Goal: Task Accomplishment & Management: Manage account settings

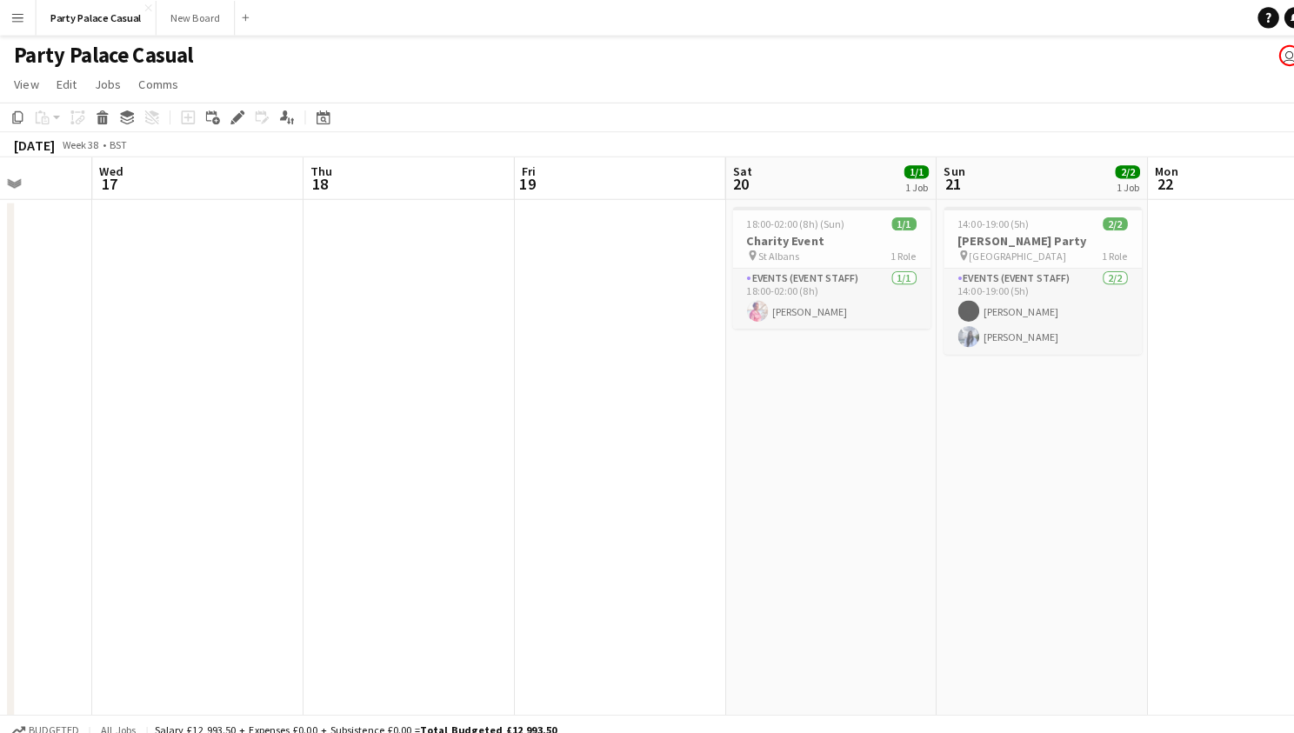
scroll to position [0, 528]
click at [861, 101] on app-toolbar "Copy Paste Paste Command V Paste with crew Command Shift V Paste linked Job Del…" at bounding box center [647, 116] width 1294 height 30
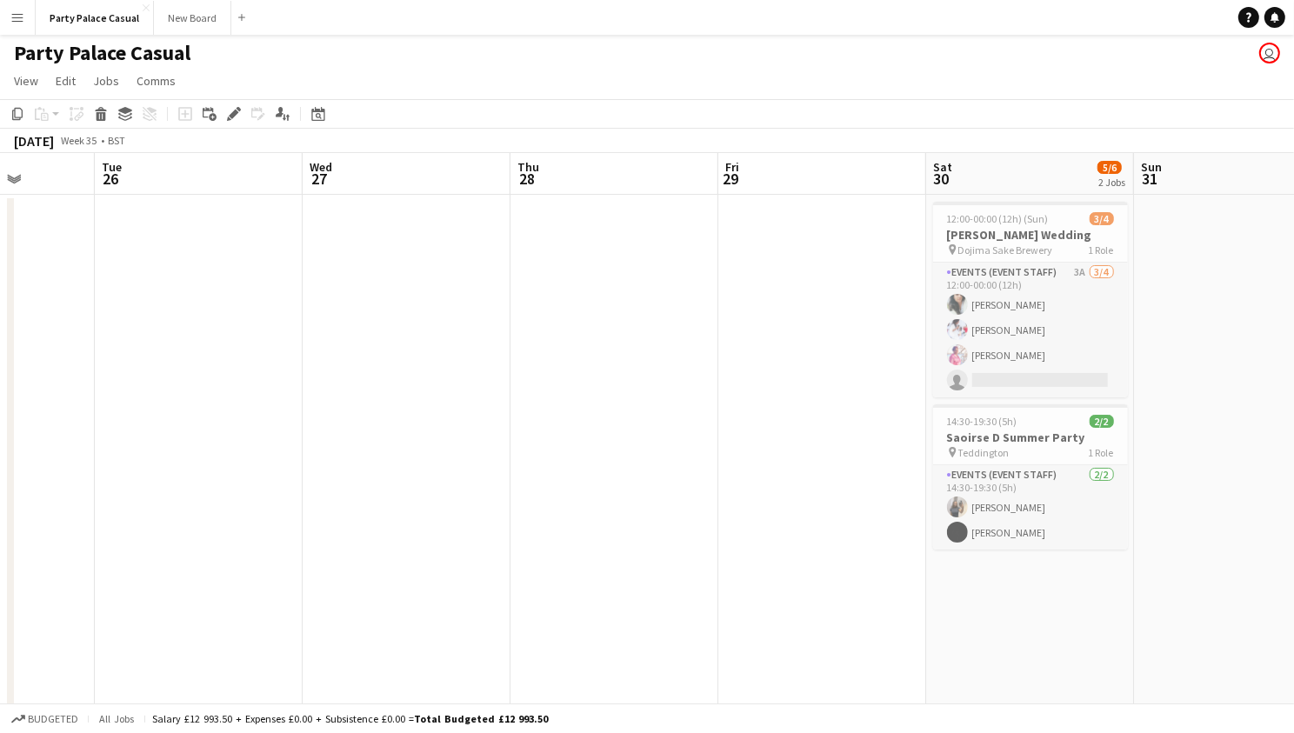
scroll to position [0, 447]
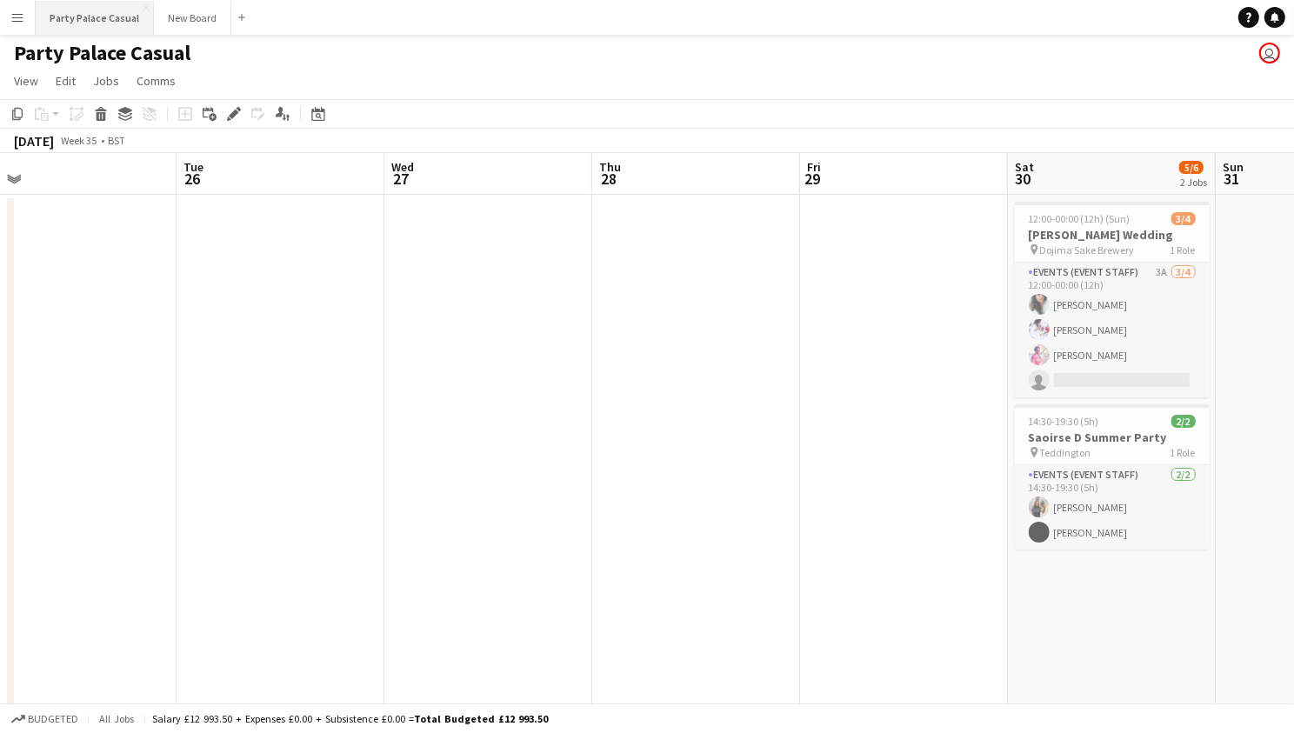
click at [108, 15] on button "Party Palace Casual Close" at bounding box center [95, 18] width 118 height 34
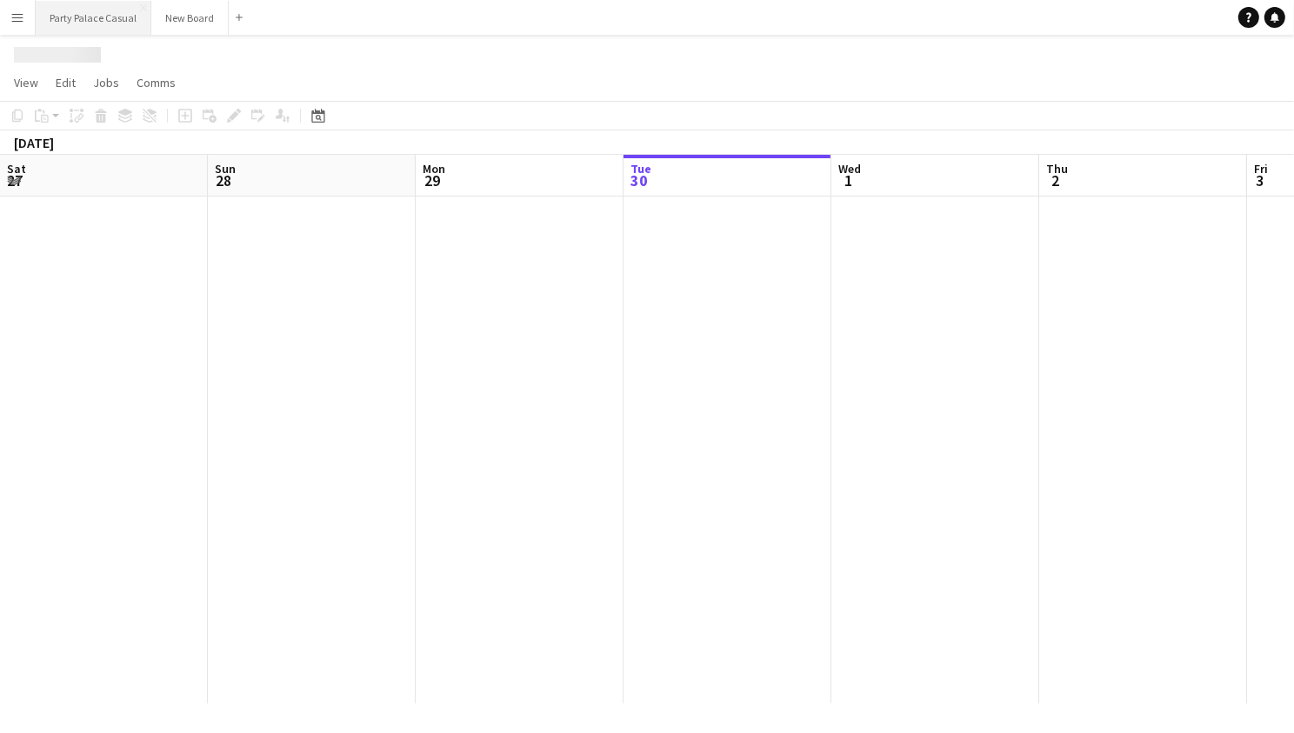
scroll to position [0, 415]
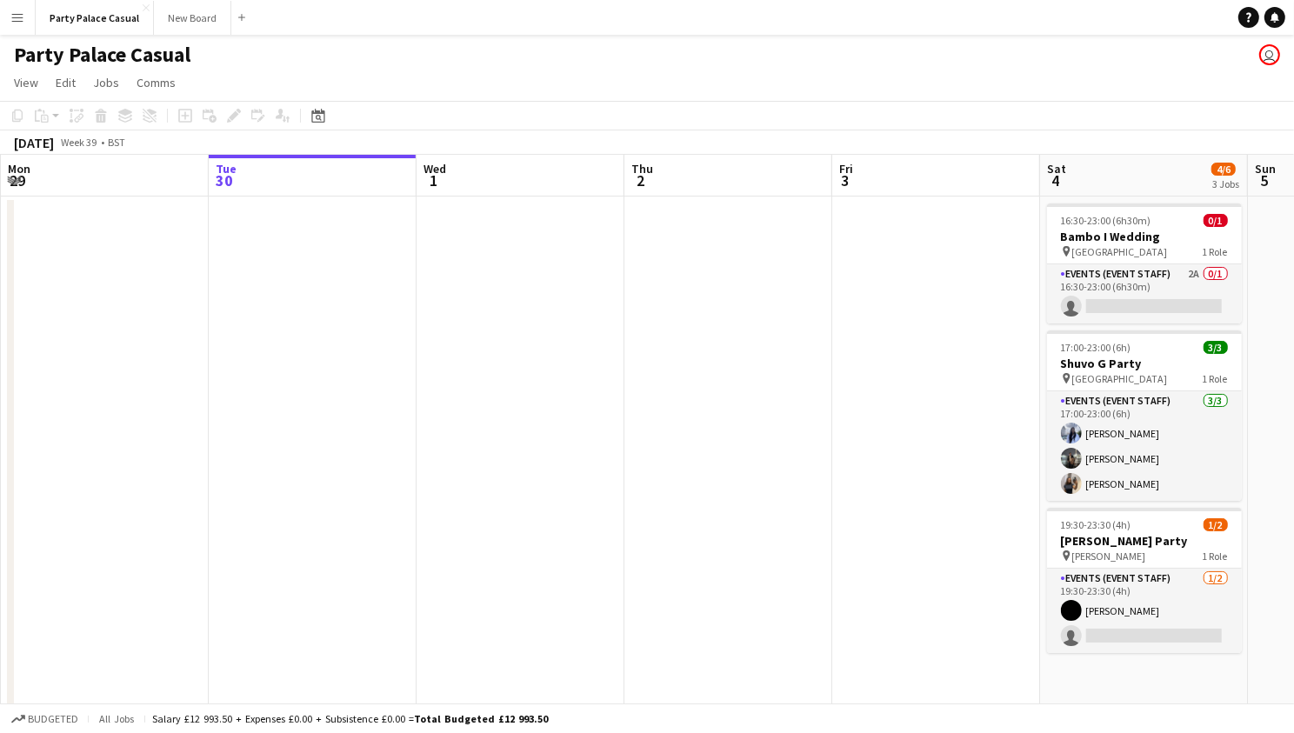
click at [25, 25] on button "Menu" at bounding box center [17, 17] width 35 height 35
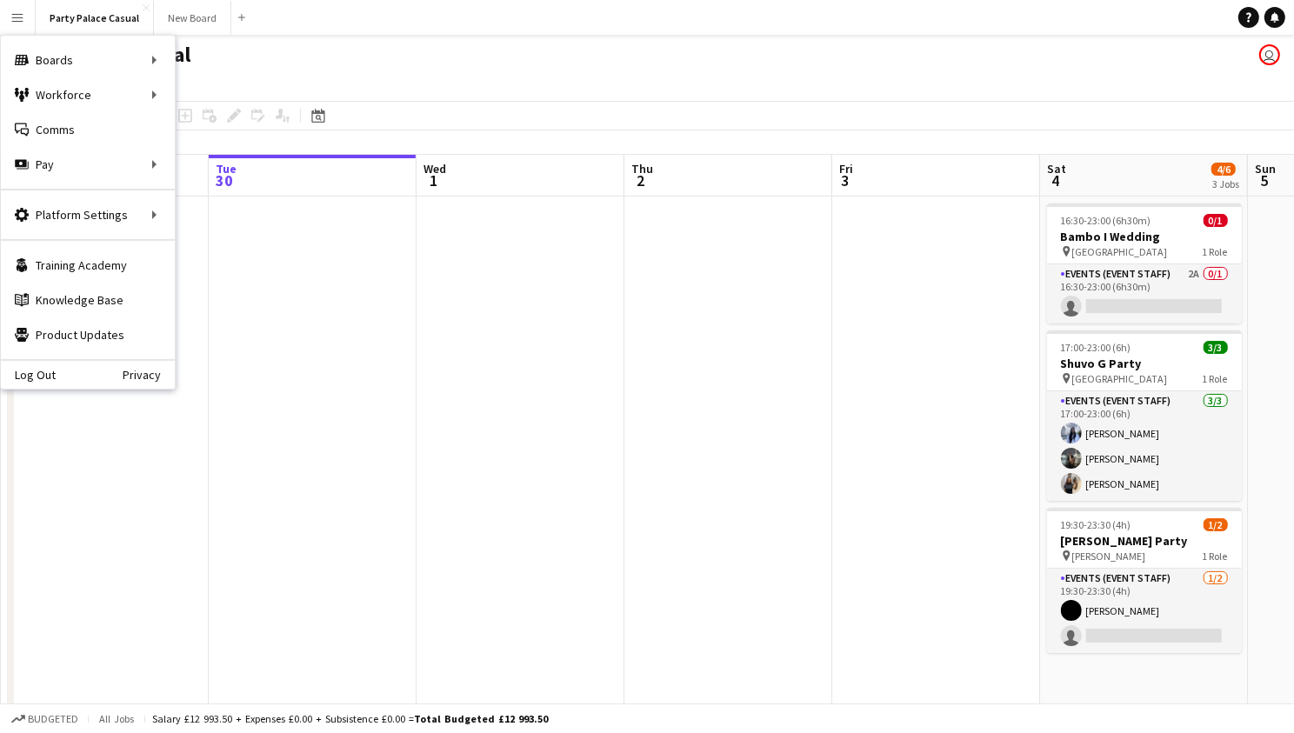
scroll to position [0, 414]
click at [366, 334] on app-date-cell at bounding box center [314, 607] width 208 height 821
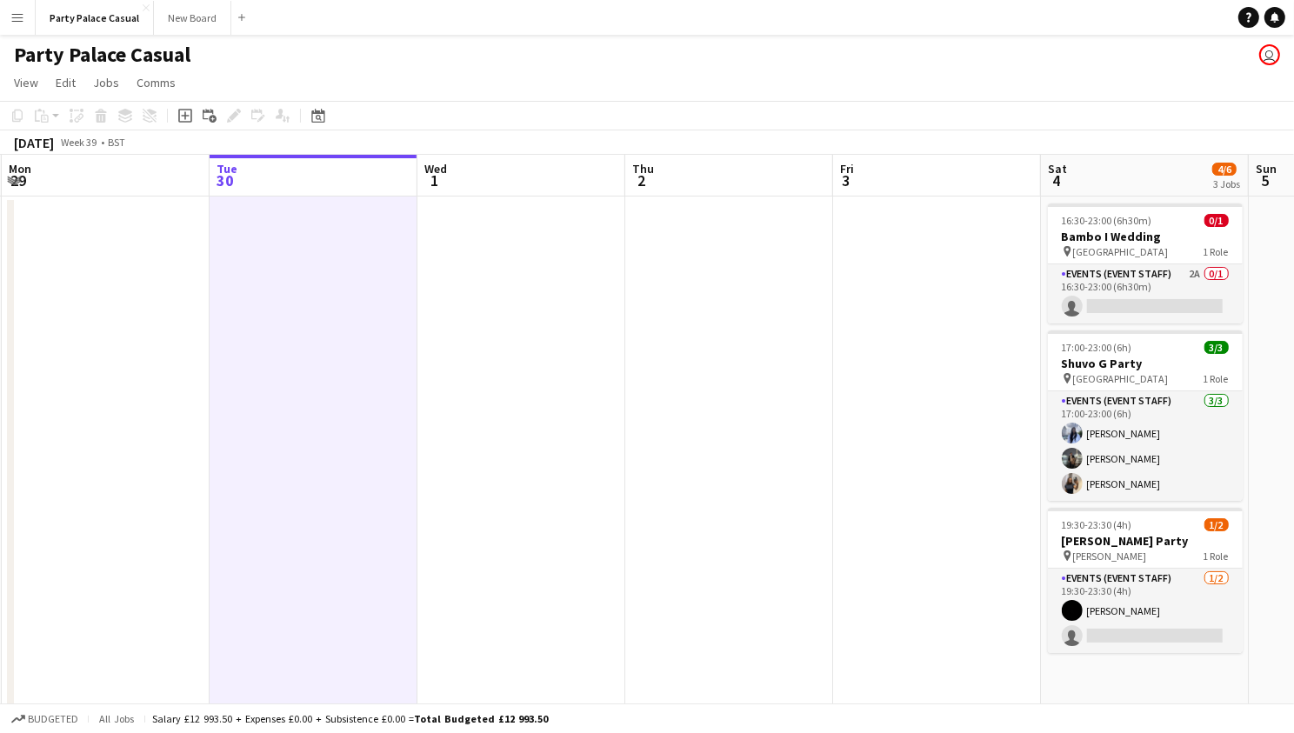
click at [18, 23] on app-icon "Menu" at bounding box center [17, 17] width 14 height 14
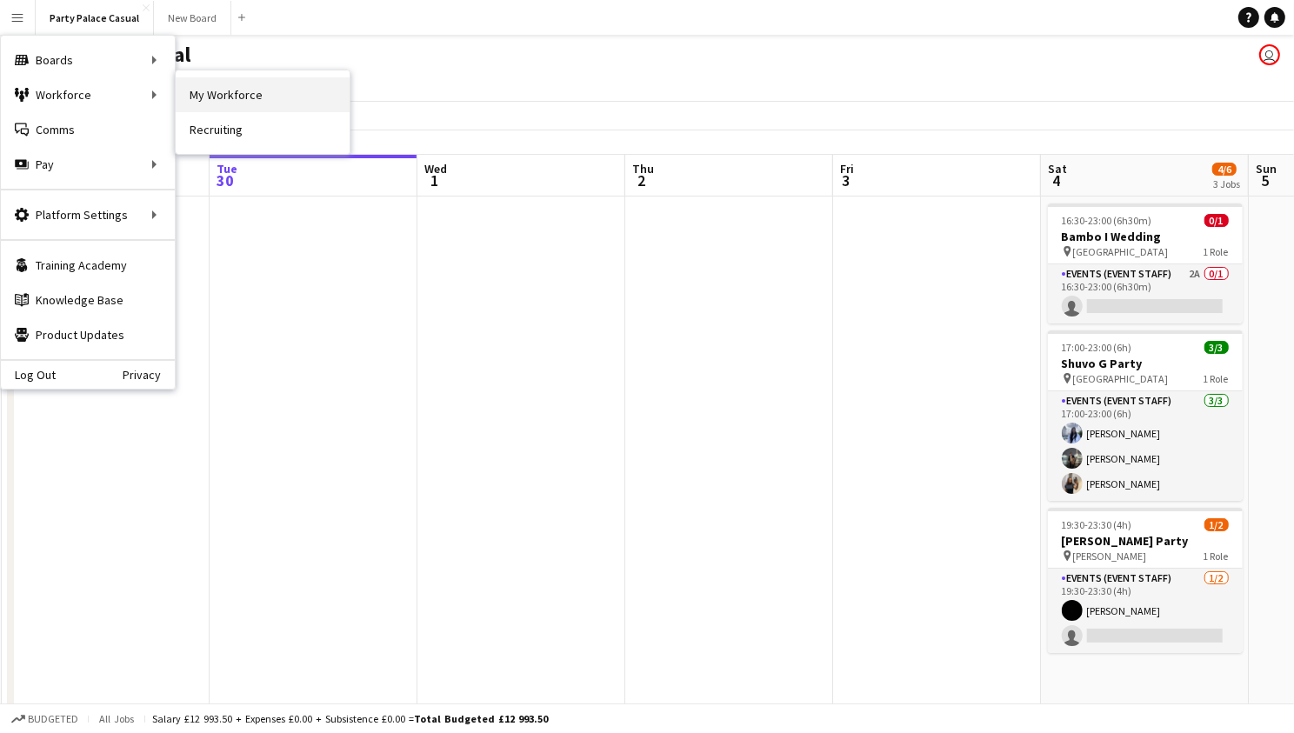
click at [208, 102] on link "My Workforce" at bounding box center [263, 94] width 174 height 35
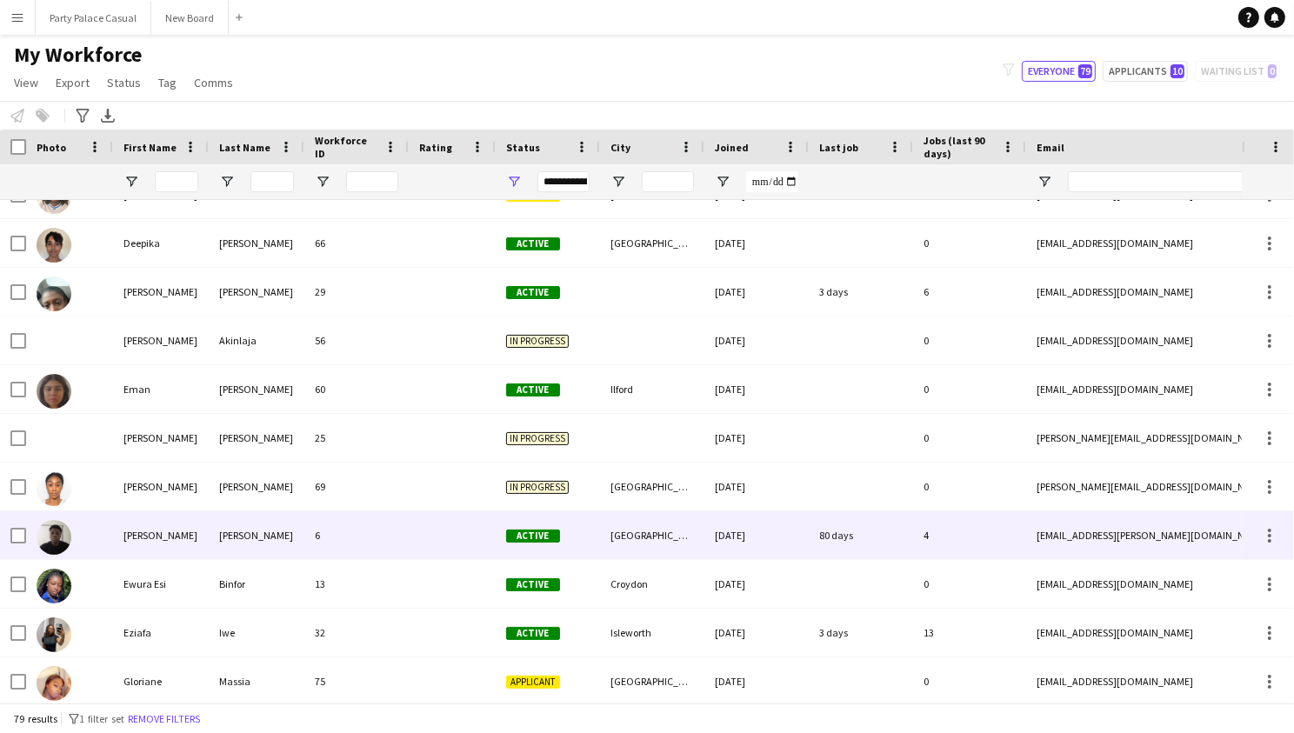
scroll to position [1066, 0]
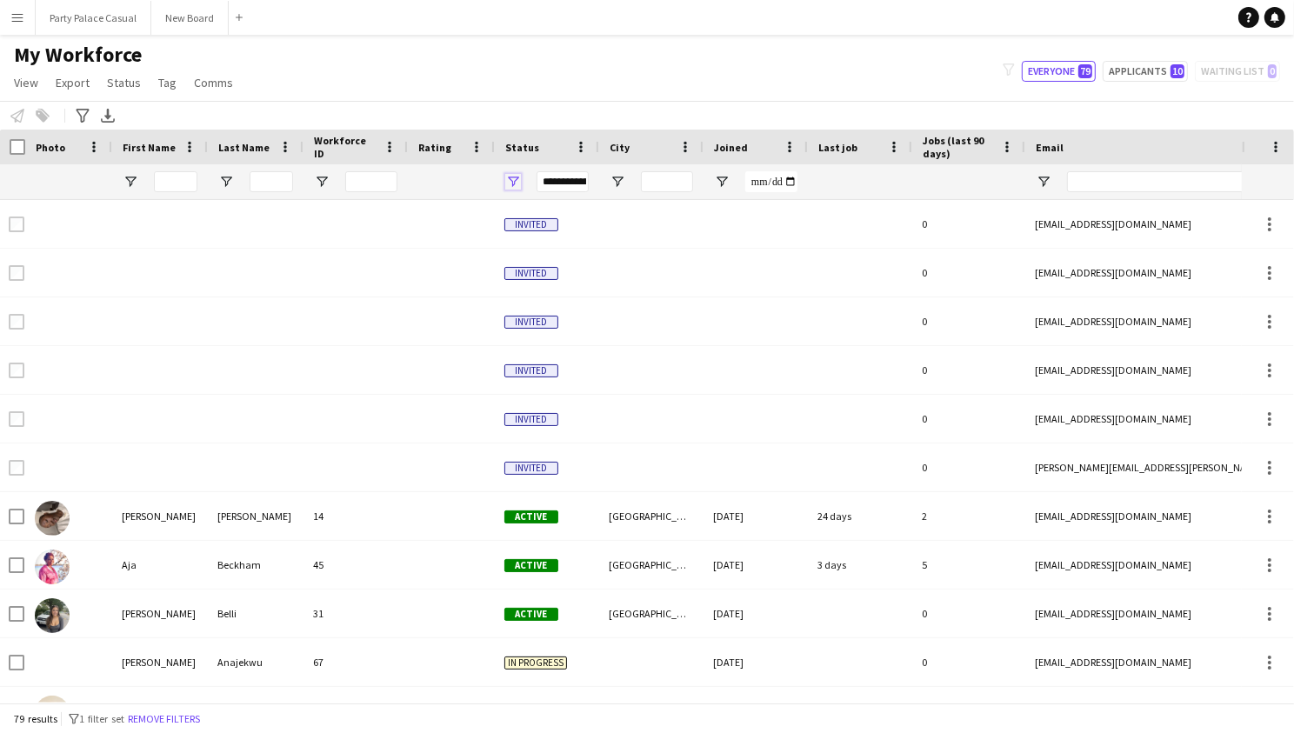
click at [511, 178] on span "Open Filter Menu" at bounding box center [513, 182] width 16 height 16
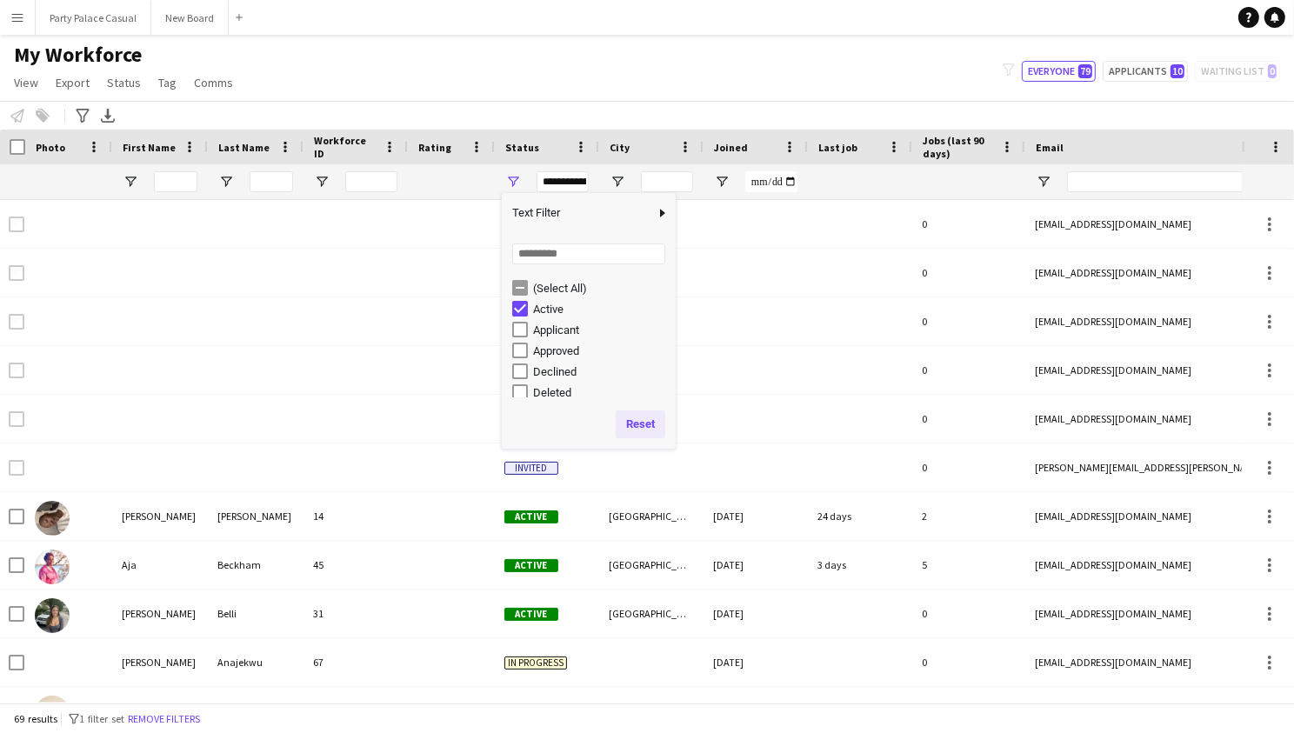
click at [653, 421] on button "Reset" at bounding box center [641, 425] width 50 height 28
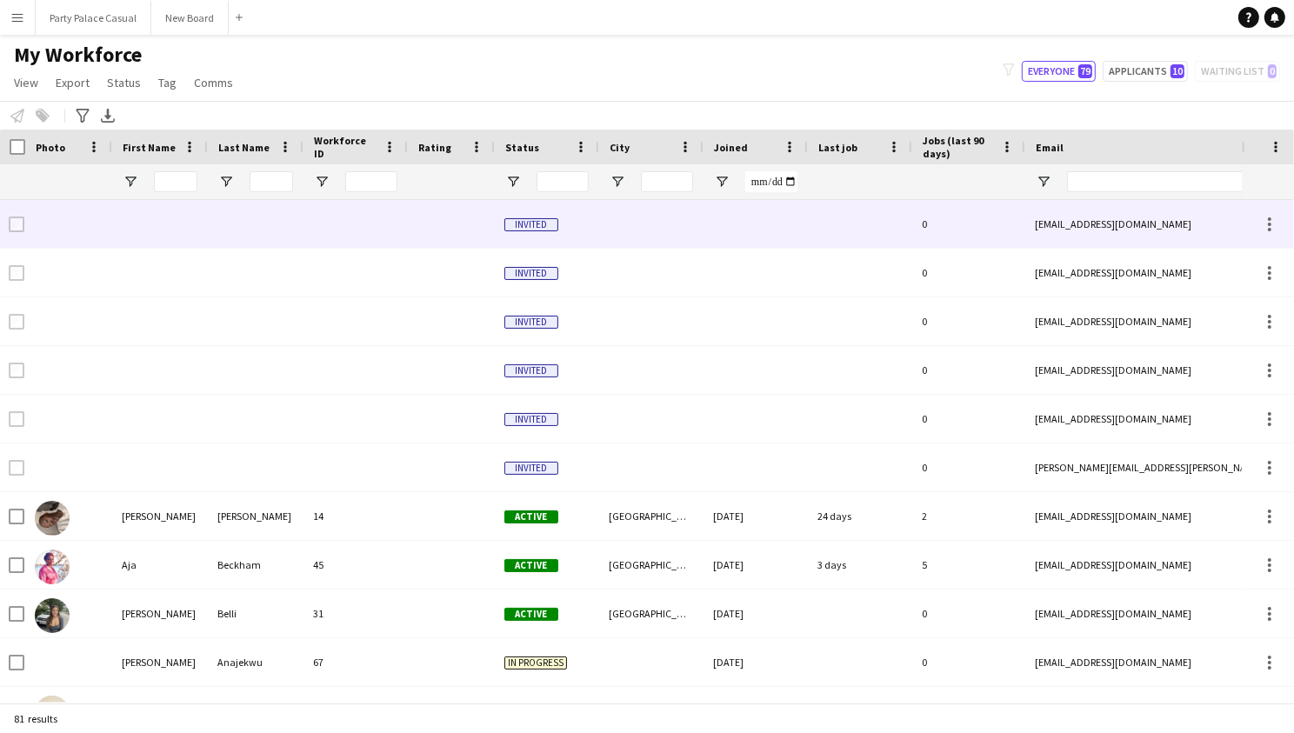
click at [785, 242] on div at bounding box center [755, 224] width 104 height 48
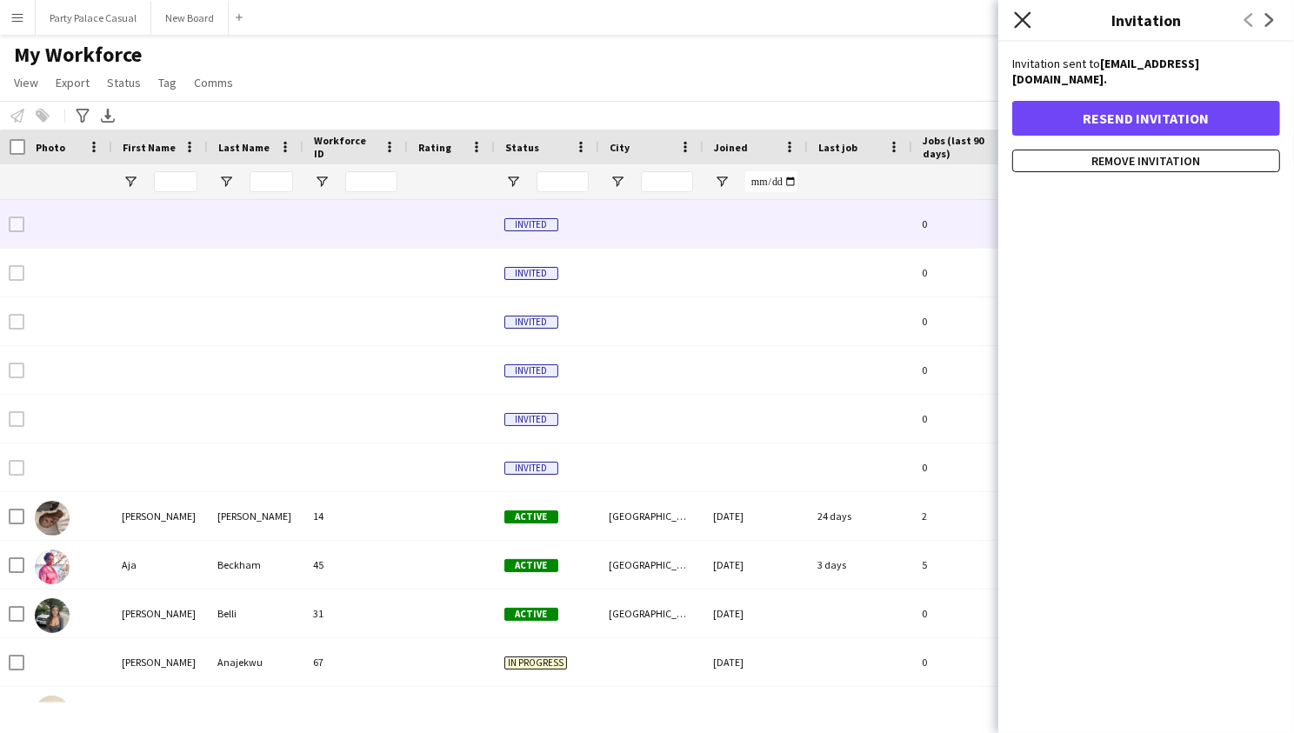
click at [1025, 27] on icon "Close pop-in" at bounding box center [1022, 19] width 17 height 17
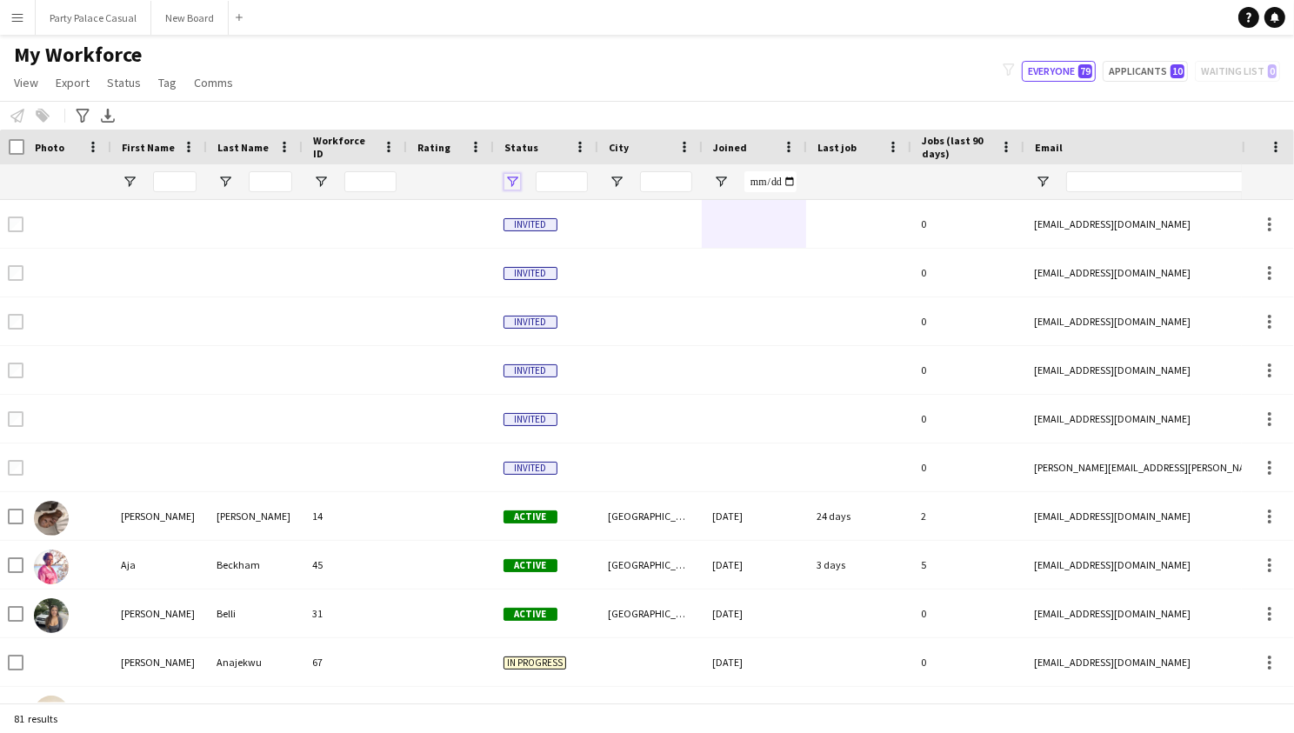
click at [518, 180] on span "Open Filter Menu" at bounding box center [512, 182] width 16 height 16
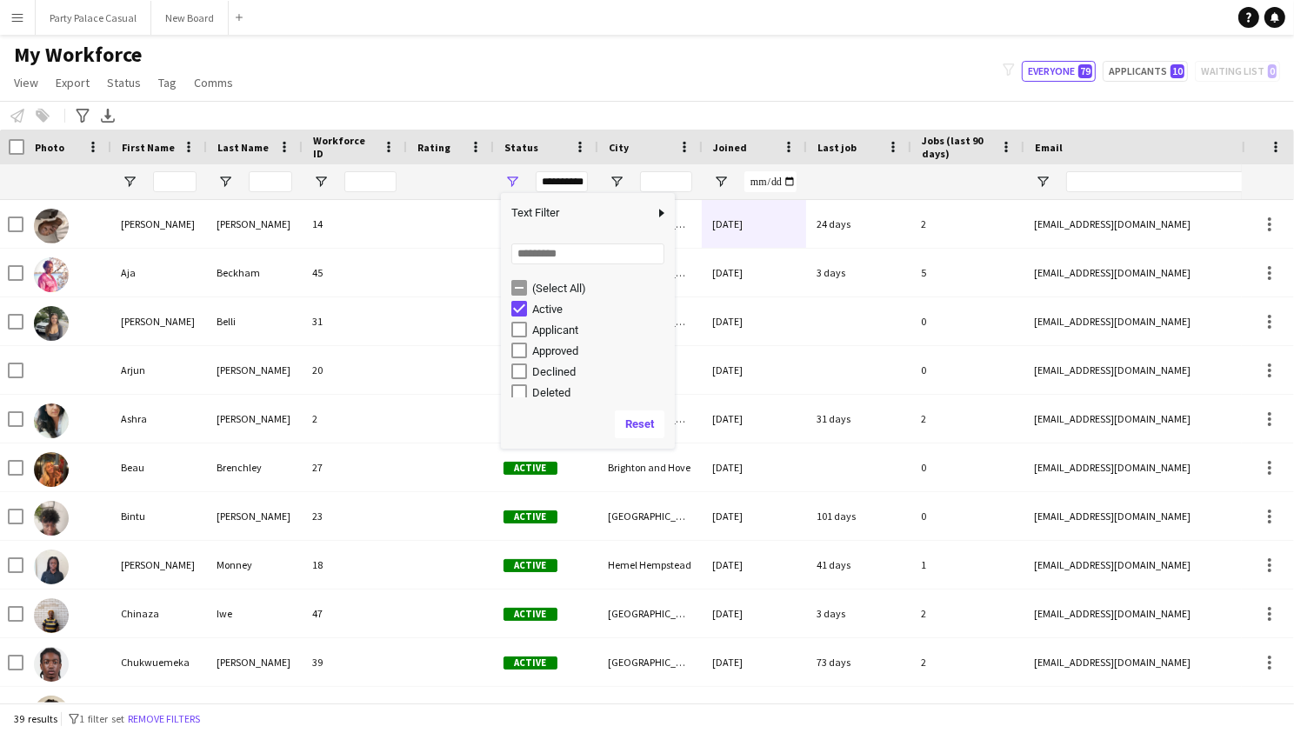
click at [595, 86] on div "My Workforce View Views Default view Payroll New view Update view Delete view E…" at bounding box center [647, 71] width 1294 height 59
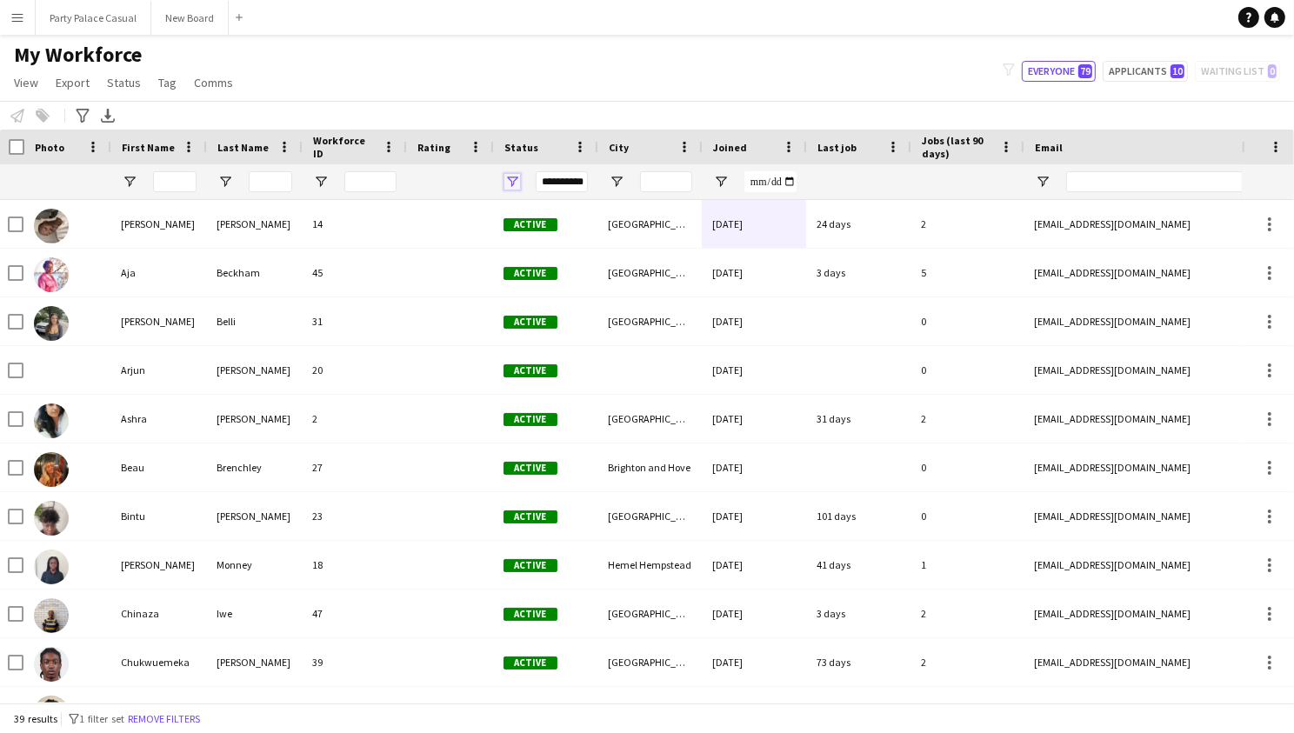
click at [513, 174] on span "Open Filter Menu" at bounding box center [512, 182] width 16 height 16
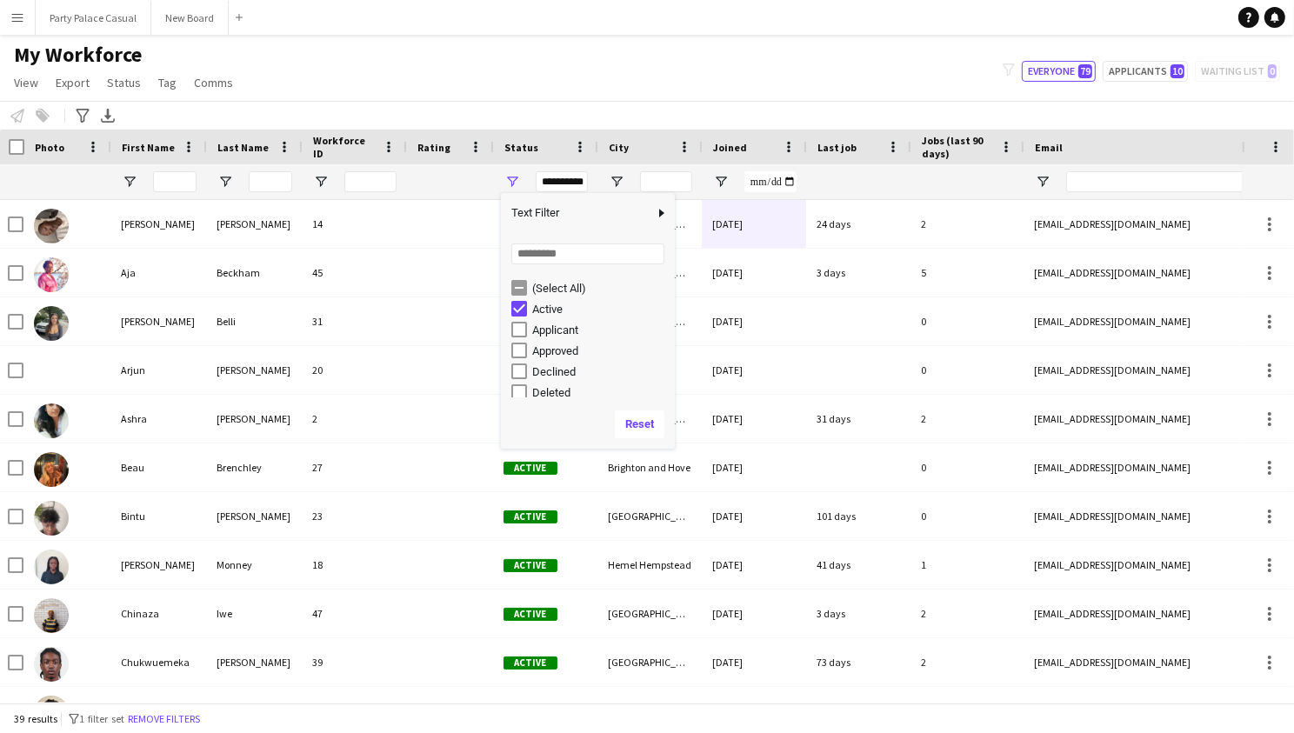
click at [519, 277] on div "(Select All)" at bounding box center [593, 287] width 164 height 21
click at [581, 78] on div "My Workforce View Views Default view Payroll New view Update view Delete view E…" at bounding box center [647, 71] width 1294 height 59
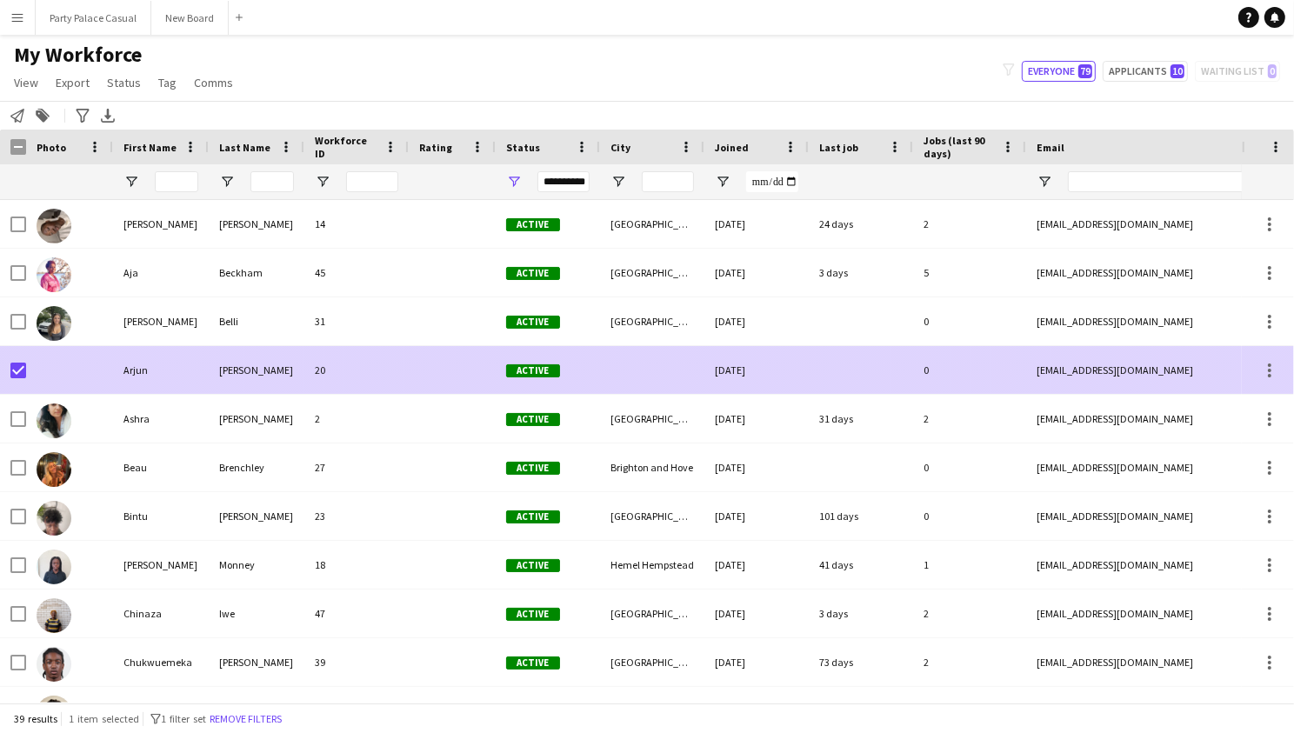
click at [26, 377] on div at bounding box center [69, 370] width 87 height 48
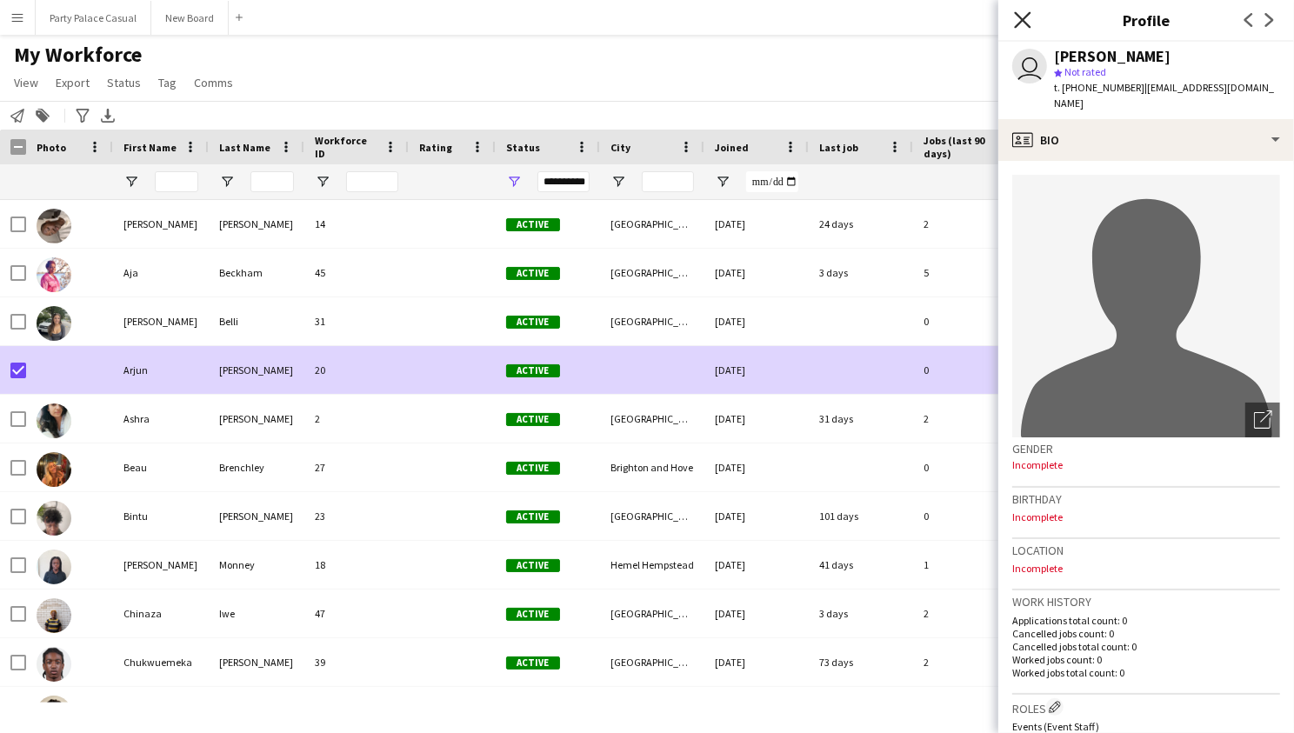
click at [1028, 20] on icon "Close pop-in" at bounding box center [1022, 19] width 17 height 17
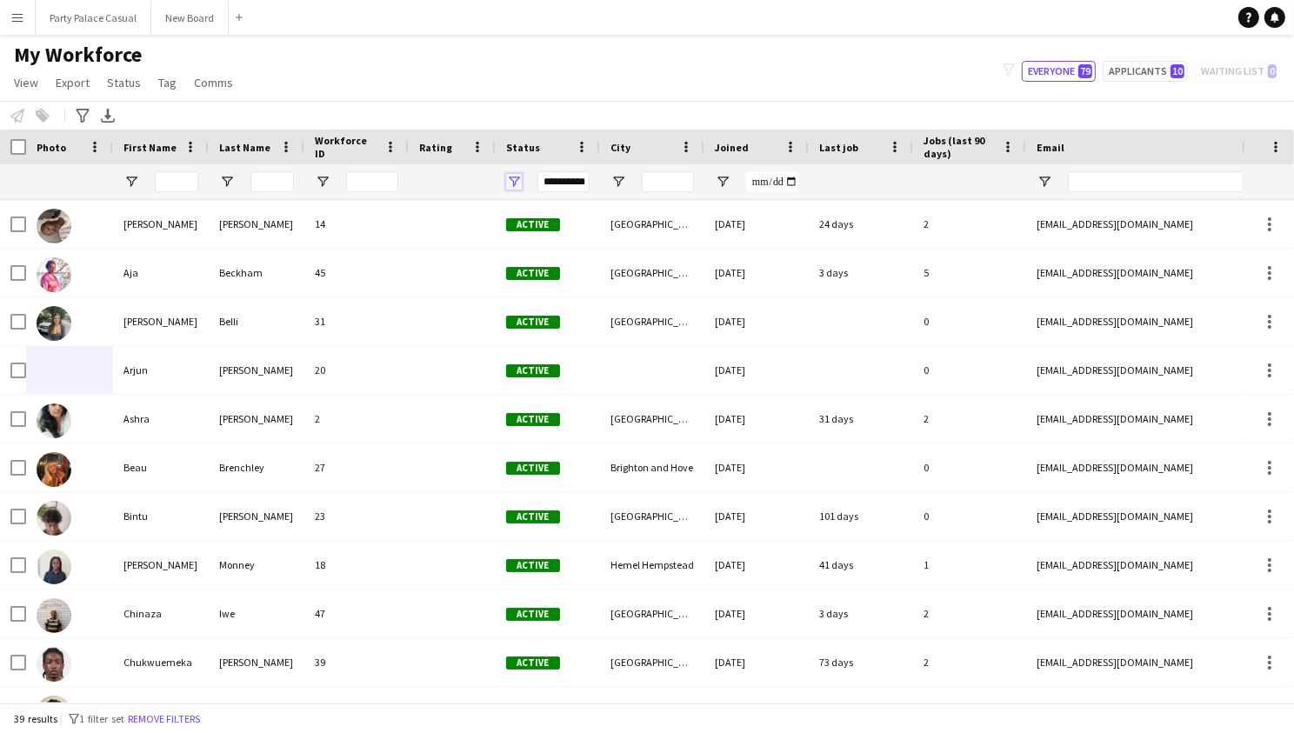
click at [515, 177] on span "Open Filter Menu" at bounding box center [514, 182] width 16 height 16
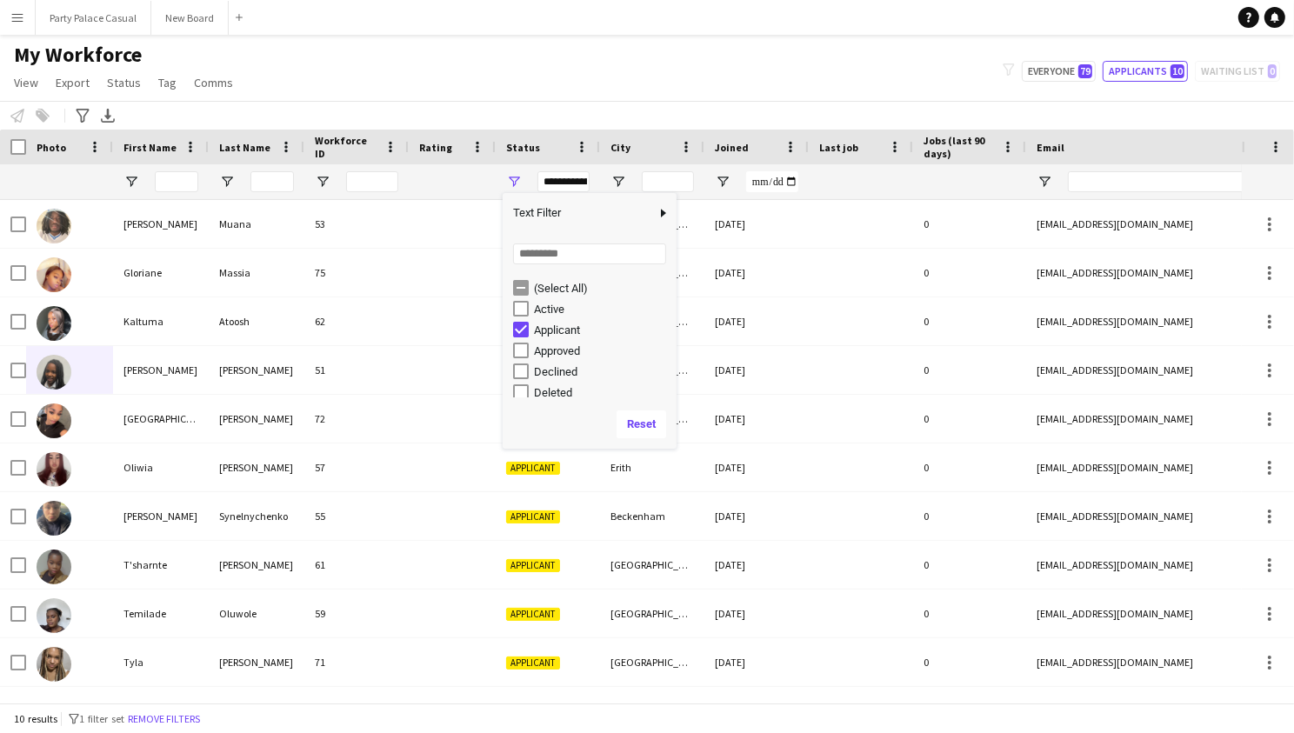
click at [606, 56] on div "My Workforce View Views Default view Payroll New view Update view Delete view E…" at bounding box center [647, 71] width 1294 height 59
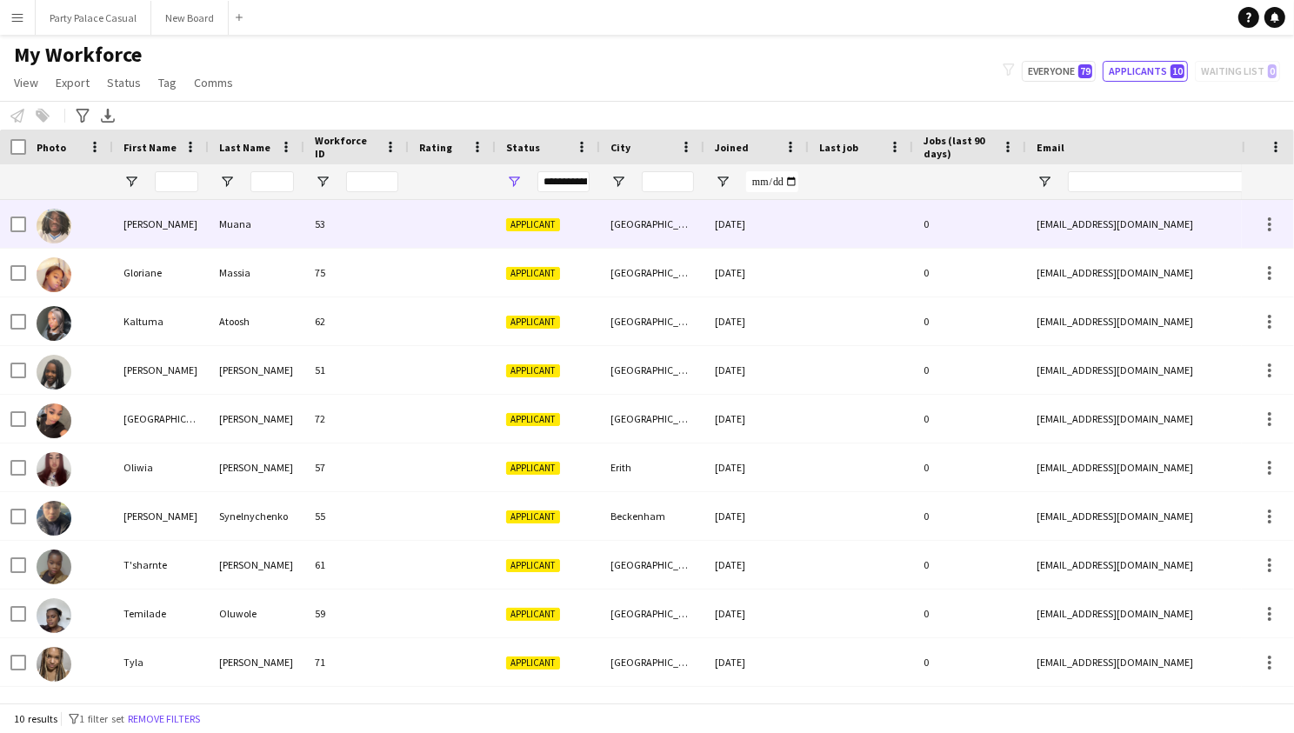
click at [143, 223] on div "David" at bounding box center [161, 224] width 96 height 48
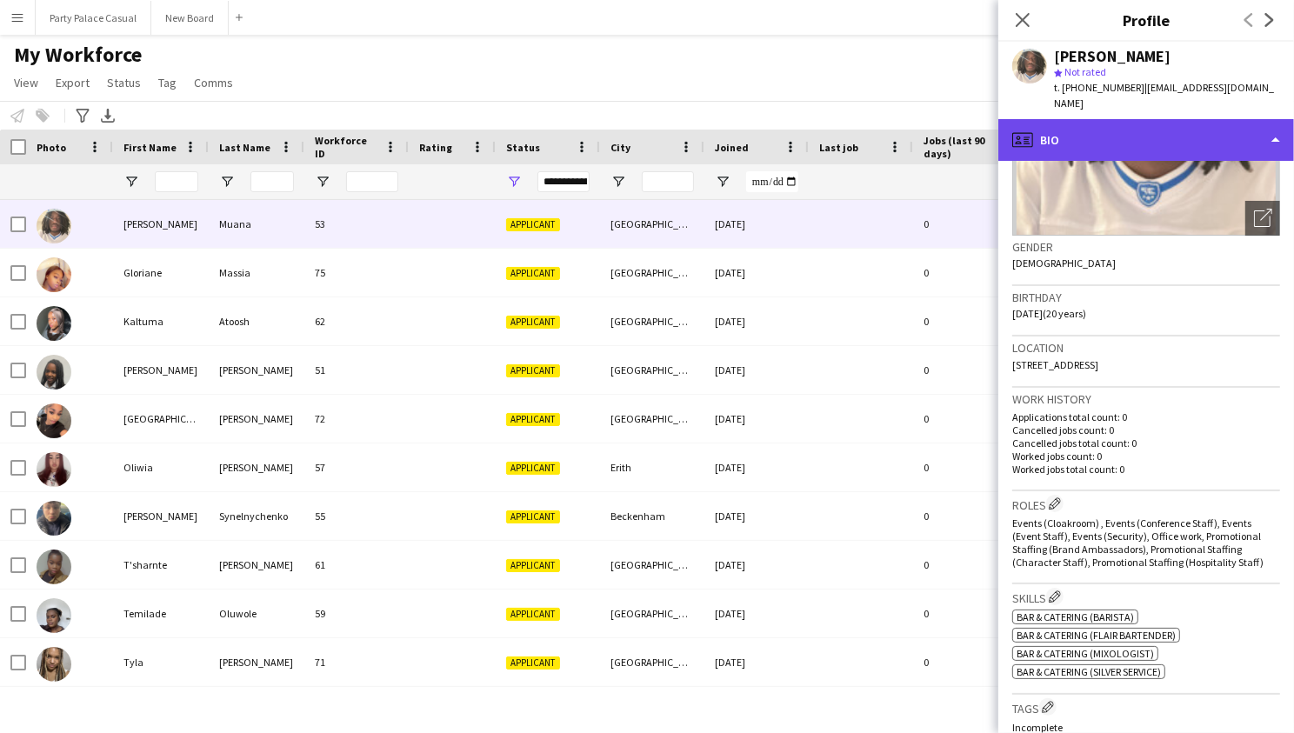
click at [1276, 119] on div "profile Bio" at bounding box center [1147, 140] width 296 height 42
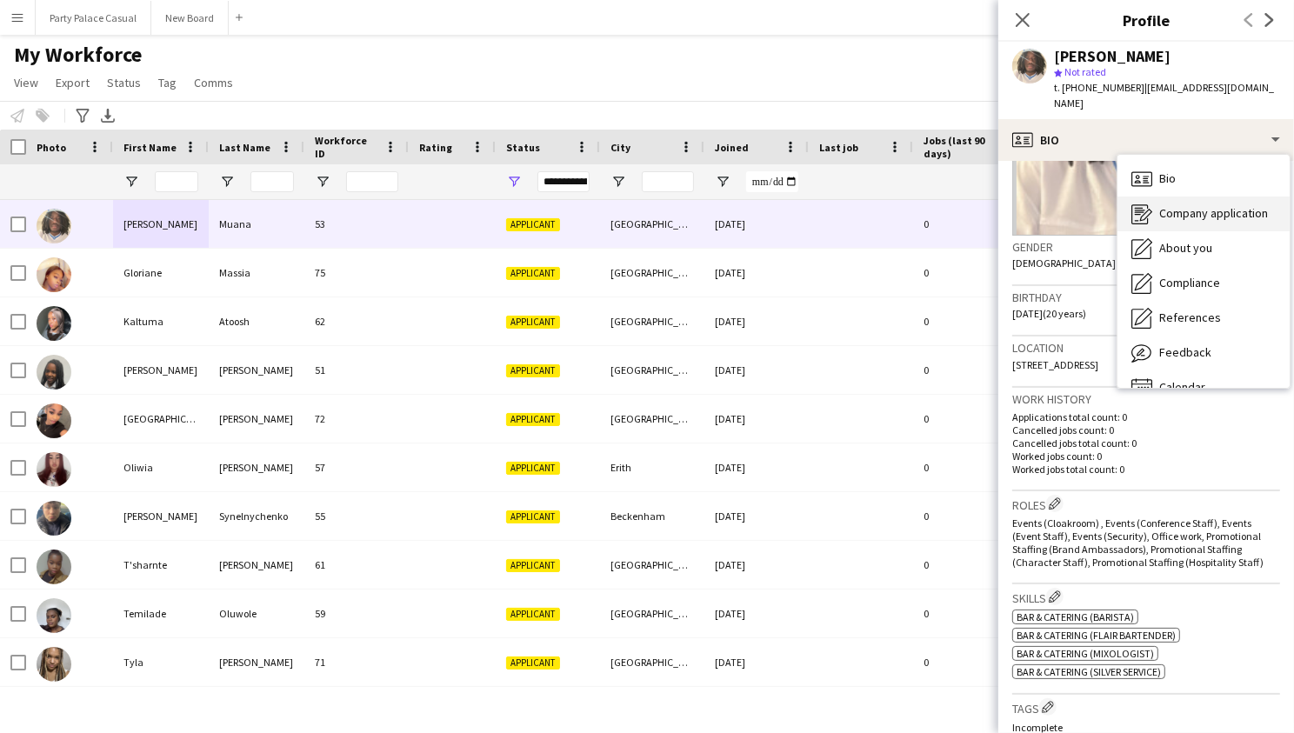
click at [1236, 205] on span "Company application" at bounding box center [1213, 213] width 109 height 16
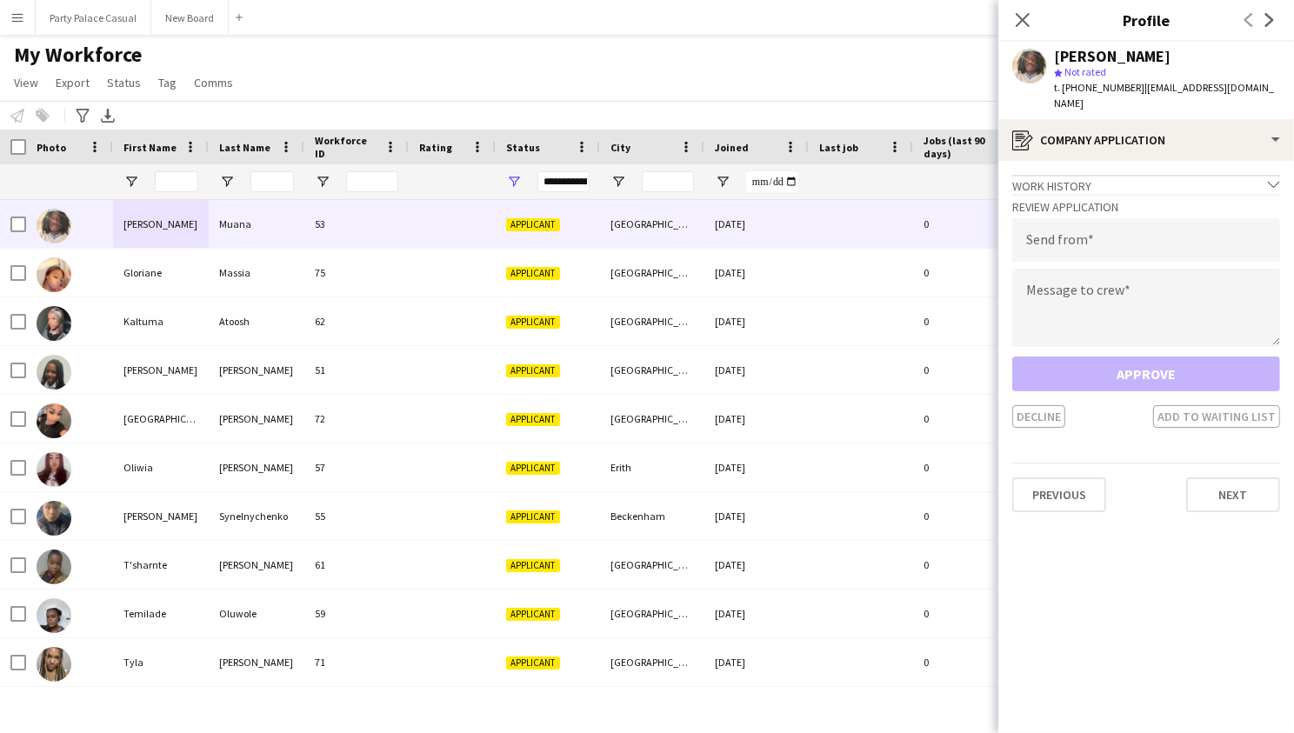
click at [1228, 175] on div "Work history chevron-down" at bounding box center [1146, 184] width 268 height 19
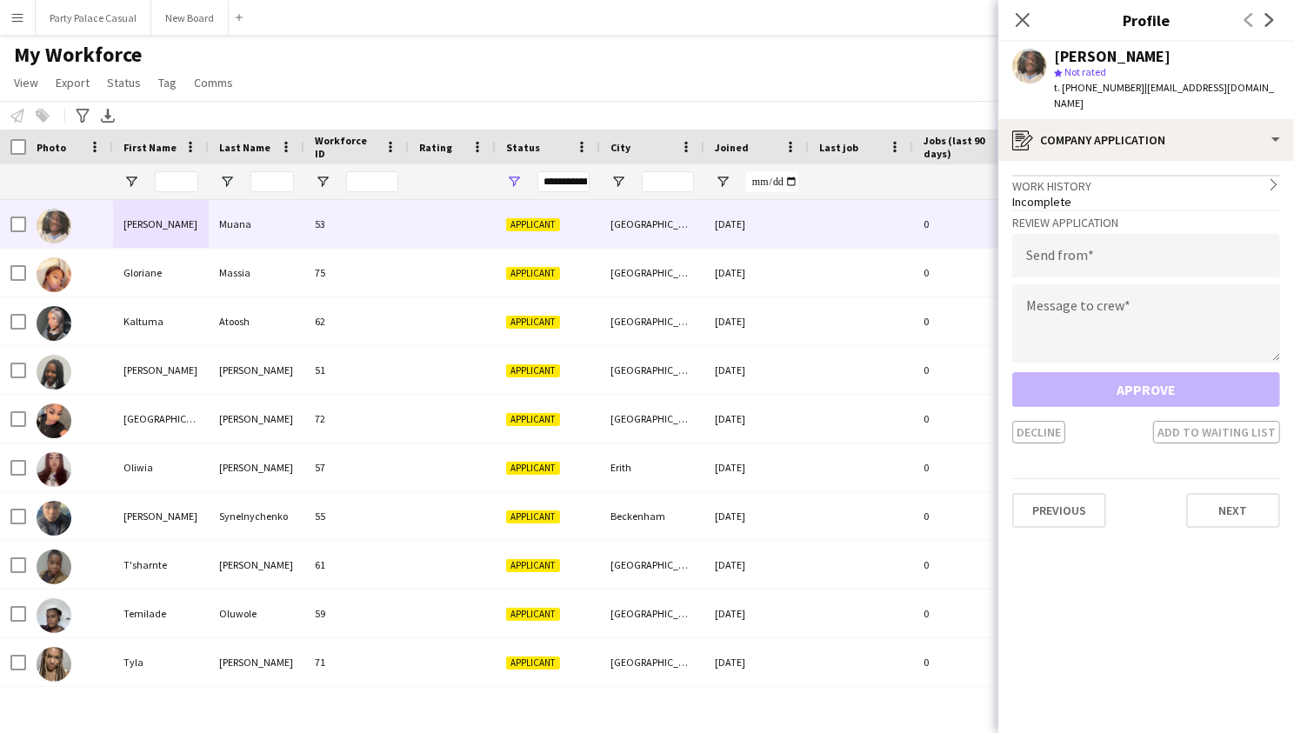
click at [1230, 175] on div "Work history chevron-right" at bounding box center [1146, 184] width 268 height 19
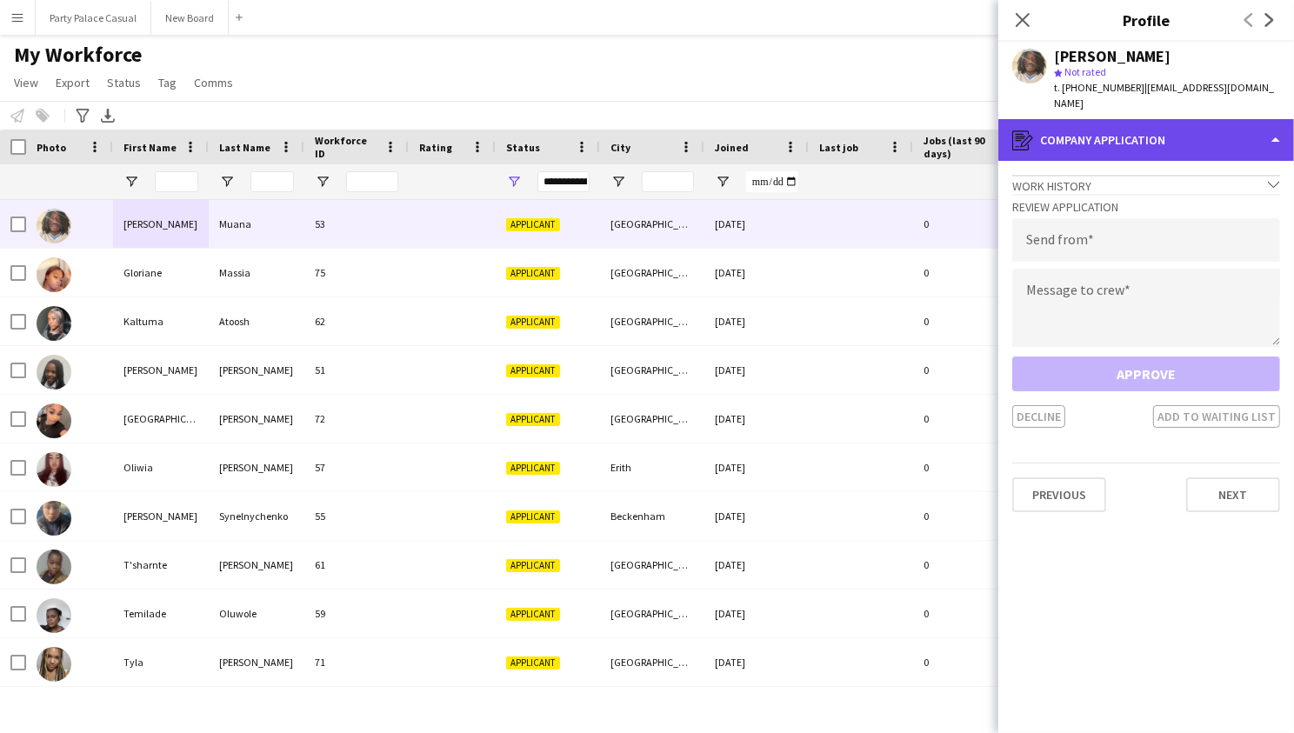
click at [1253, 137] on div "register Company application" at bounding box center [1147, 140] width 296 height 42
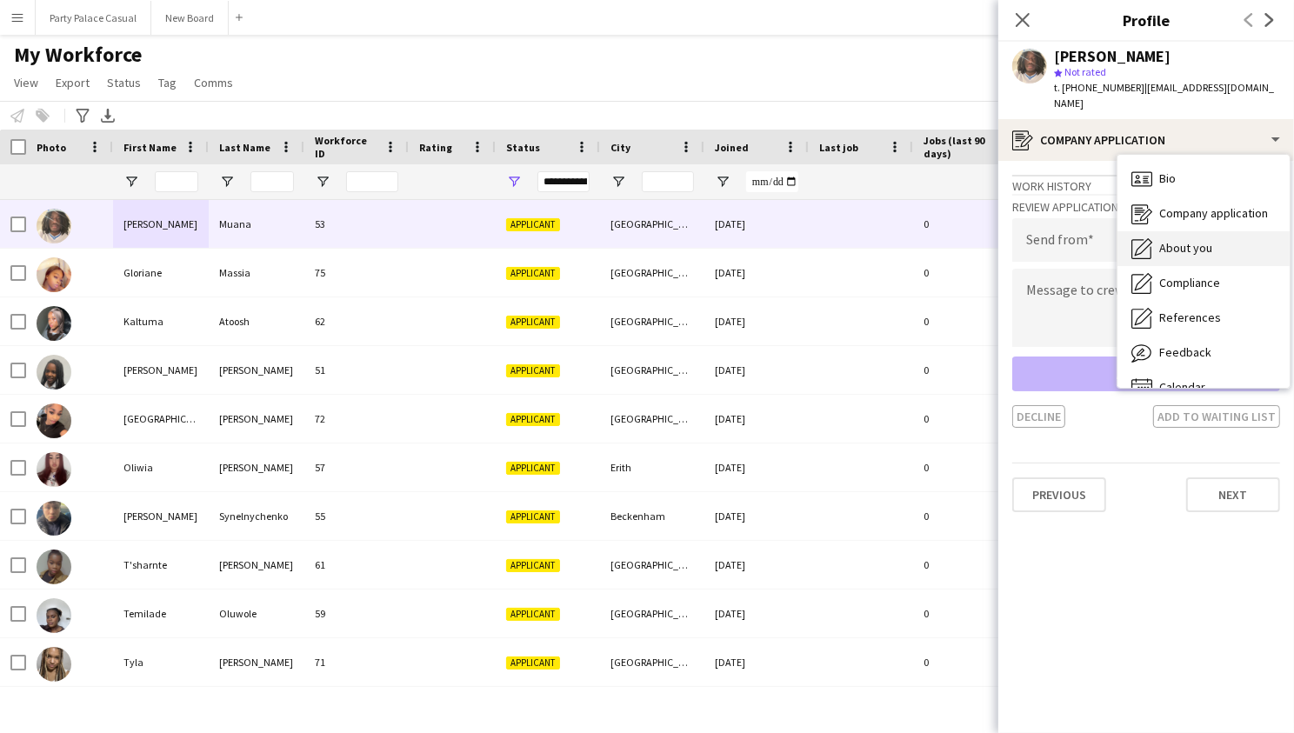
click at [1224, 243] on div "About you About you" at bounding box center [1204, 248] width 172 height 35
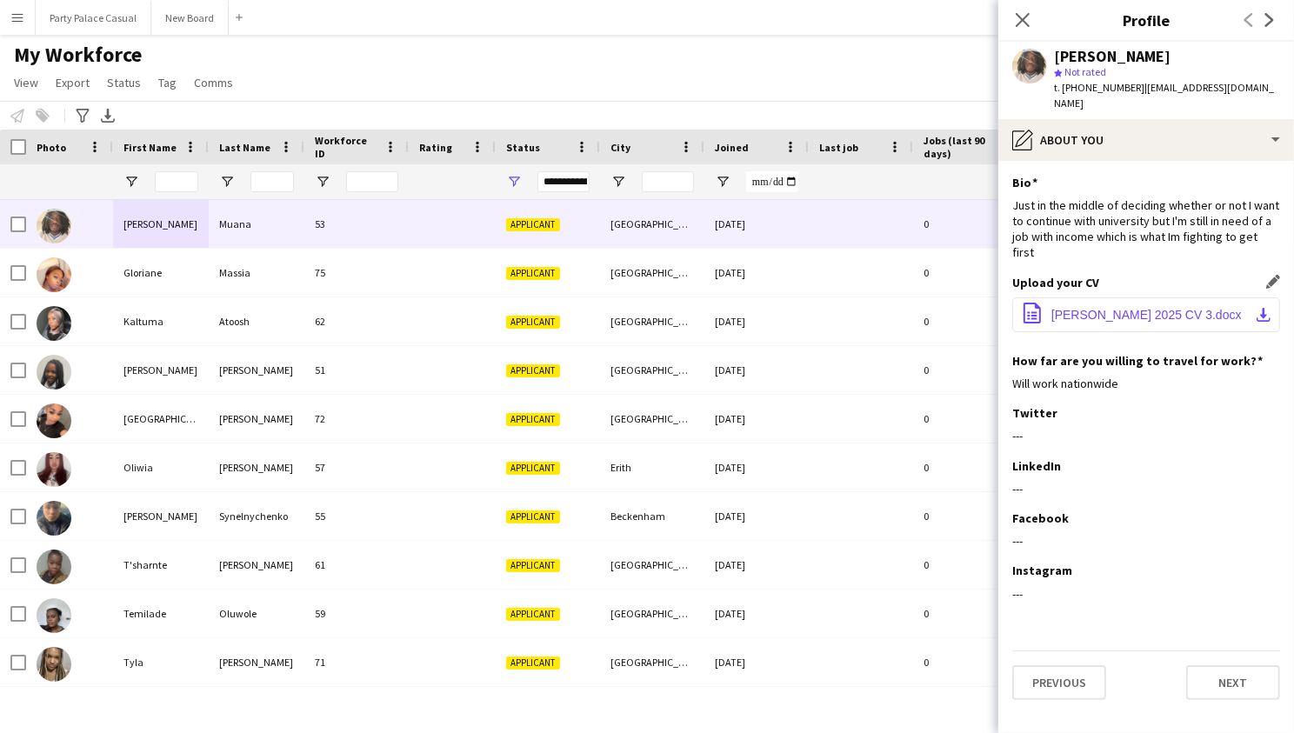
click at [1116, 308] on span "David Muana 2025 CV 3.docx" at bounding box center [1147, 315] width 190 height 14
drag, startPoint x: 1128, startPoint y: 91, endPoint x: 1059, endPoint y: 84, distance: 70.0
click at [1059, 84] on span "t. +447354905413" at bounding box center [1099, 87] width 90 height 13
click at [1029, 26] on icon at bounding box center [1022, 19] width 17 height 17
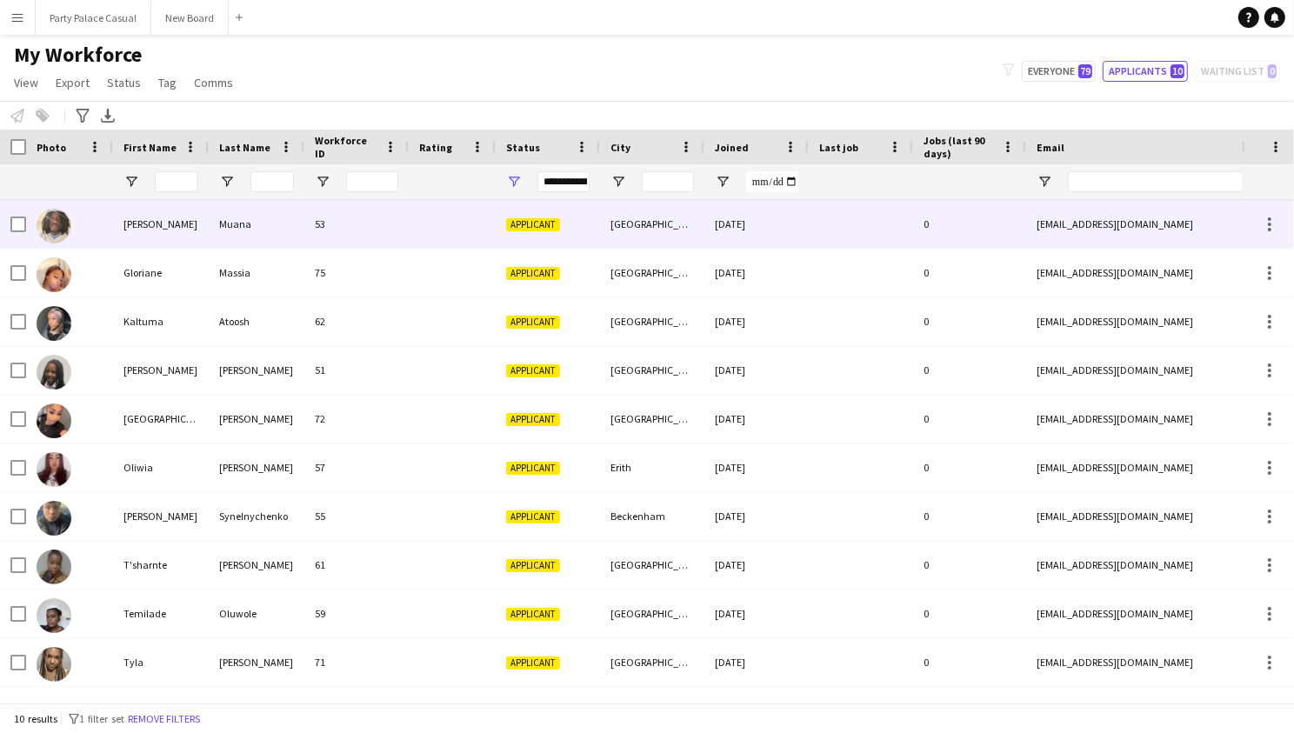
click at [141, 224] on div "David" at bounding box center [161, 224] width 96 height 48
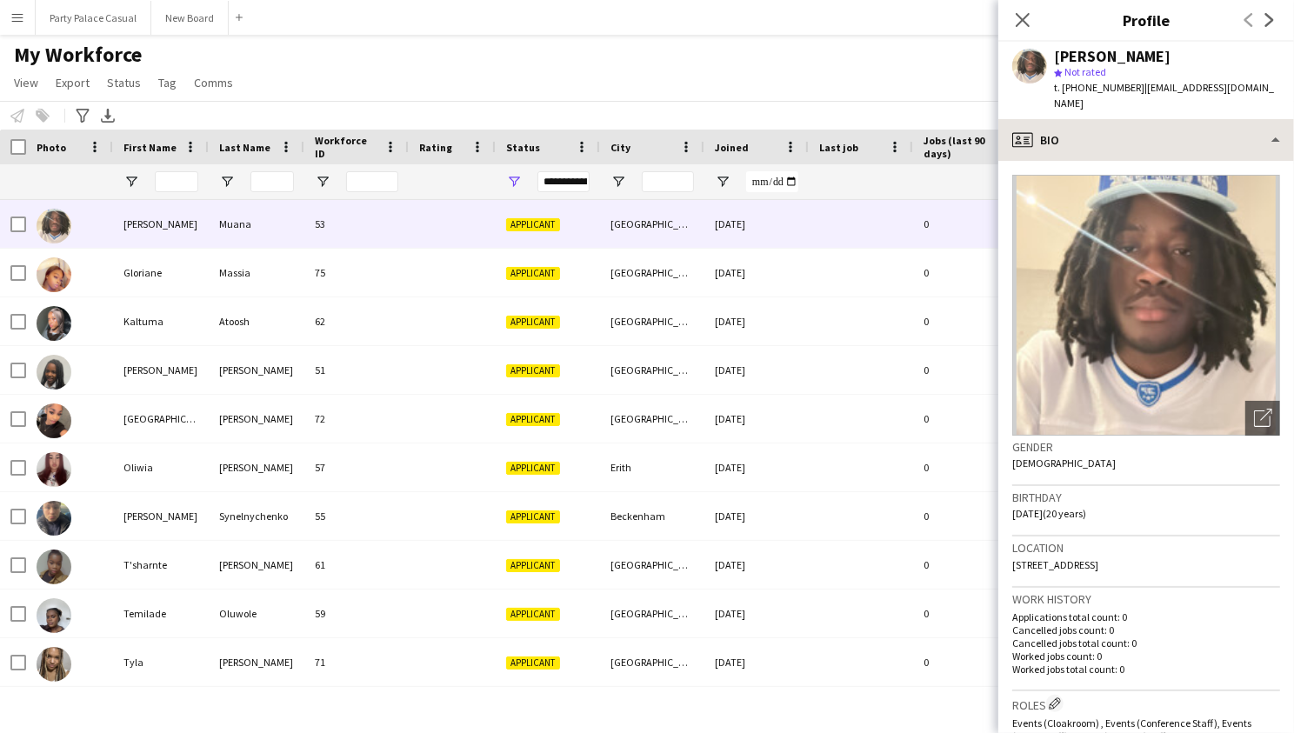
scroll to position [0, 0]
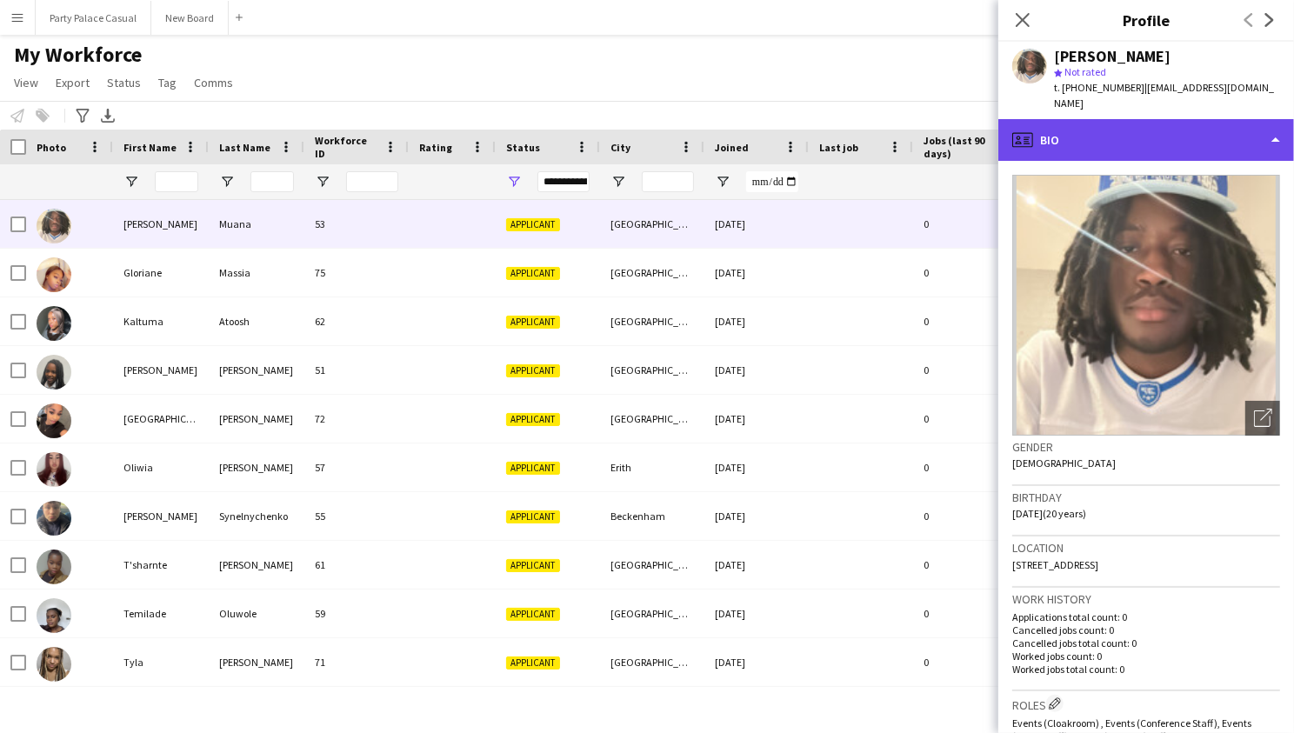
click at [1239, 123] on div "profile Bio" at bounding box center [1147, 140] width 296 height 42
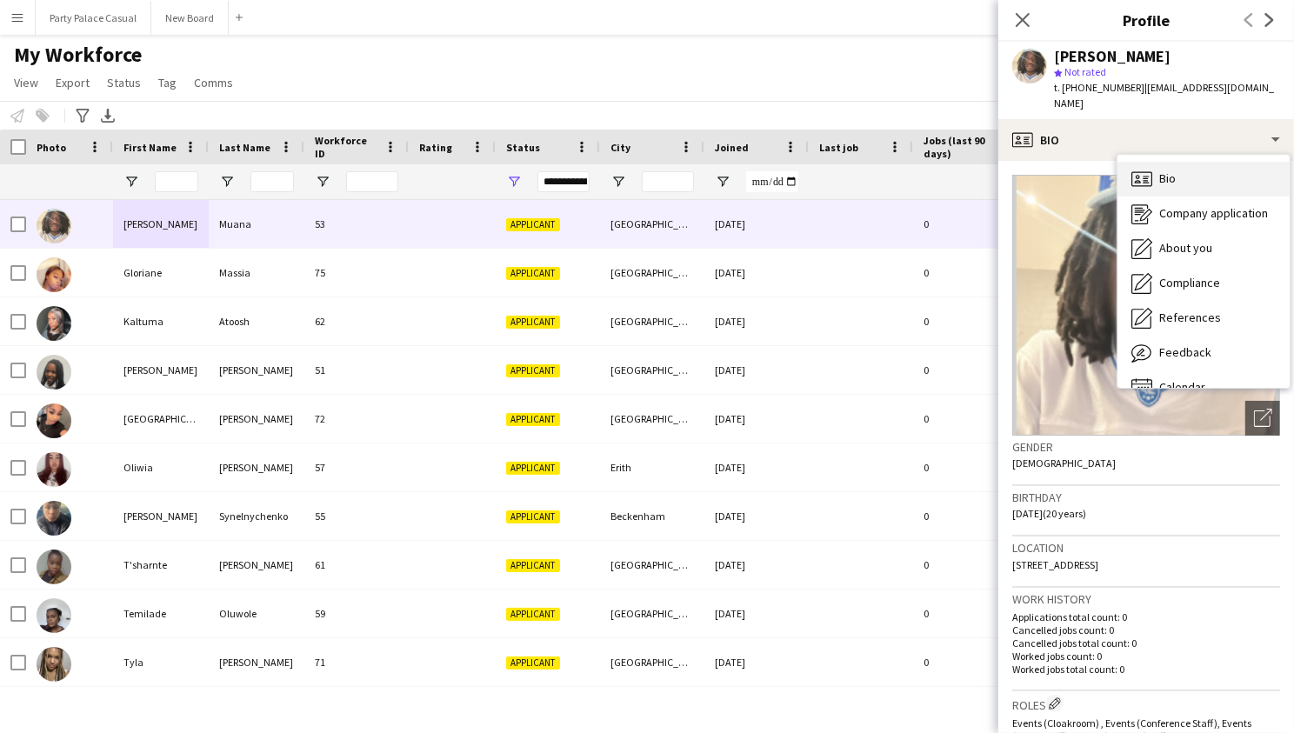
click at [1180, 166] on div "Bio Bio" at bounding box center [1204, 179] width 172 height 35
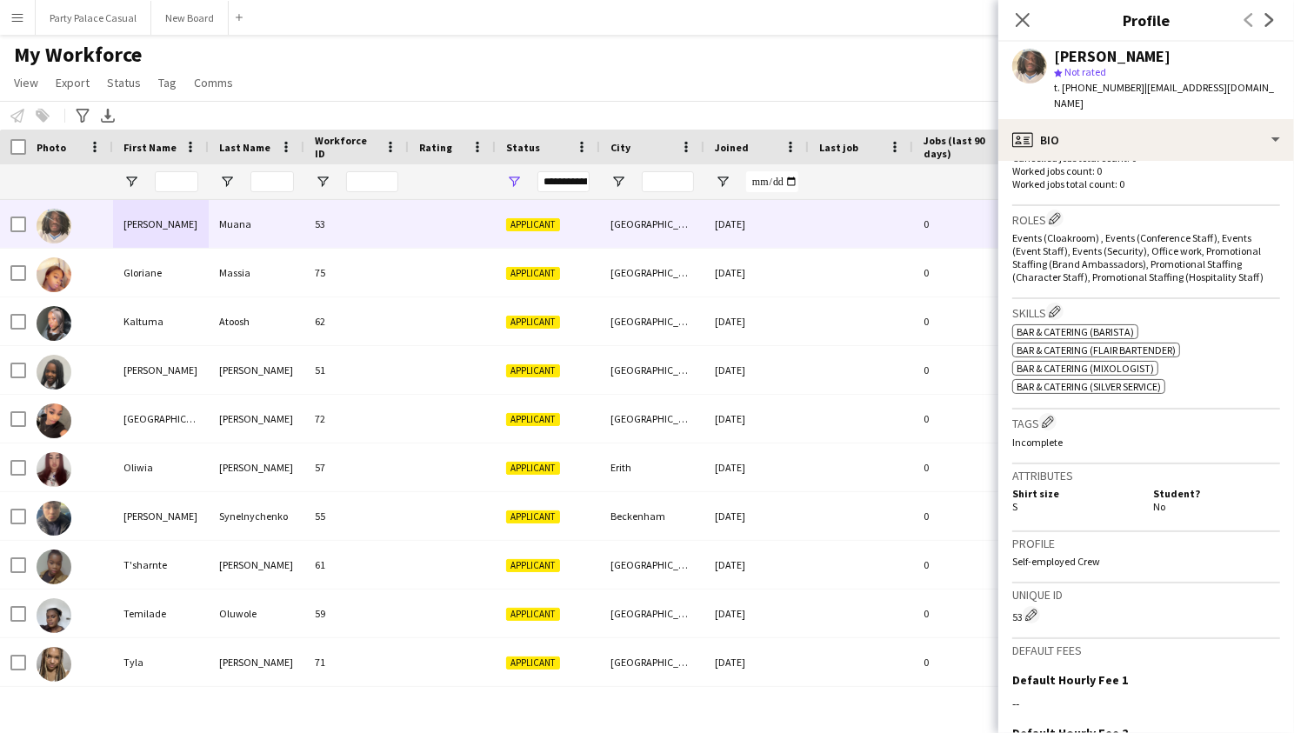
scroll to position [504, 0]
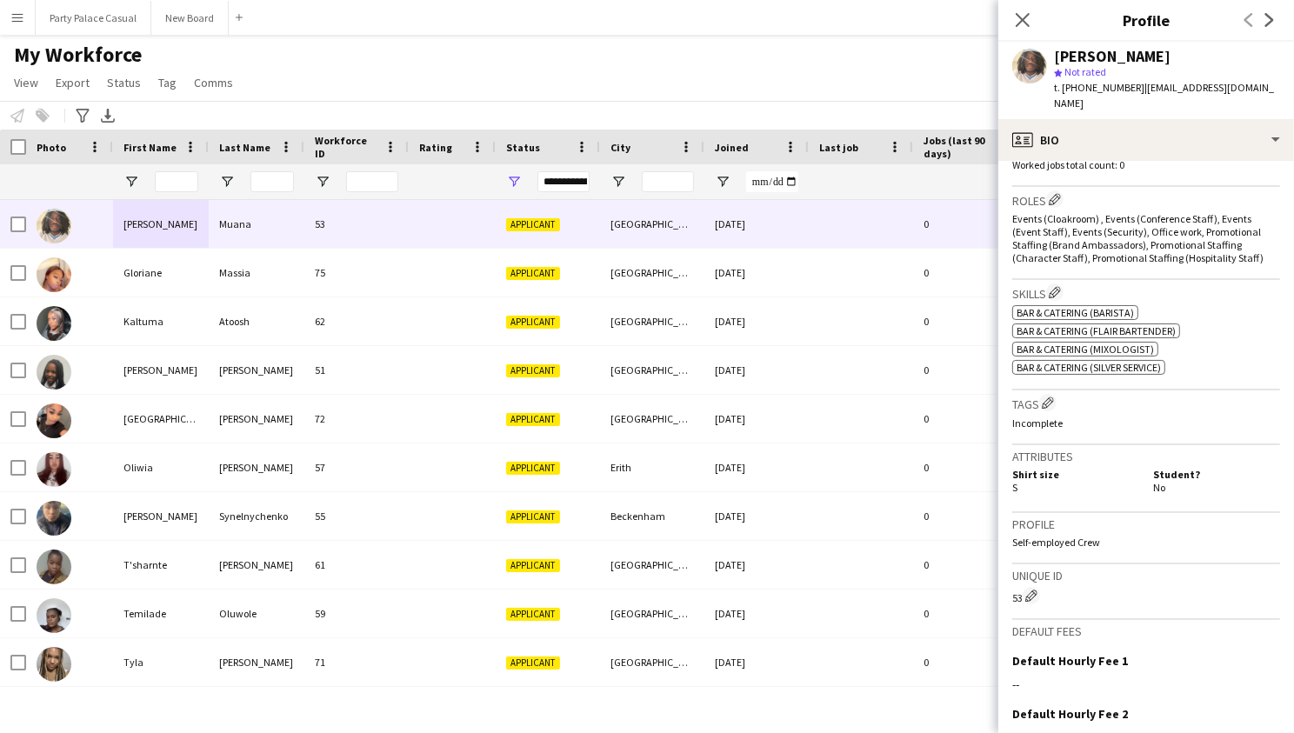
click at [647, 104] on div "Notify workforce Add to tag Select at least one crew to tag him or her. Advance…" at bounding box center [647, 115] width 1294 height 29
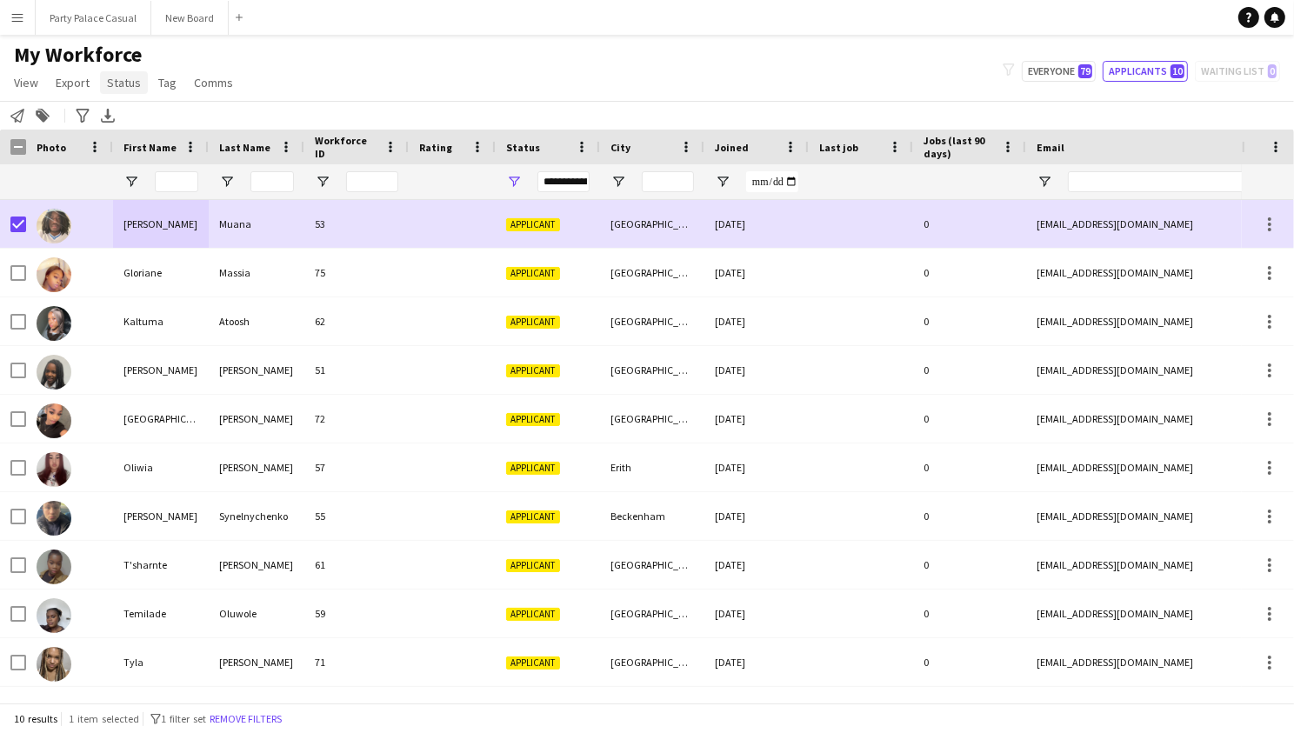
click at [124, 84] on span "Status" at bounding box center [124, 83] width 34 height 16
click at [134, 129] on link "Edit" at bounding box center [161, 119] width 122 height 37
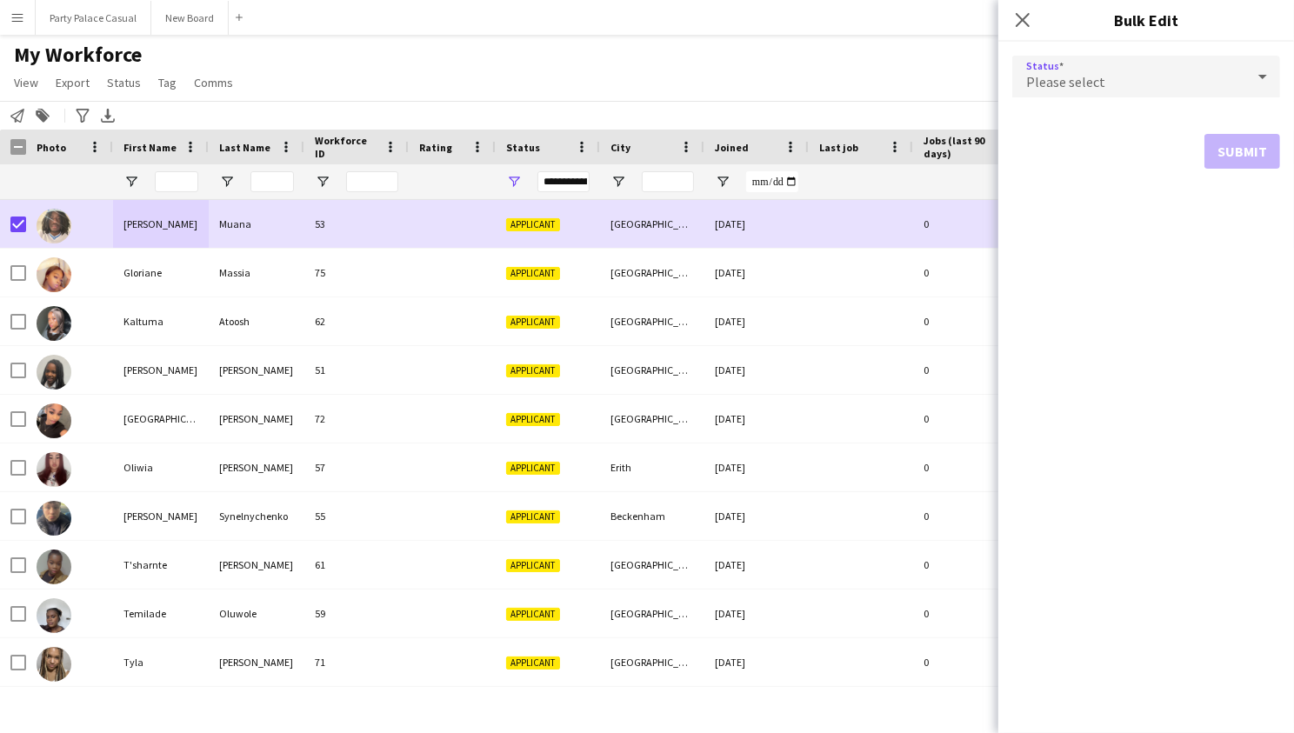
click at [1226, 96] on div "Please select" at bounding box center [1128, 77] width 233 height 42
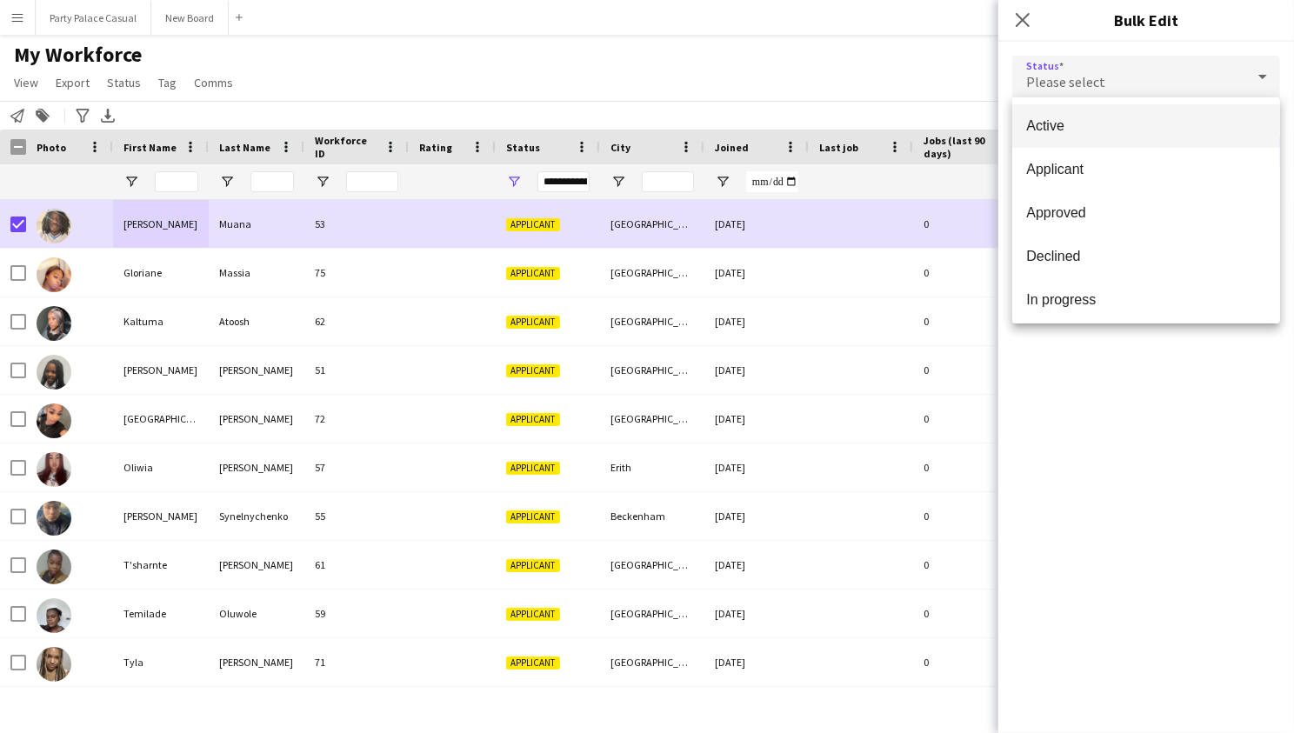
click at [917, 27] on div at bounding box center [647, 366] width 1294 height 733
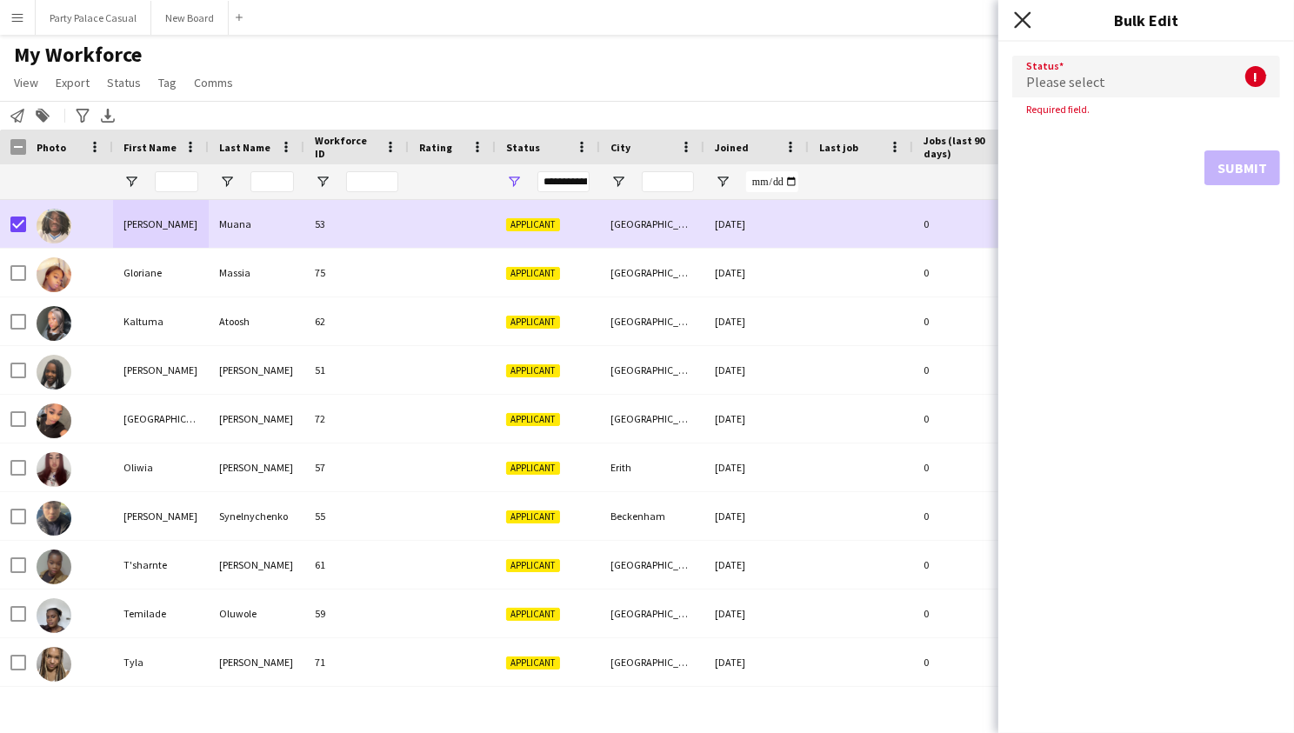
click at [1027, 18] on icon "Close pop-in" at bounding box center [1022, 19] width 17 height 17
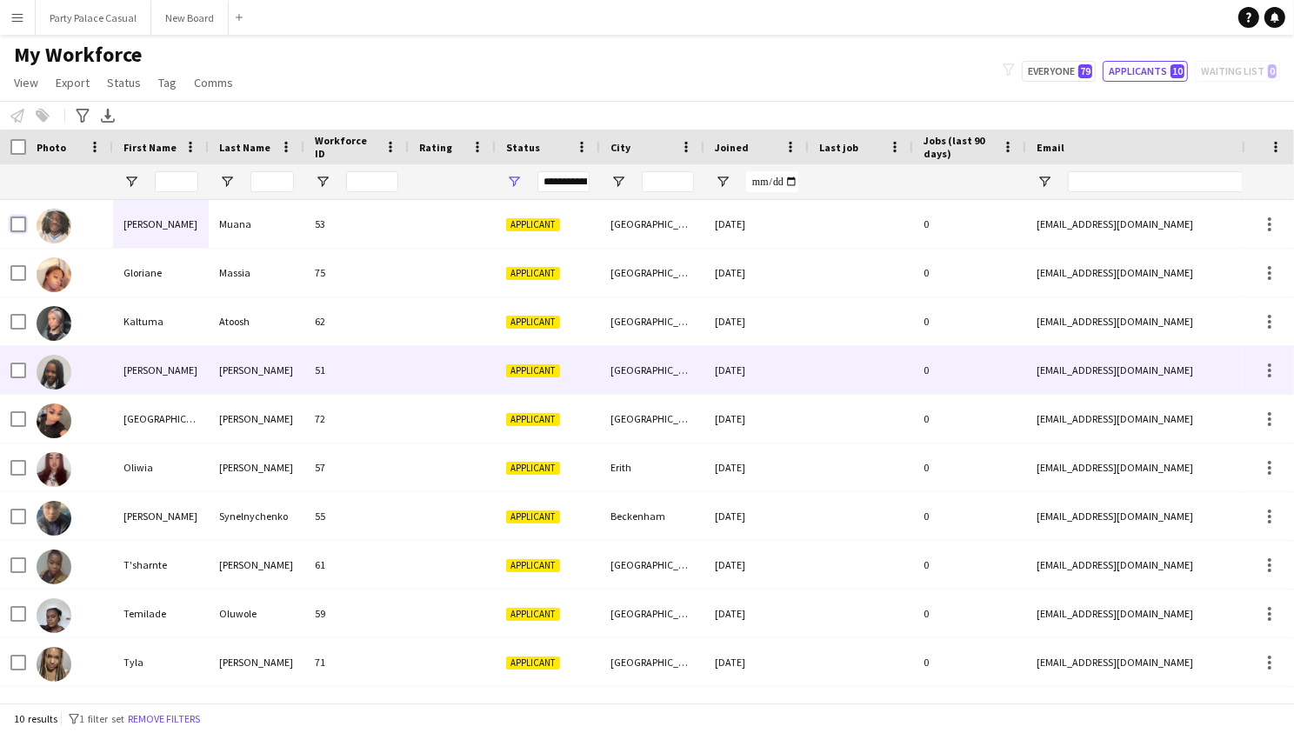
scroll to position [0, 0]
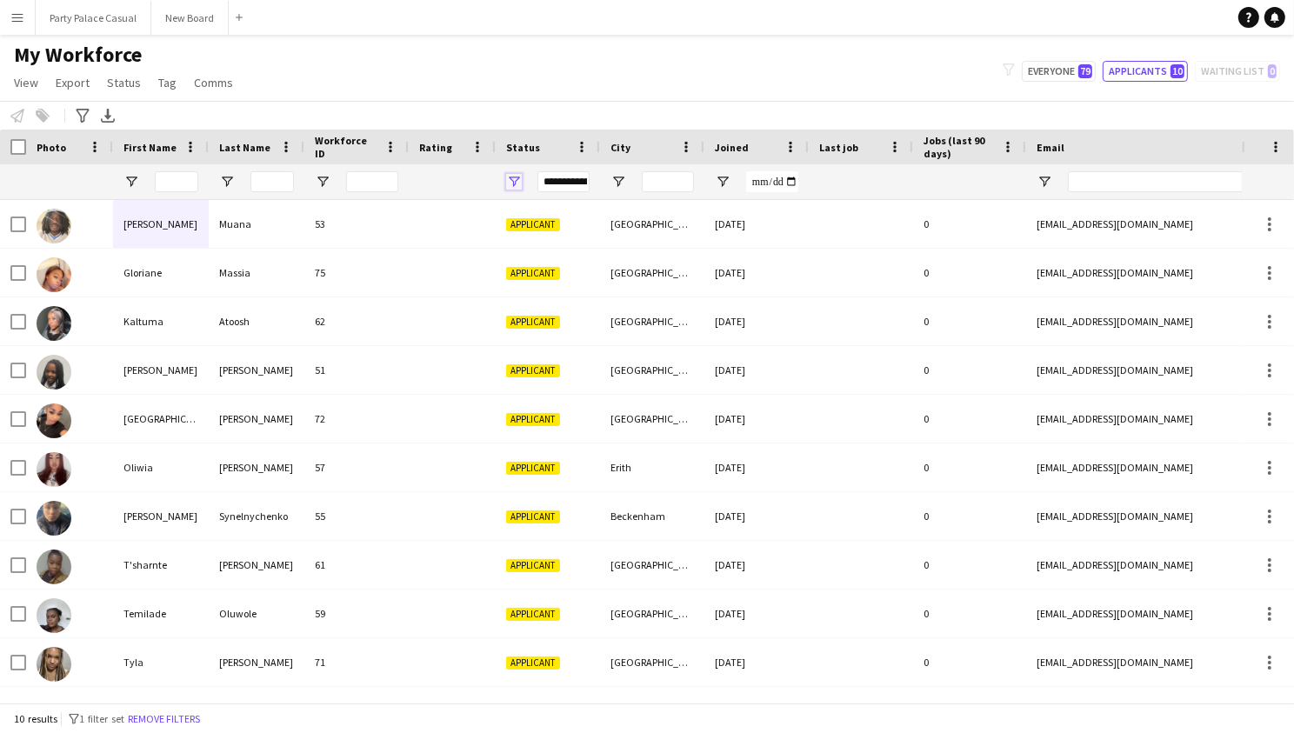
click at [517, 175] on span "Open Filter Menu" at bounding box center [514, 182] width 16 height 16
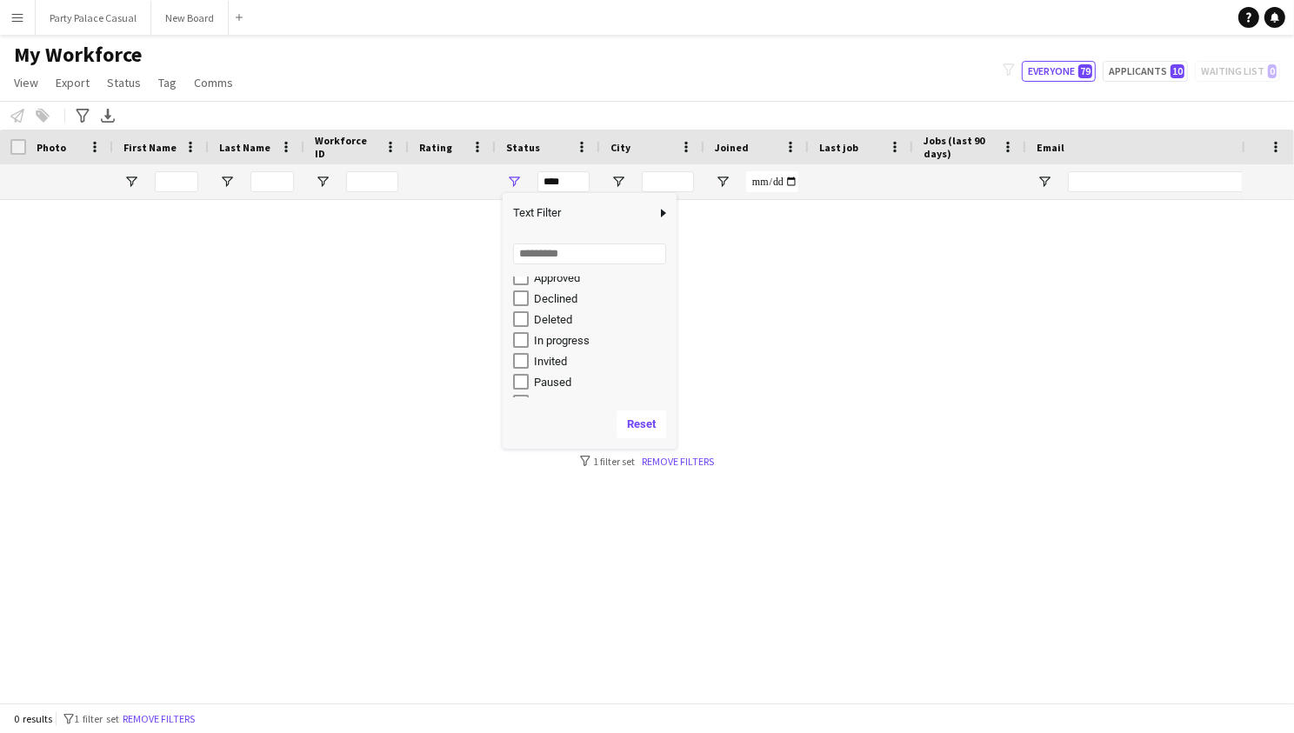
scroll to position [84, 0]
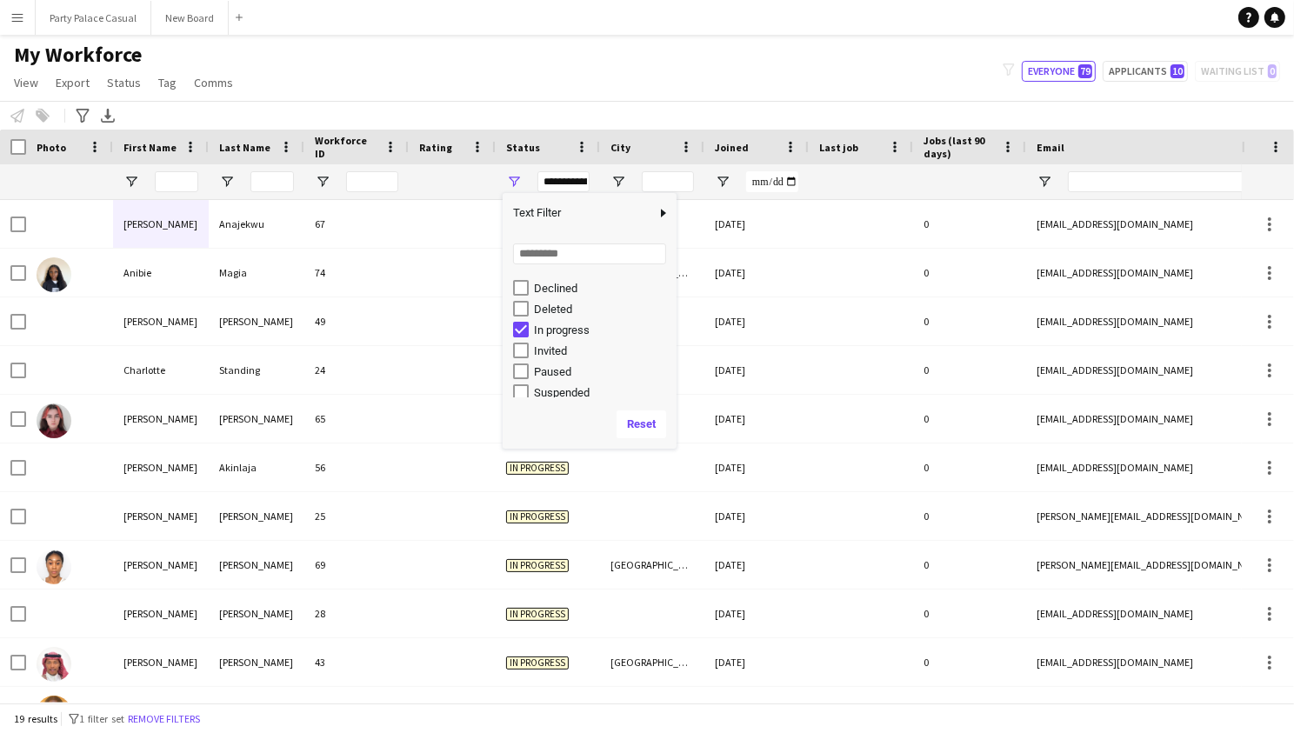
click at [747, 84] on div "My Workforce View Views Default view Payroll New view Update view Delete view E…" at bounding box center [647, 71] width 1294 height 59
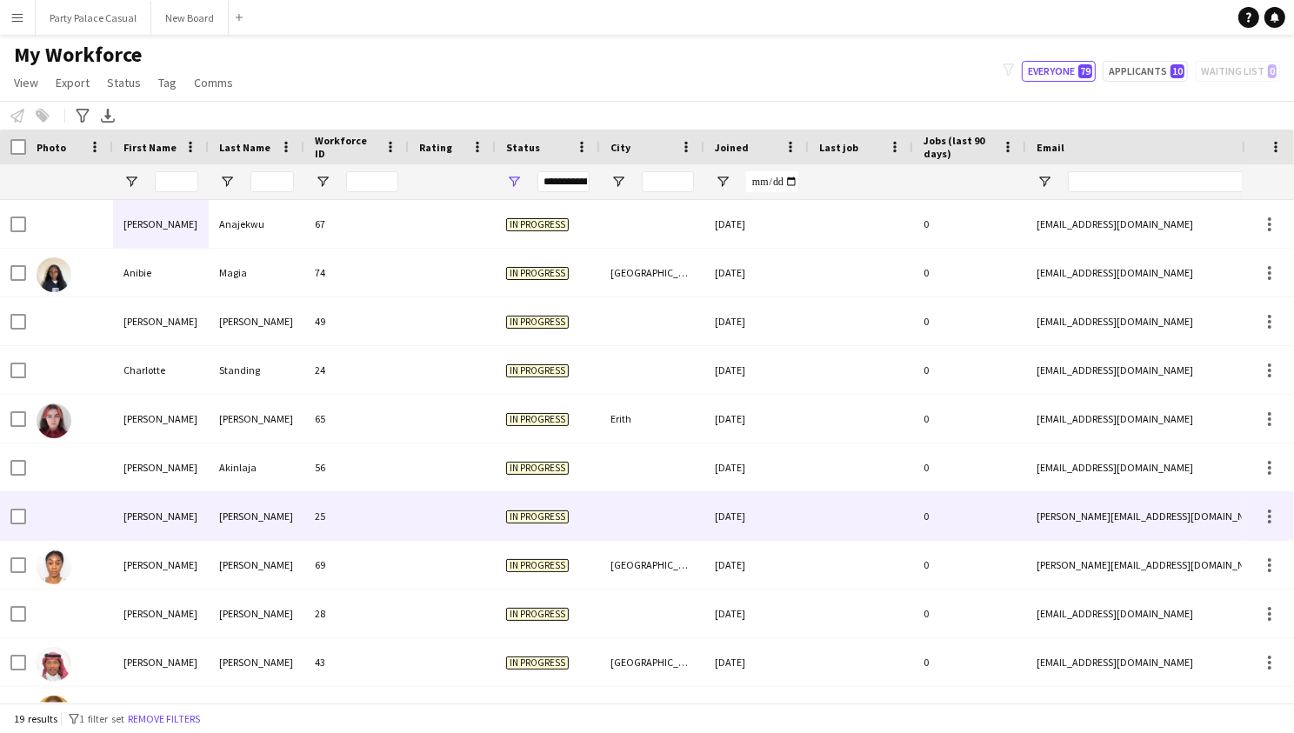
scroll to position [0, 0]
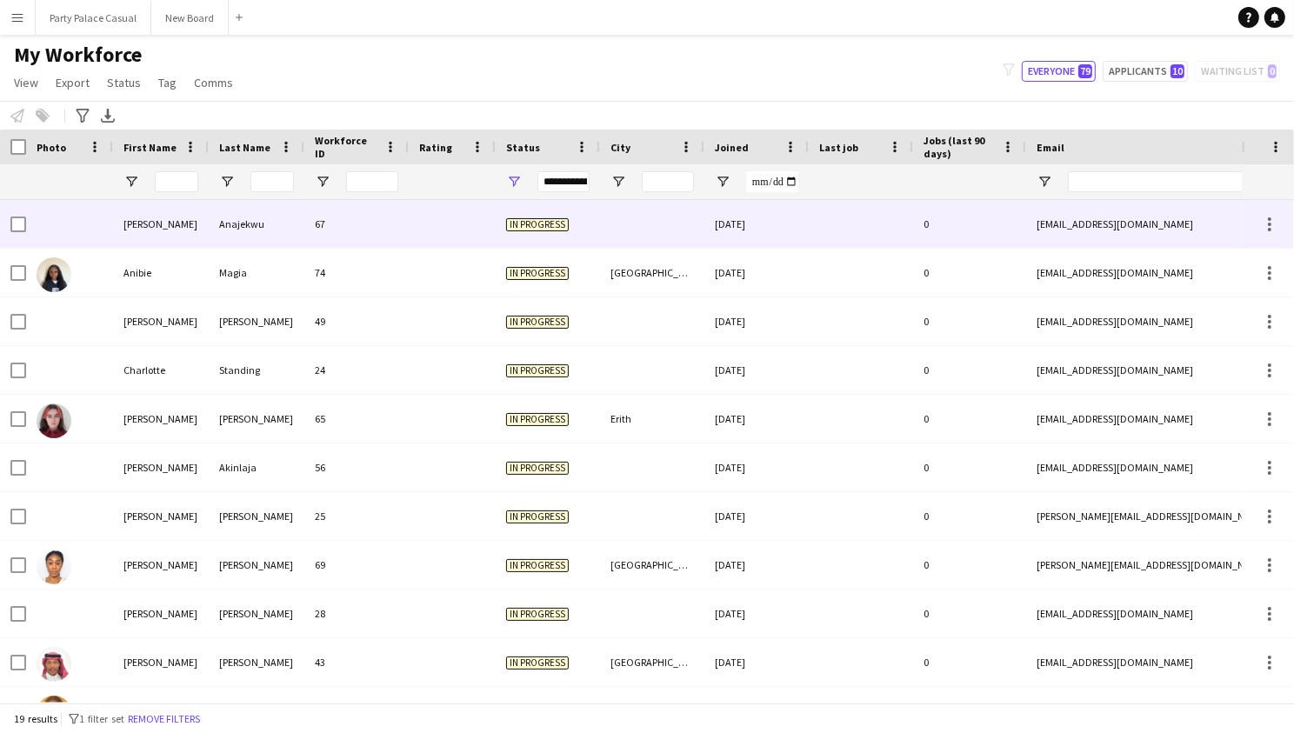
click at [147, 224] on div "Angelica" at bounding box center [161, 224] width 96 height 48
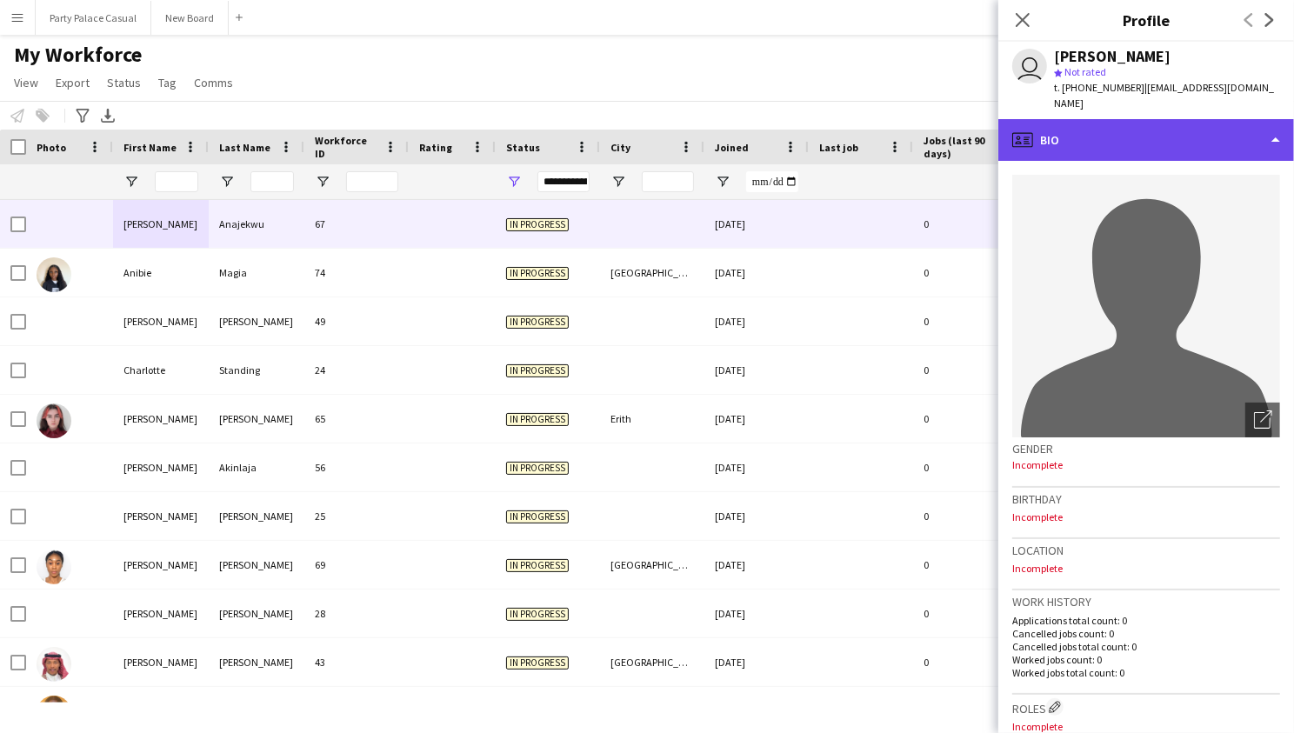
click at [1246, 137] on div "profile Bio" at bounding box center [1147, 140] width 296 height 42
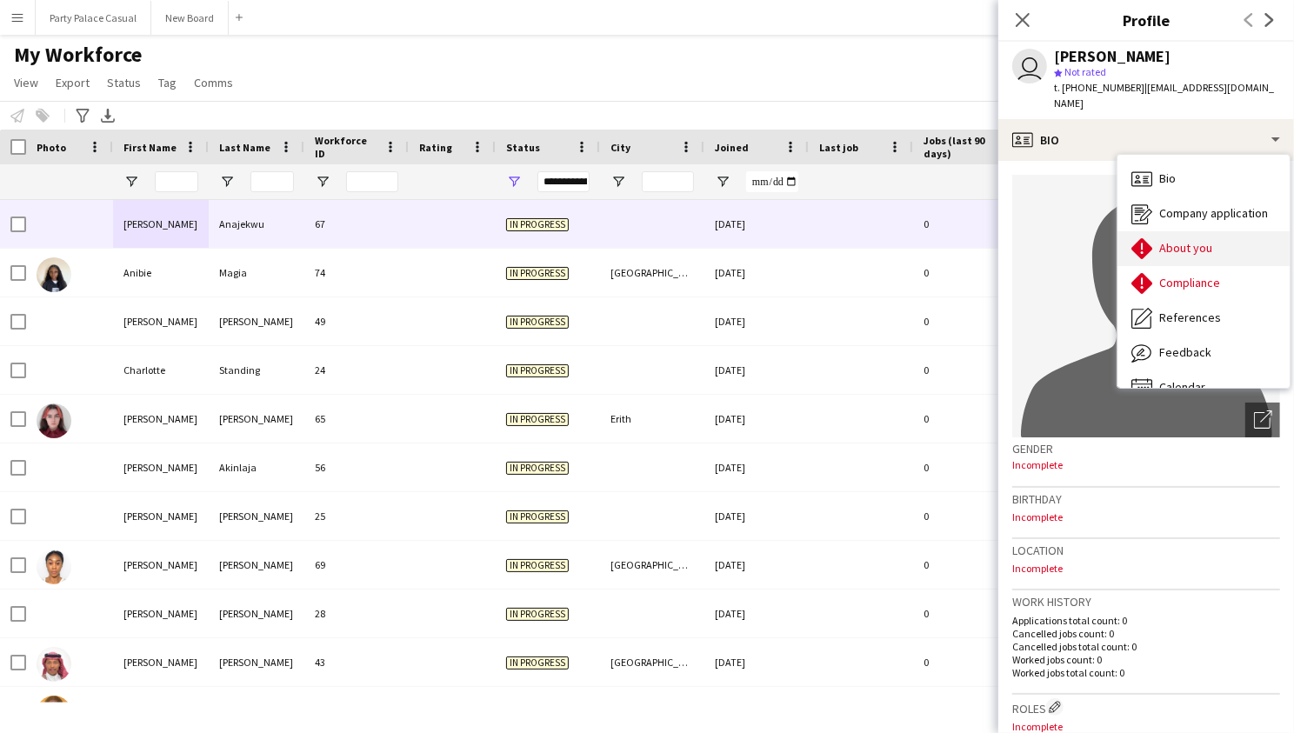
click at [1201, 241] on span "About you" at bounding box center [1185, 248] width 53 height 16
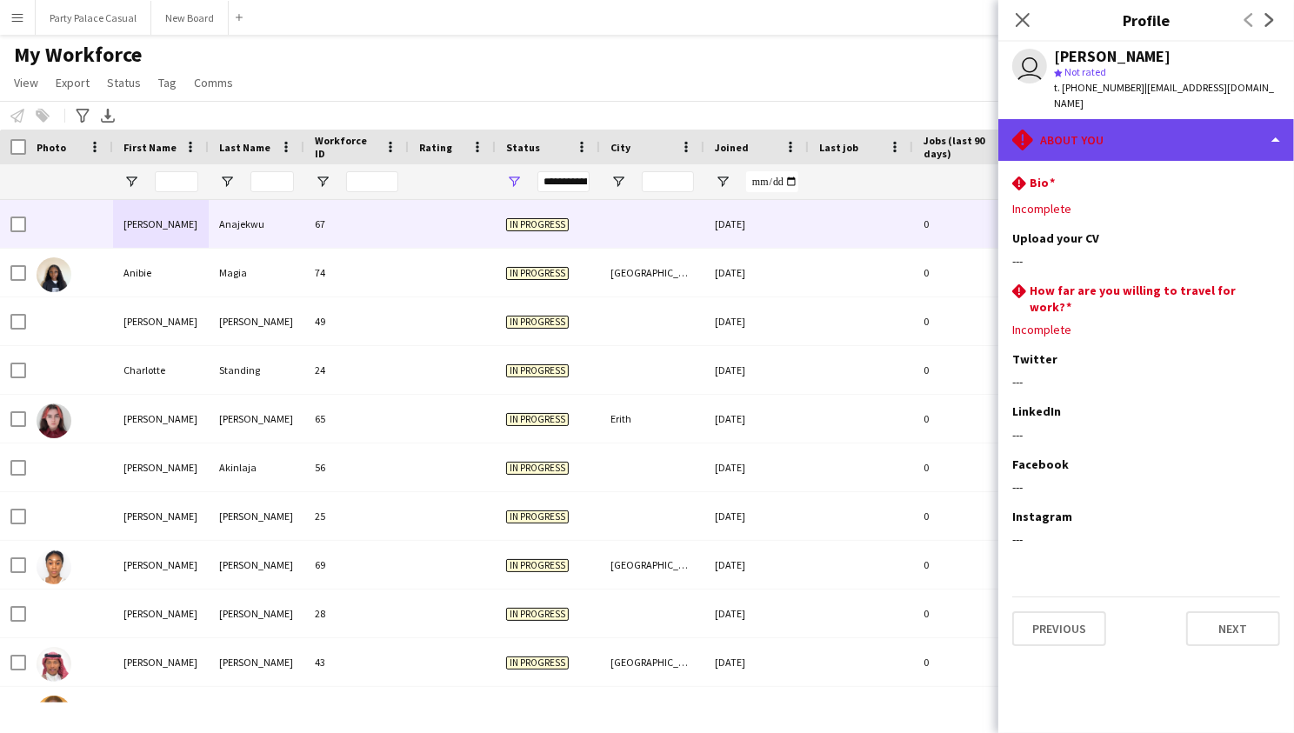
click at [1226, 128] on div "rhombus-alert About you" at bounding box center [1147, 140] width 296 height 42
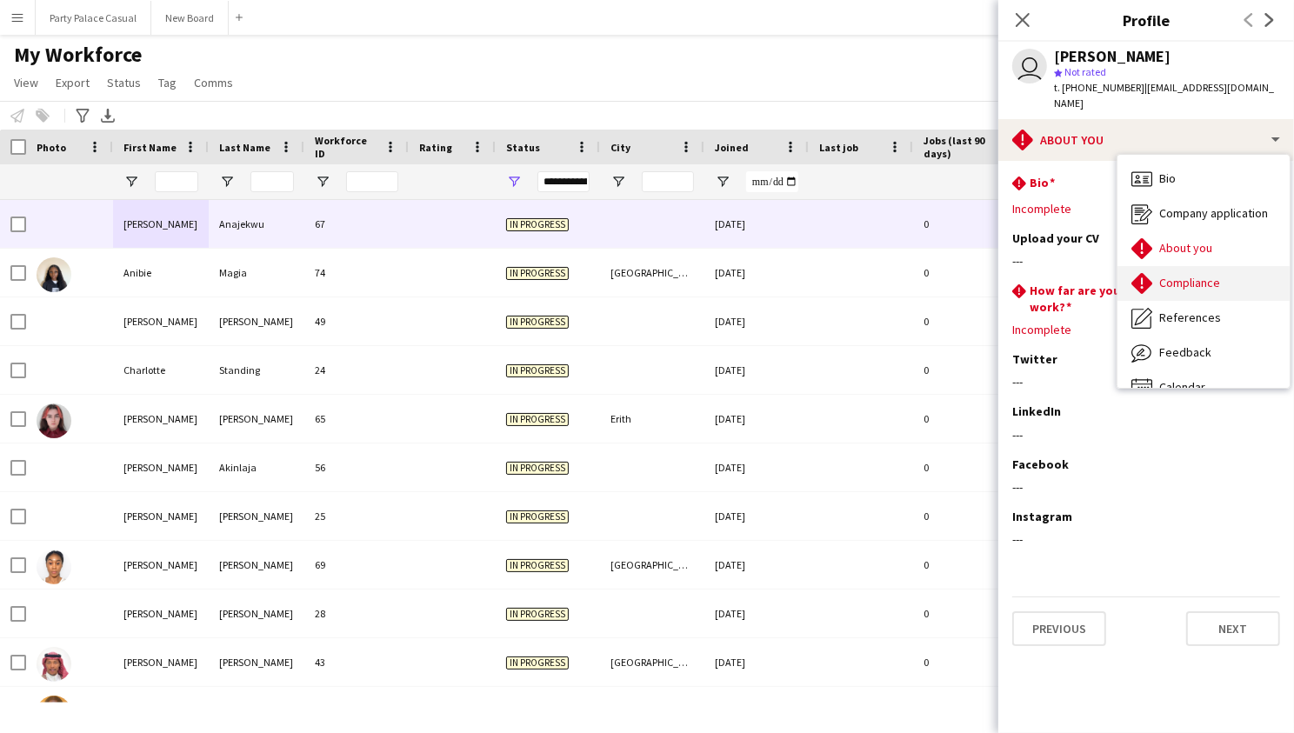
click at [1213, 284] on span "Compliance" at bounding box center [1189, 283] width 61 height 16
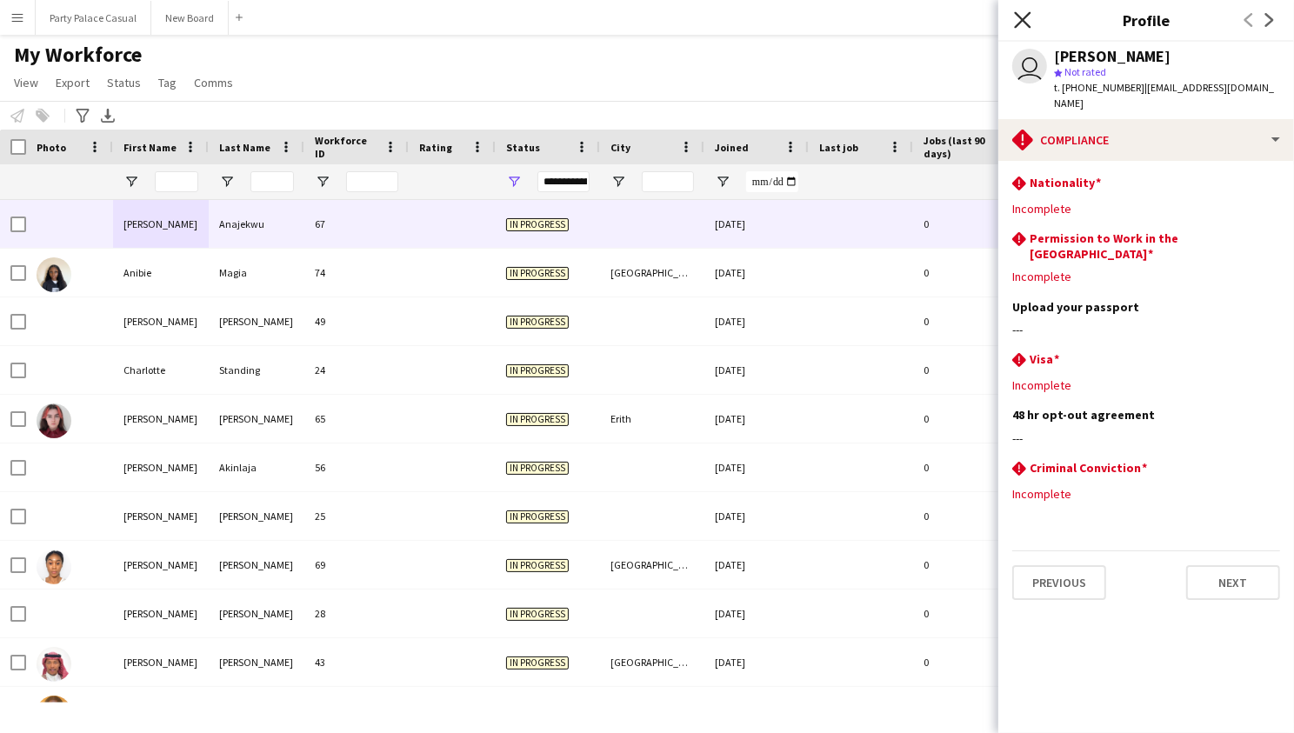
click at [1025, 15] on icon "Close pop-in" at bounding box center [1022, 19] width 17 height 17
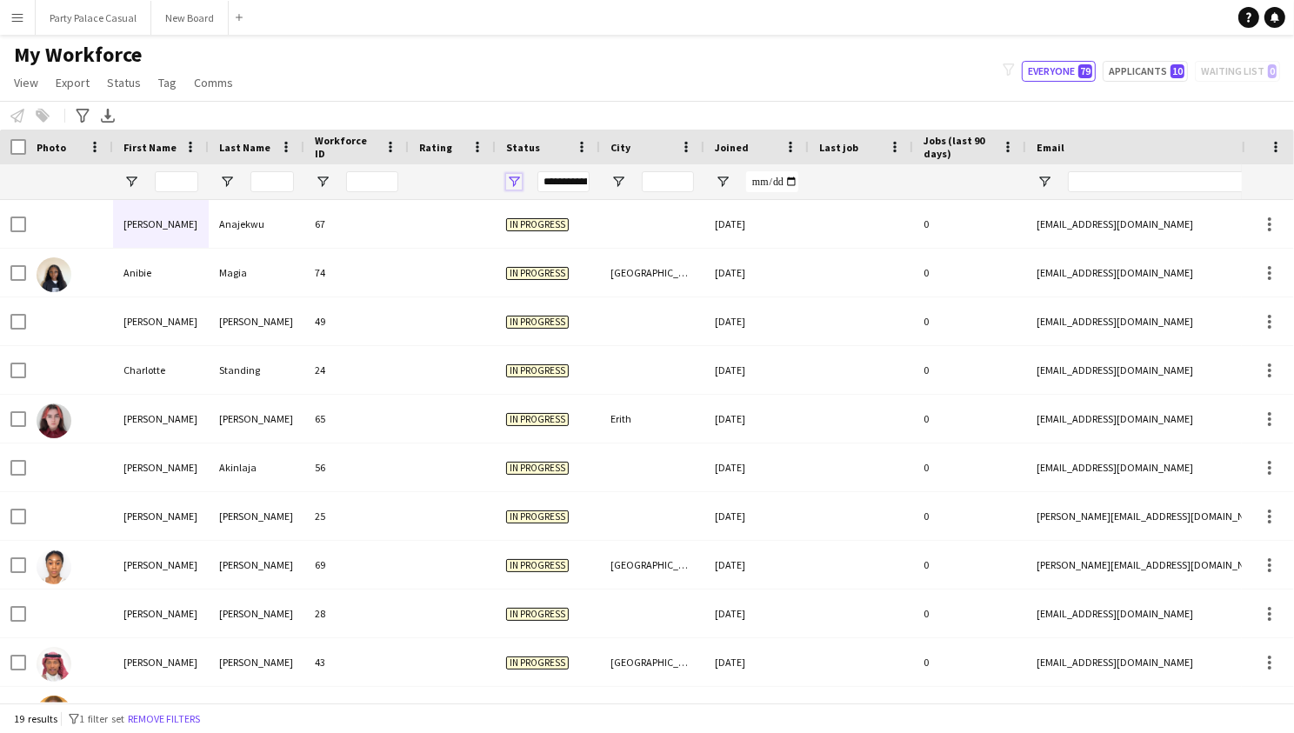
click at [514, 182] on span "Open Filter Menu" at bounding box center [514, 182] width 16 height 16
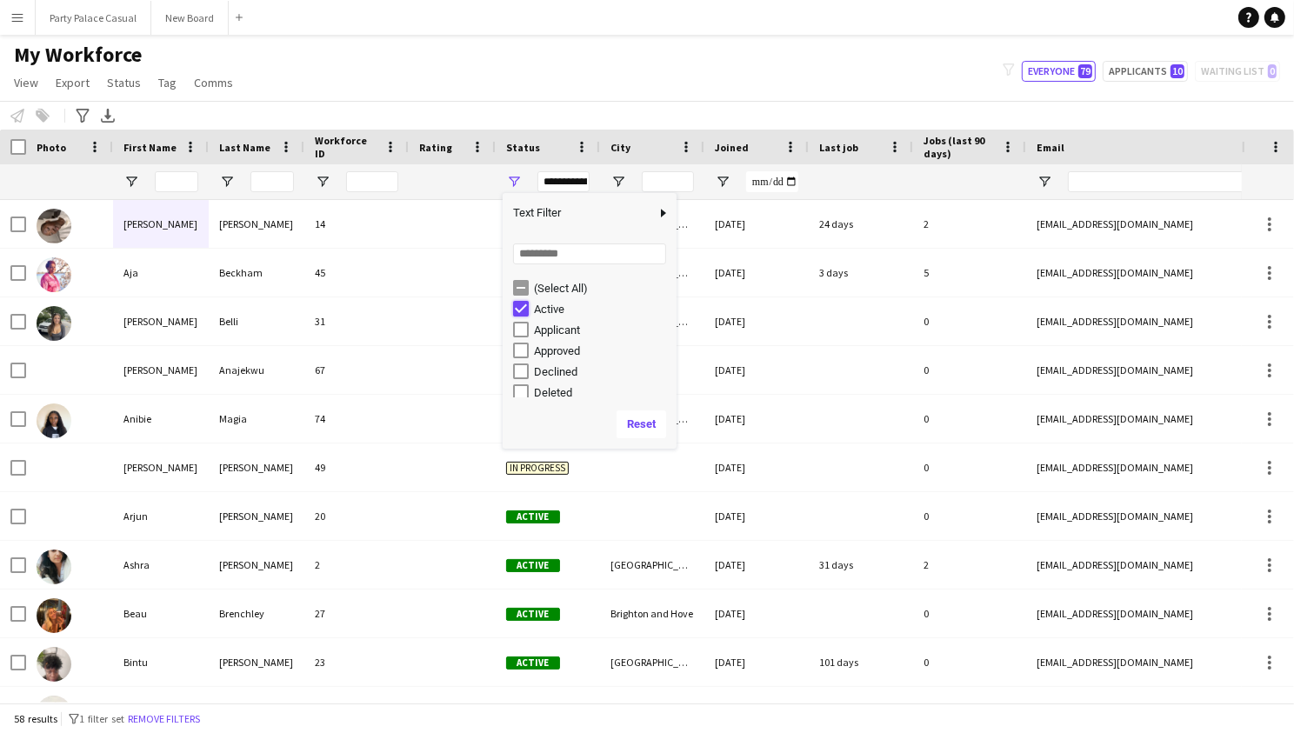
type input "**********"
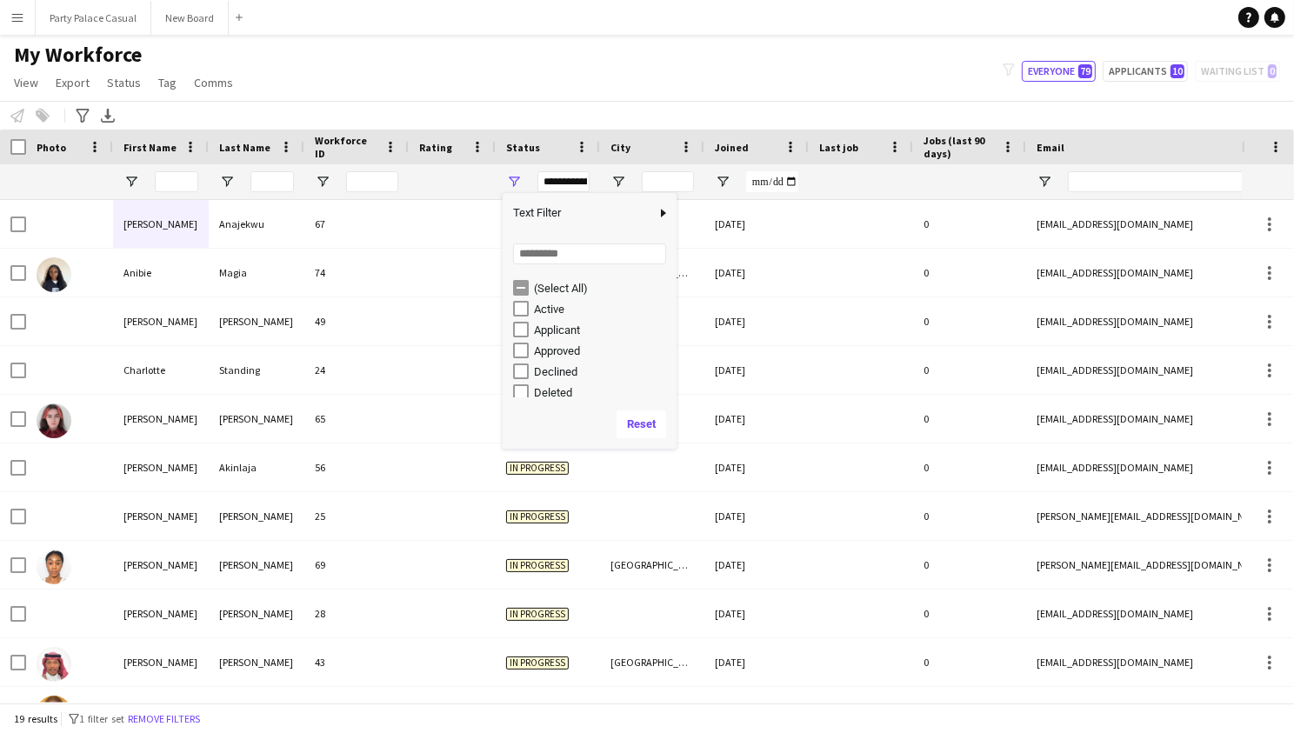
click at [693, 89] on div "My Workforce View Views Default view Payroll New view Update view Delete view E…" at bounding box center [647, 71] width 1294 height 59
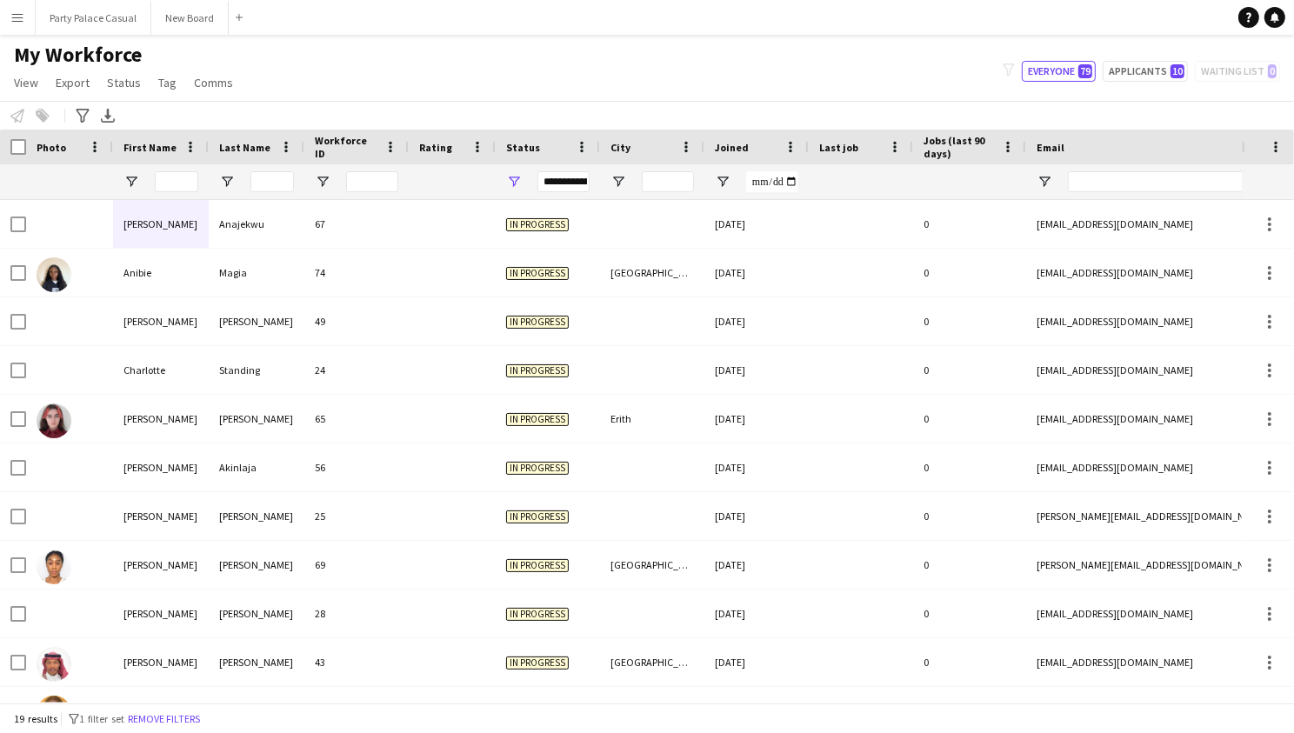
click at [21, 27] on button "Menu" at bounding box center [17, 17] width 35 height 35
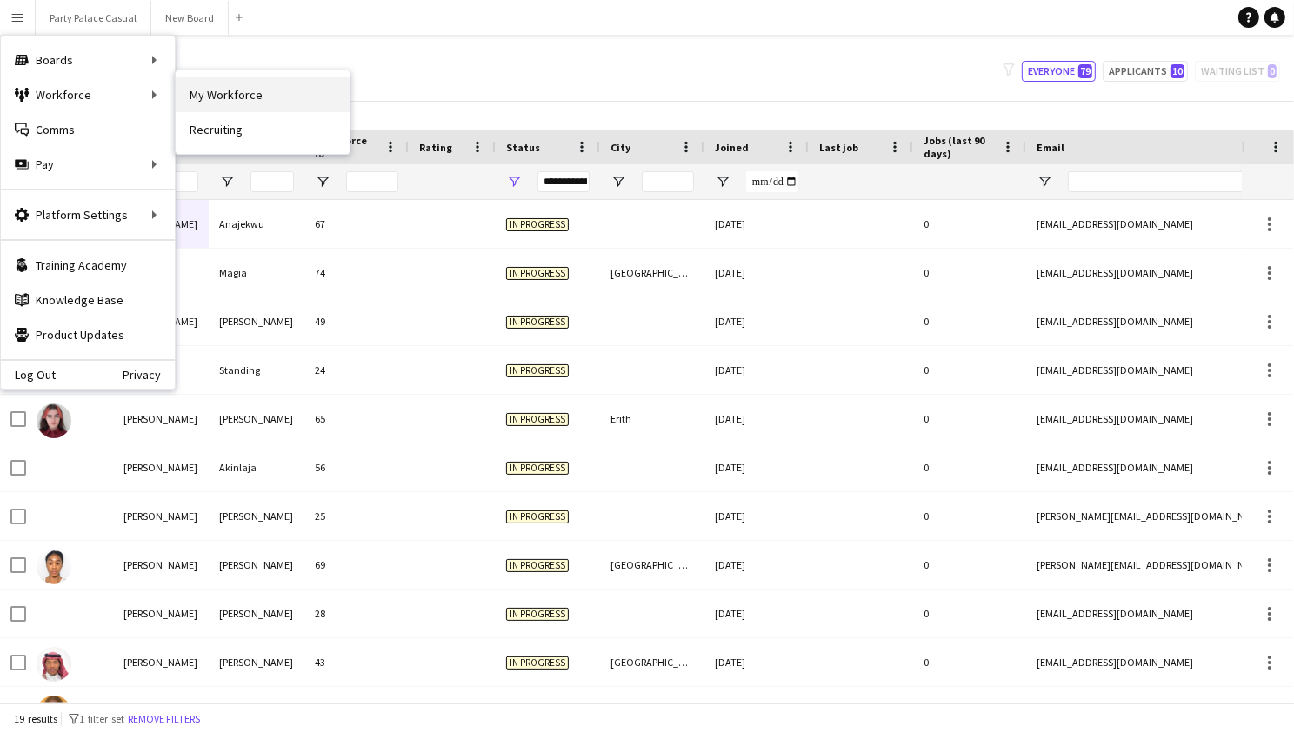
click at [206, 91] on link "My Workforce" at bounding box center [263, 94] width 174 height 35
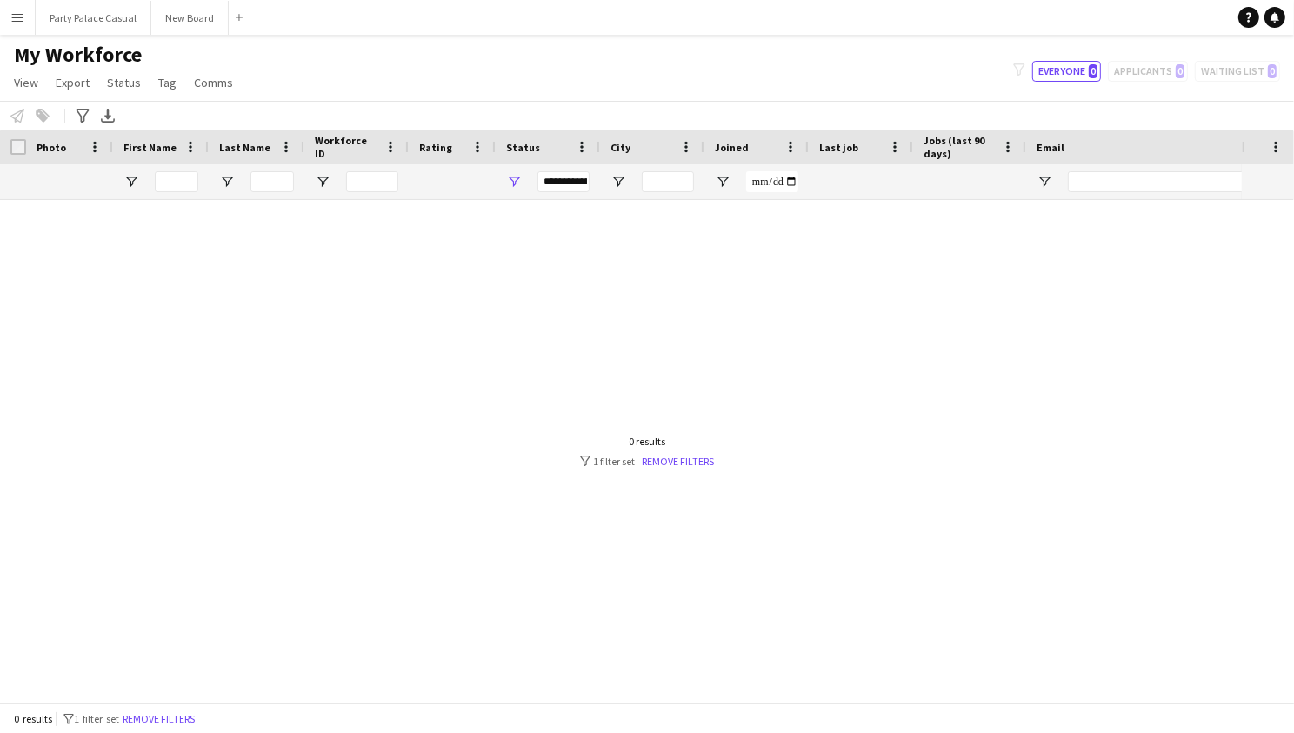
type input "**********"
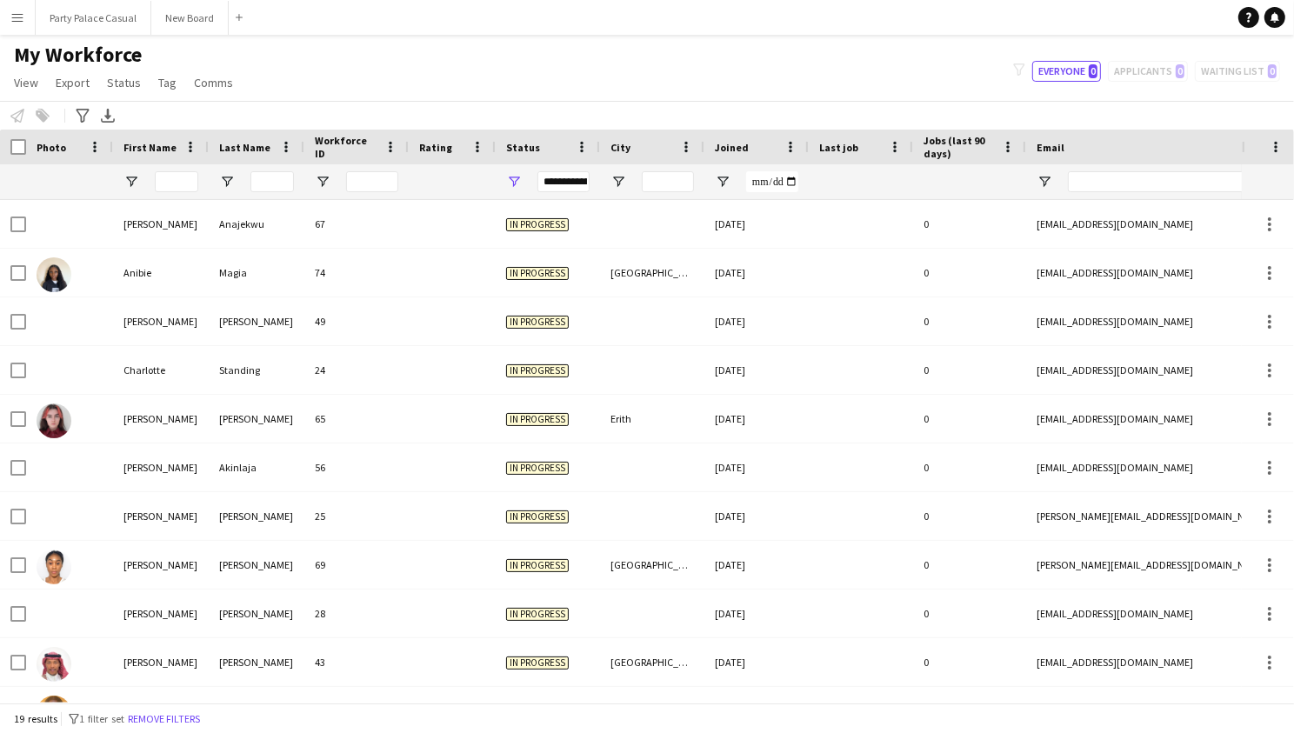
click at [27, 14] on button "Menu" at bounding box center [17, 17] width 35 height 35
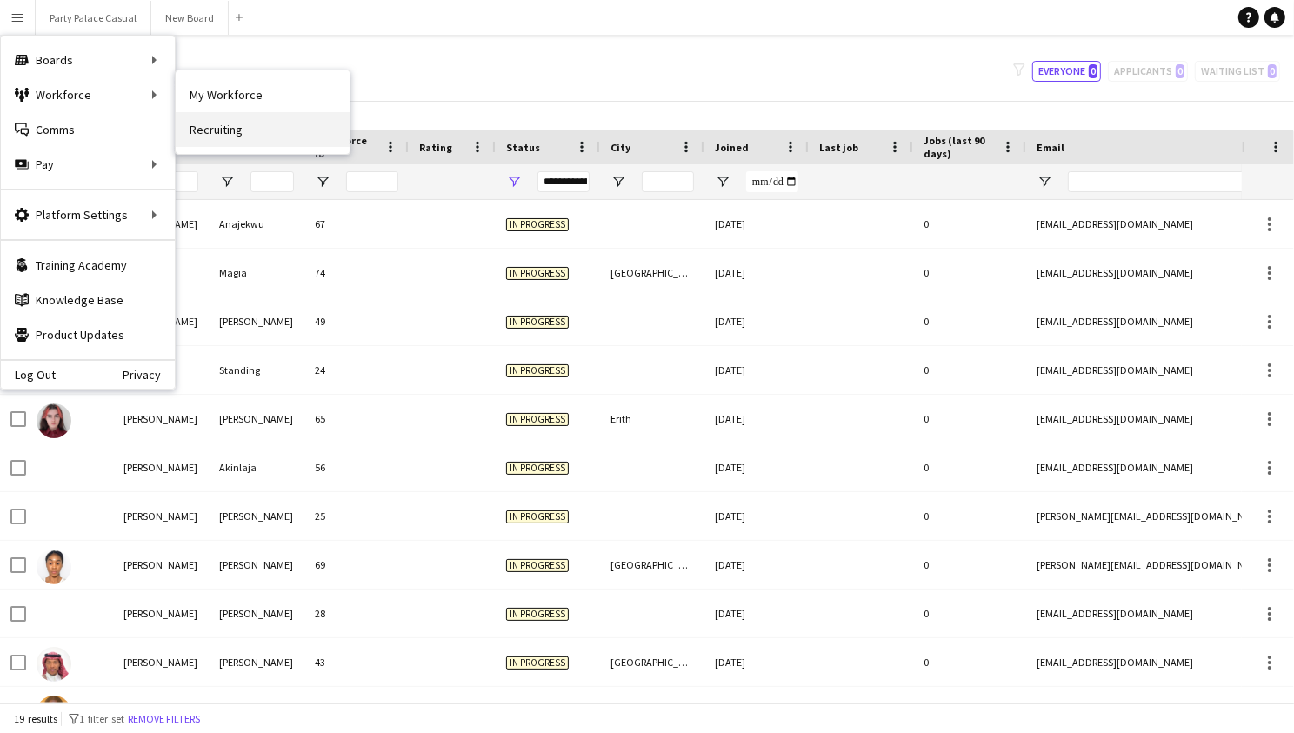
click at [229, 124] on link "Recruiting" at bounding box center [263, 129] width 174 height 35
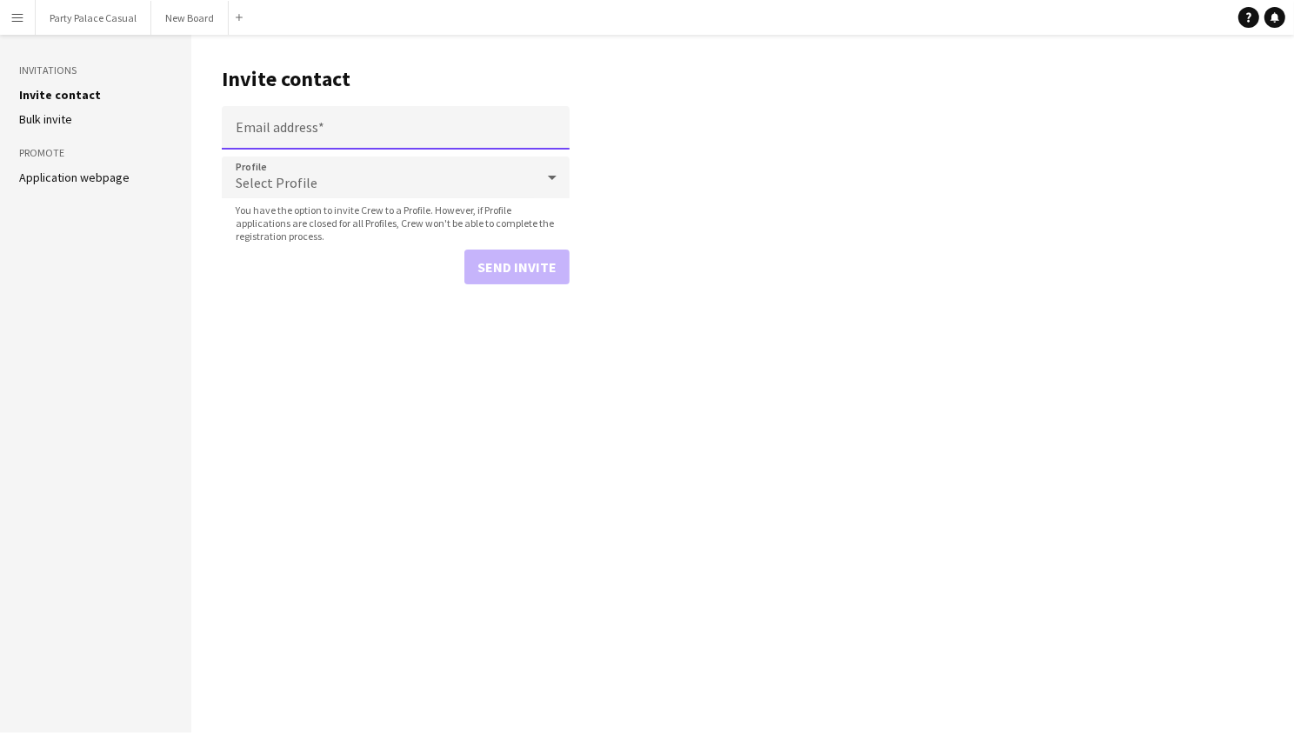
click at [384, 128] on input "Email address" at bounding box center [396, 127] width 348 height 43
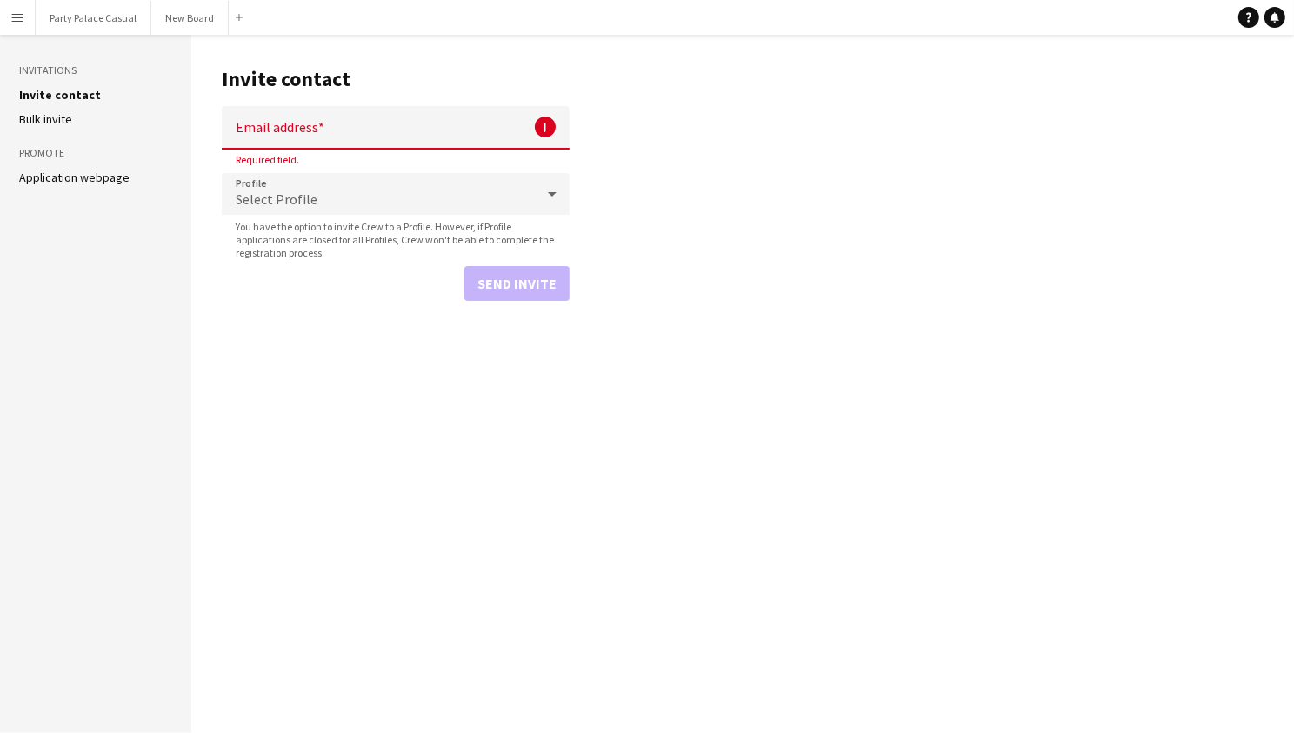
click at [645, 113] on main "Invite contact Email address ! Required field. Profile Select Profile You have …" at bounding box center [742, 384] width 1103 height 698
click at [756, 150] on main "Invite contact Email address ! Required field. Profile Select Profile You have …" at bounding box center [742, 384] width 1103 height 698
click at [653, 137] on main "Invite contact Email address ! Required field. Profile Select Profile You have …" at bounding box center [742, 384] width 1103 height 698
click at [461, 114] on input "Email address" at bounding box center [396, 127] width 348 height 43
click at [419, 107] on input "Email address" at bounding box center [396, 127] width 348 height 43
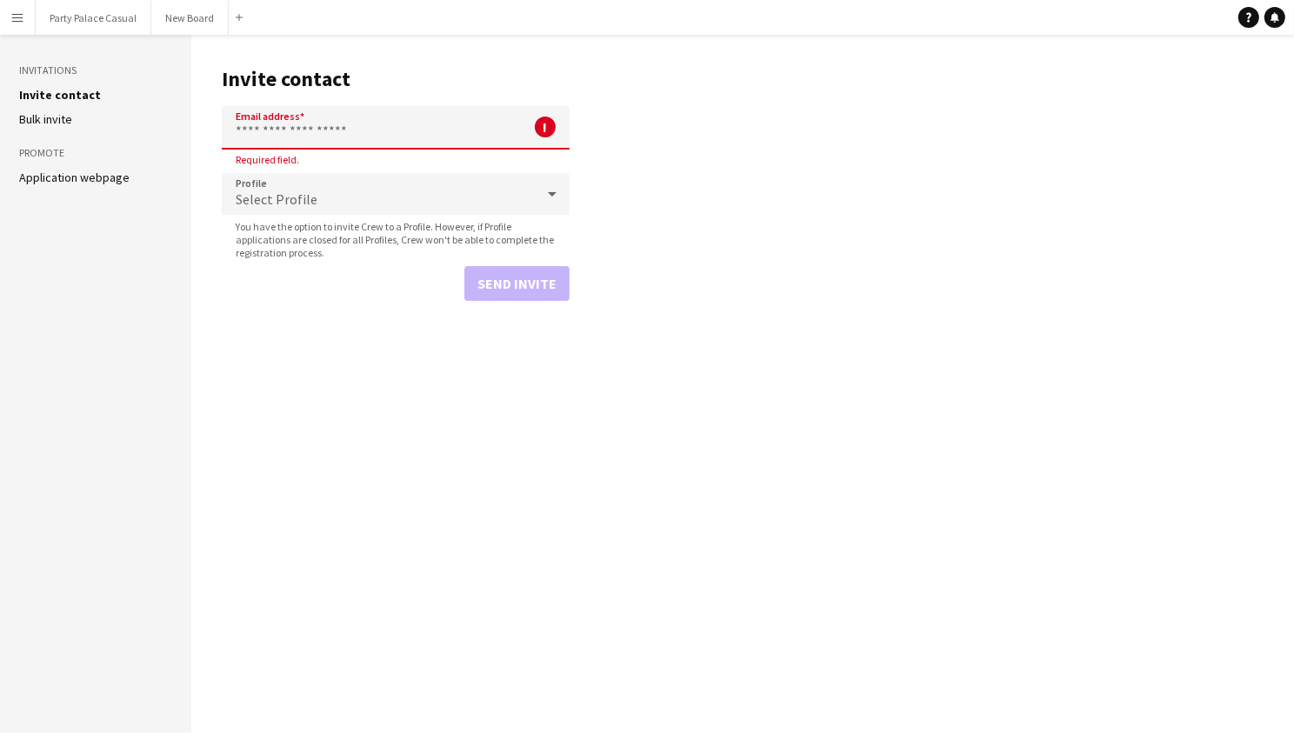
click at [722, 45] on main "Invite contact Email address ! Required field. Profile Select Profile You have …" at bounding box center [742, 384] width 1103 height 698
click at [457, 111] on input "Email address" at bounding box center [396, 127] width 348 height 43
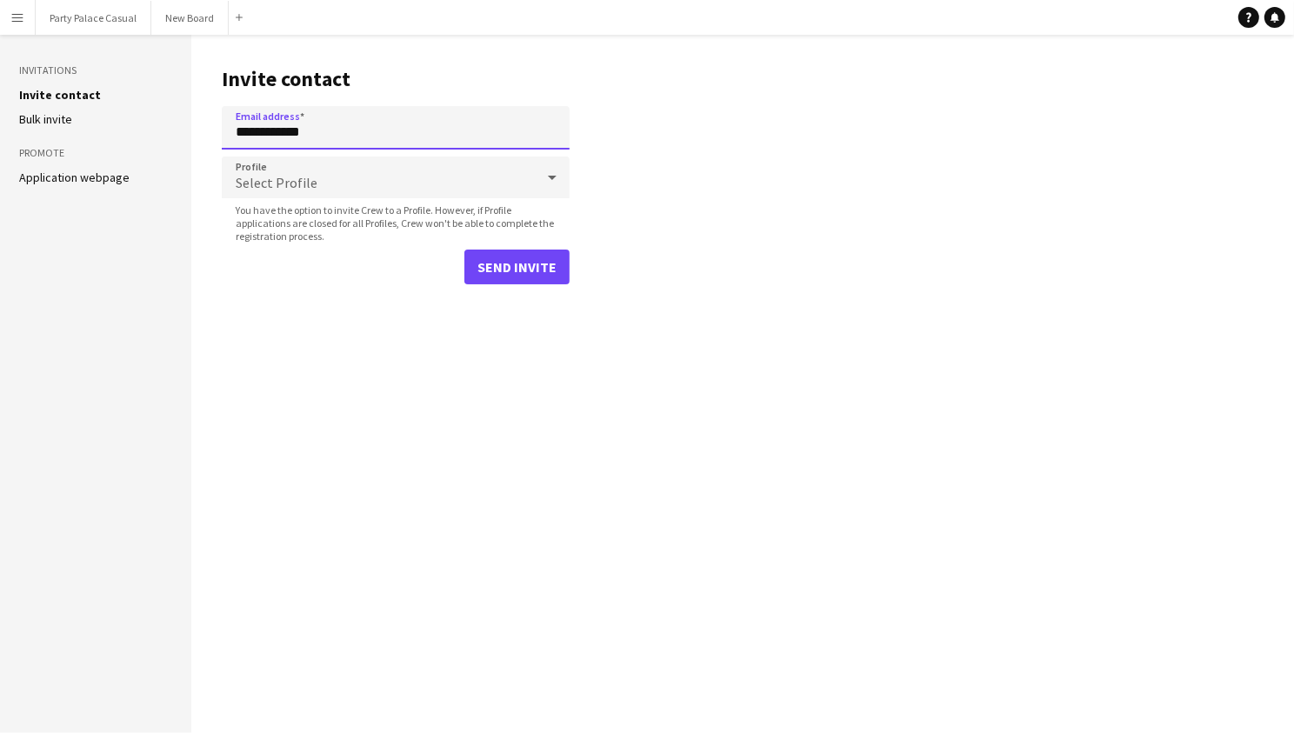
type input "**********"
click at [404, 193] on div "Select Profile" at bounding box center [378, 178] width 313 height 42
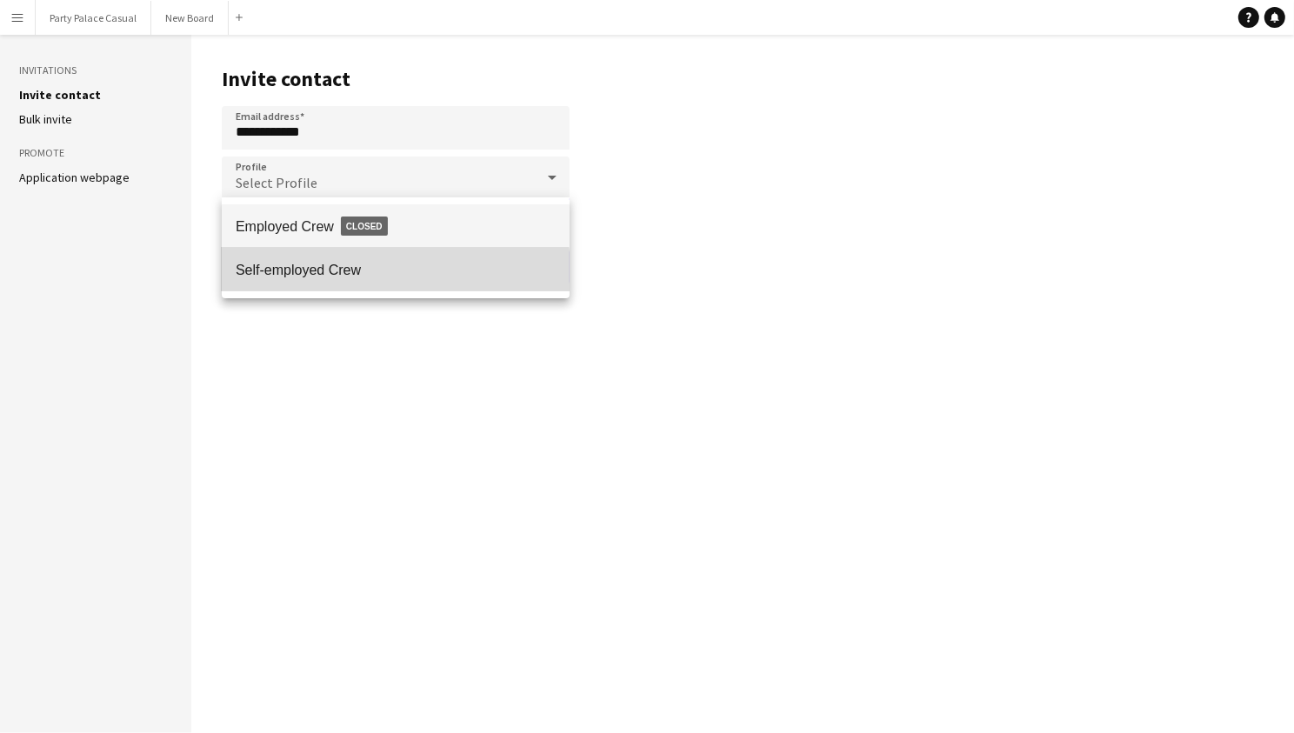
click at [332, 279] on mat-option "Self-employed Crew" at bounding box center [396, 269] width 348 height 43
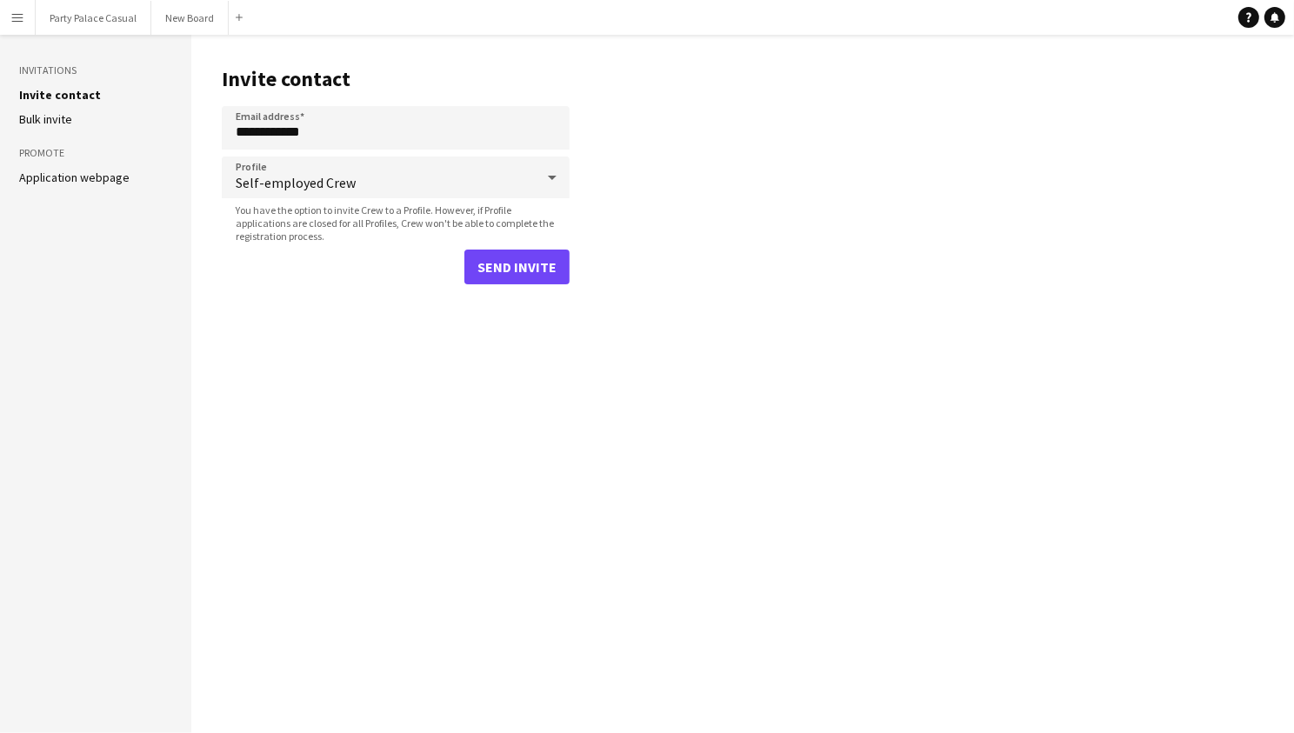
click at [90, 170] on link "Application webpage" at bounding box center [74, 178] width 110 height 16
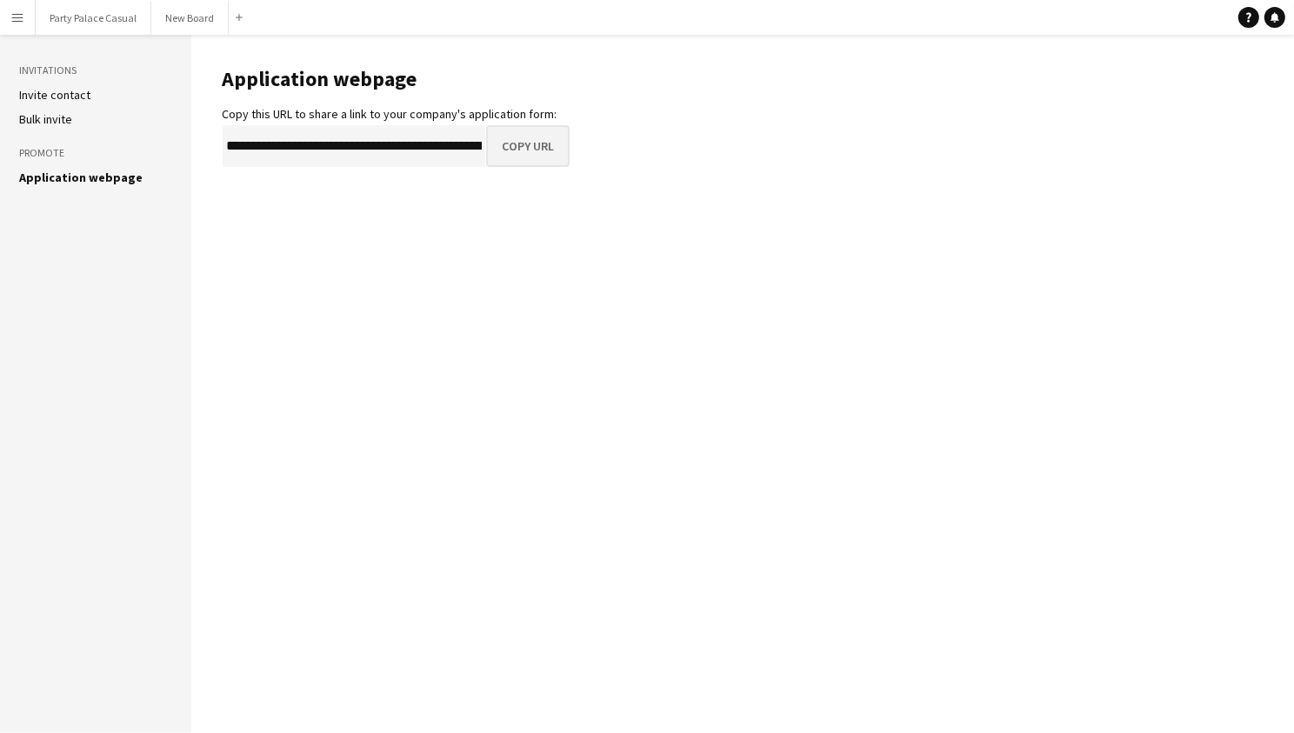
click at [509, 155] on button "Copy URL" at bounding box center [528, 146] width 84 height 42
click at [68, 97] on link "Invite contact" at bounding box center [54, 95] width 71 height 16
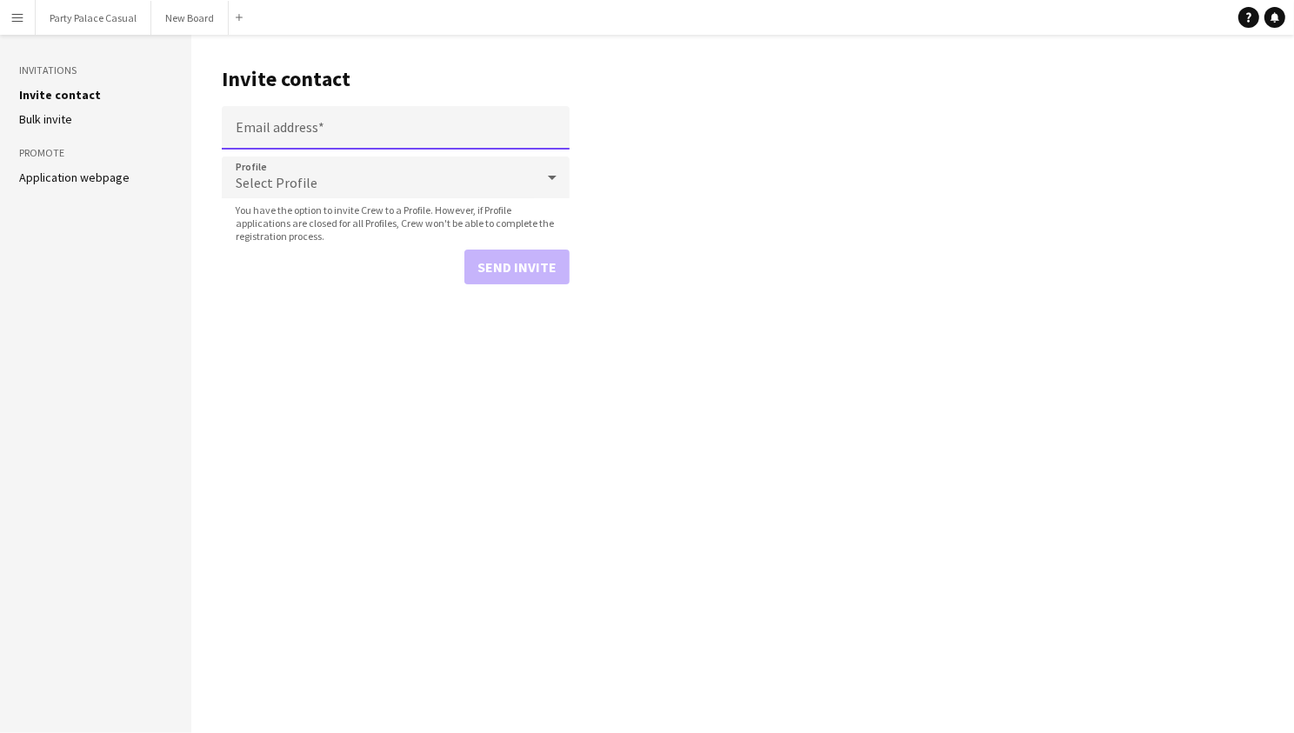
click at [332, 126] on input "Email address" at bounding box center [396, 127] width 348 height 43
click at [763, 451] on main "Invite contact Email address Profile Select Profile You have the option to invi…" at bounding box center [742, 384] width 1103 height 698
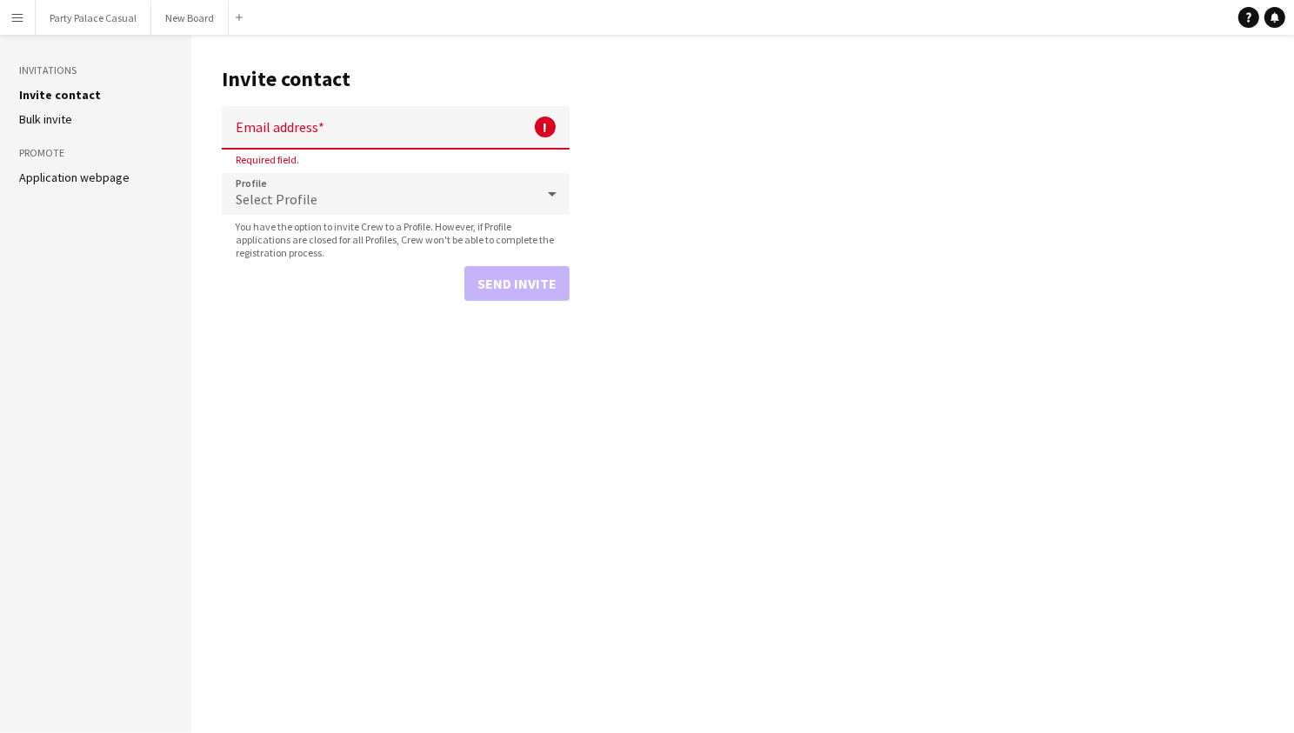
click at [460, 404] on main "Invite contact Email address ! Required field. Profile Select Profile You have …" at bounding box center [742, 384] width 1103 height 698
click at [99, 33] on button "Party Palace Casual Close" at bounding box center [94, 18] width 116 height 34
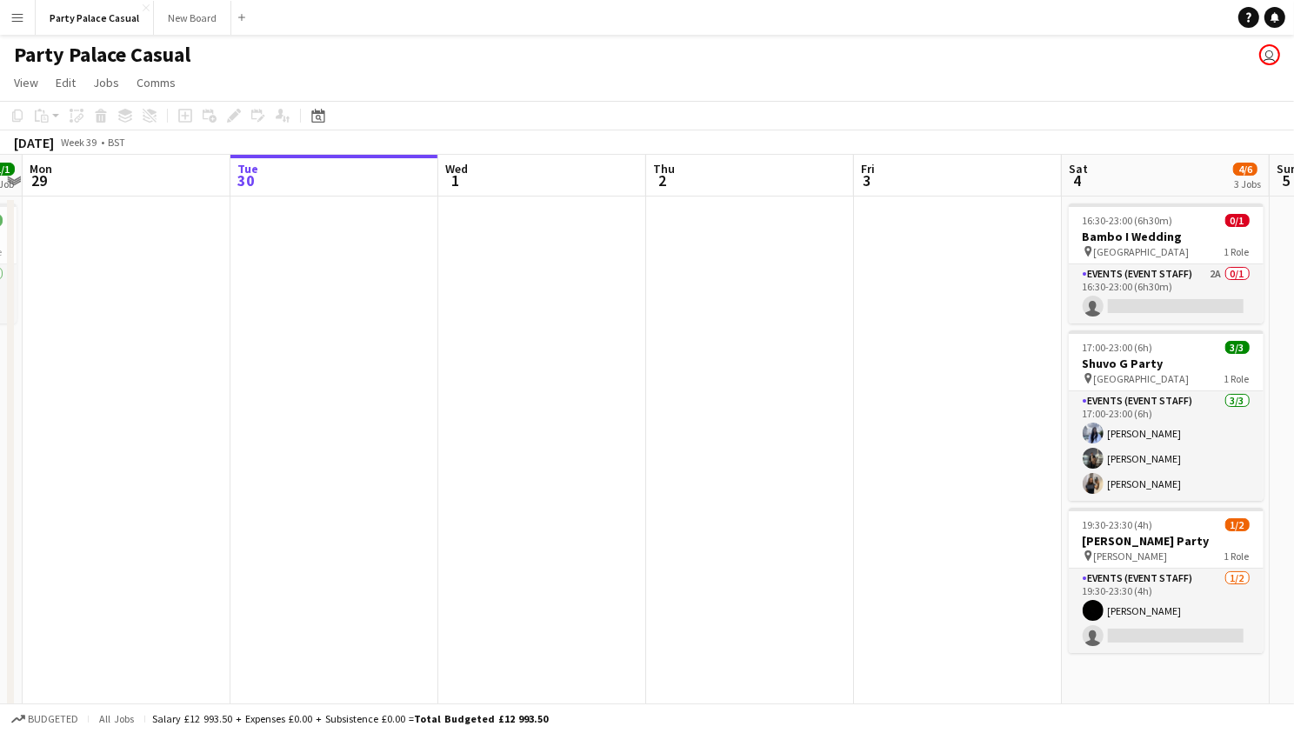
scroll to position [0, 391]
click at [21, 79] on span "View" at bounding box center [26, 83] width 24 height 16
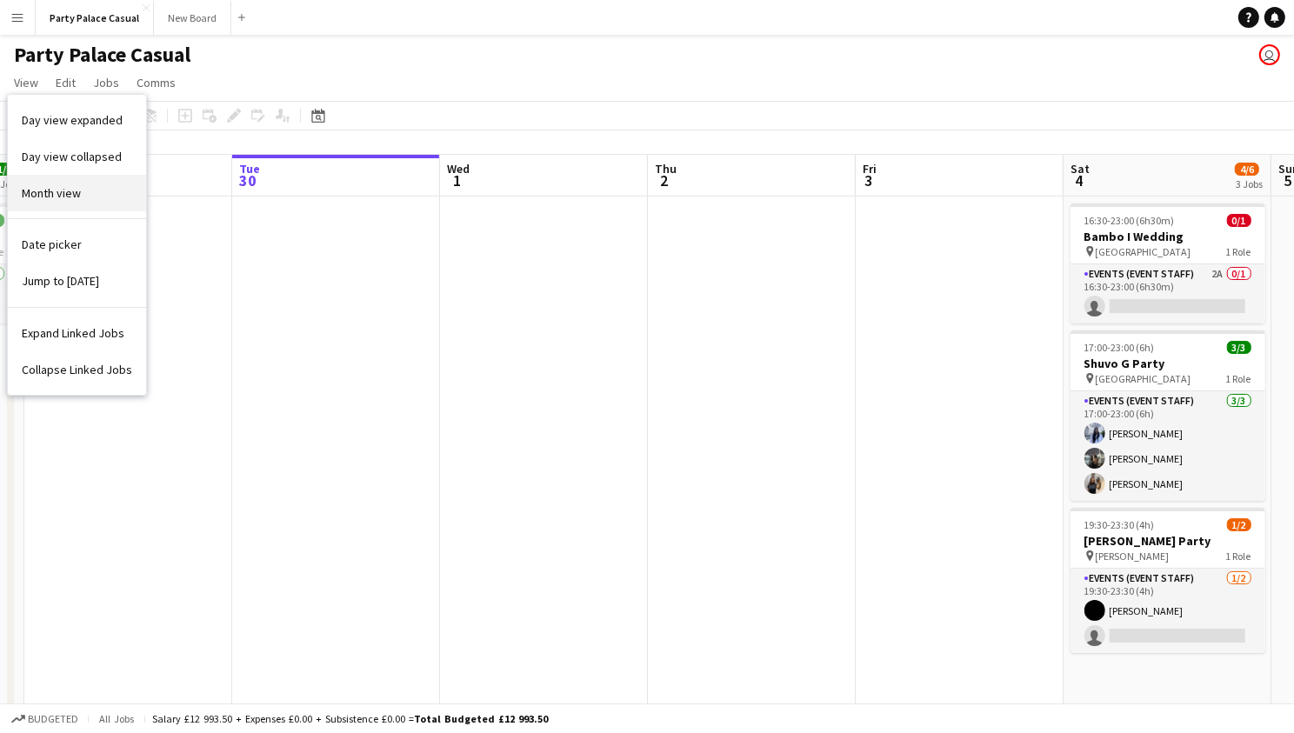
click at [68, 200] on link "Month view" at bounding box center [77, 193] width 138 height 37
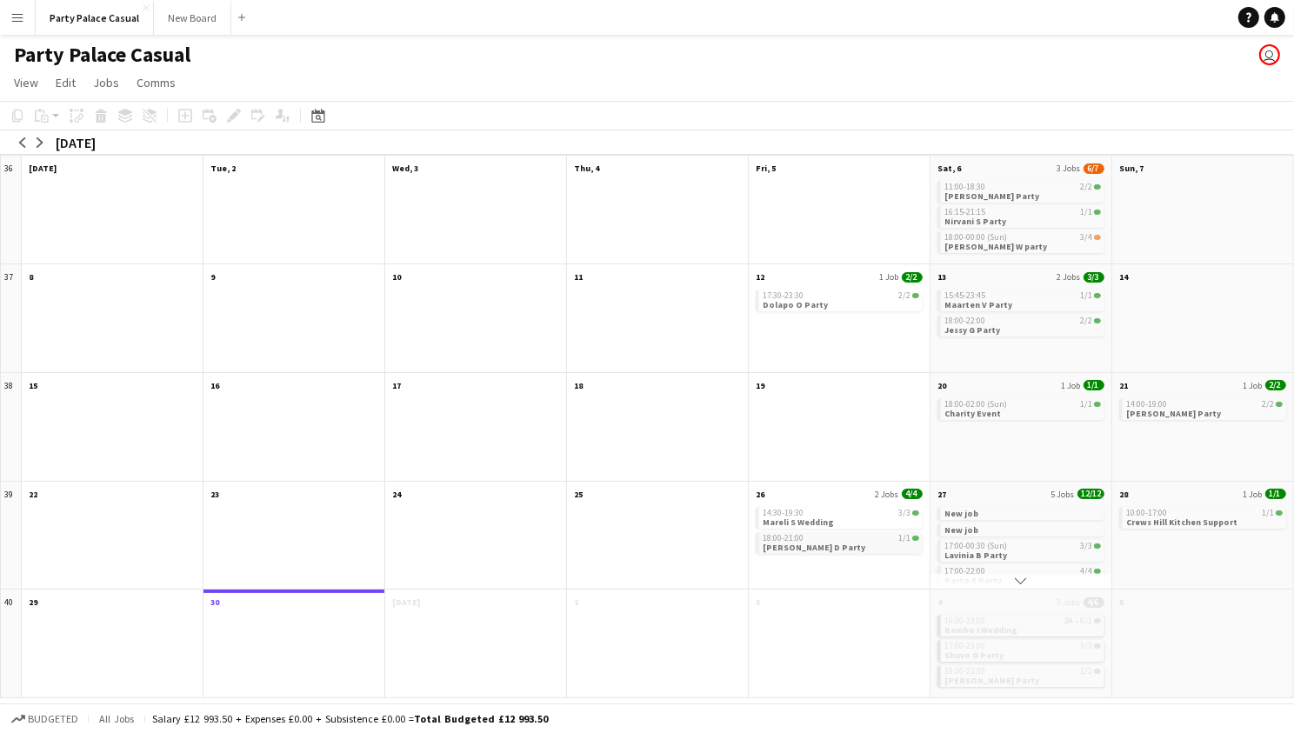
scroll to position [0, 0]
click at [24, 137] on app-icon "arrow-left" at bounding box center [22, 142] width 10 height 10
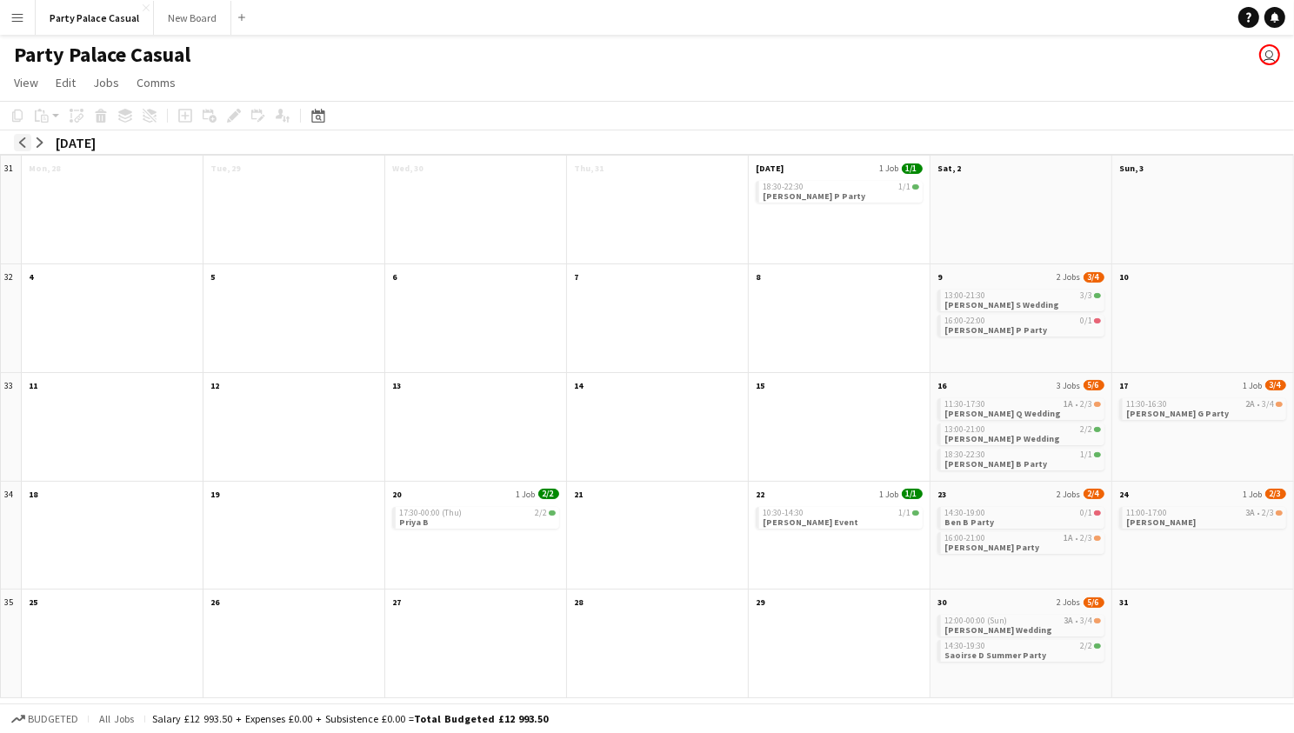
click at [20, 137] on app-icon "arrow-left" at bounding box center [22, 142] width 10 height 10
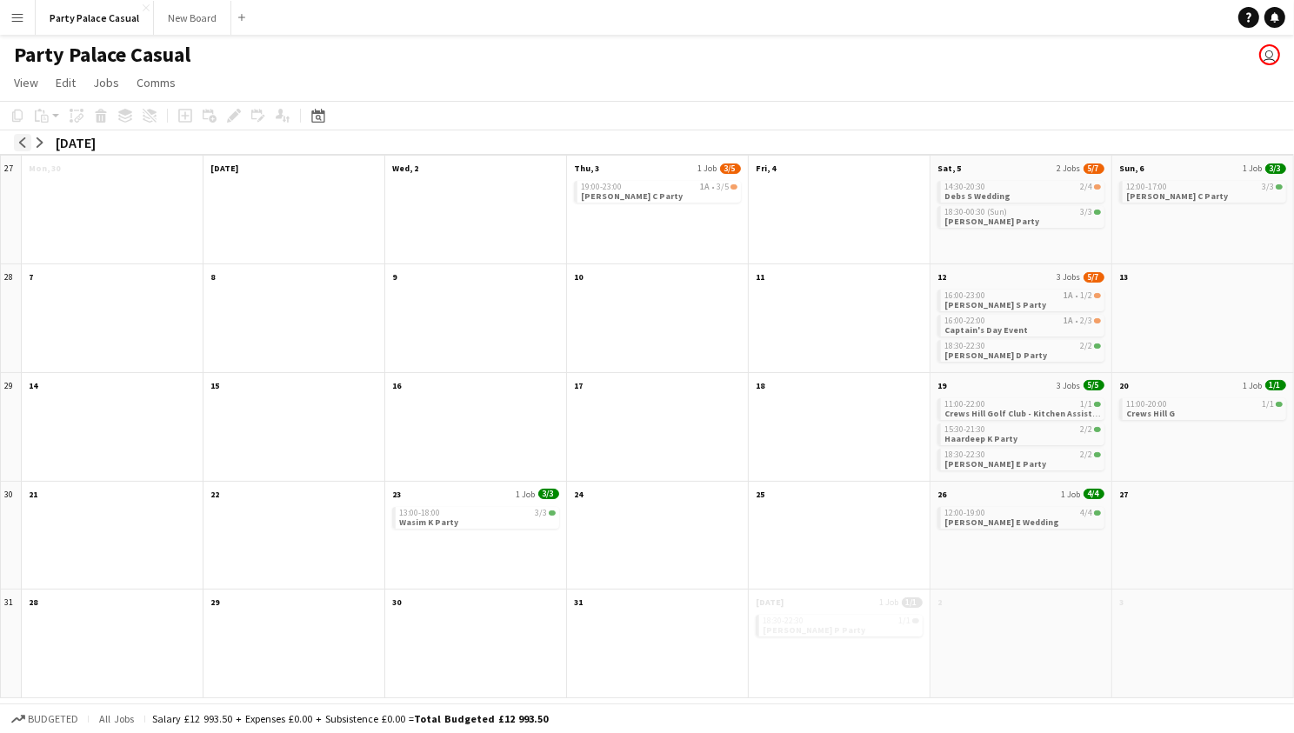
click at [20, 137] on app-icon "arrow-left" at bounding box center [22, 142] width 10 height 10
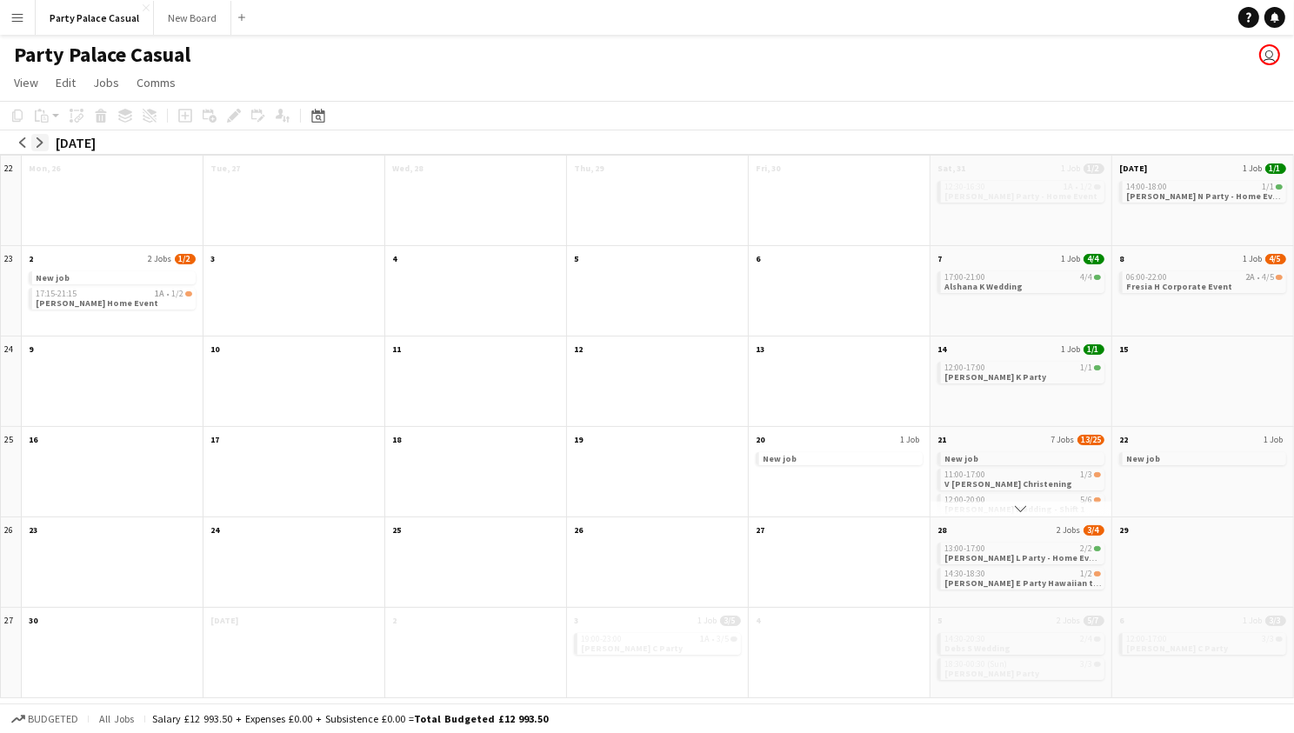
click at [48, 144] on button "arrow-right" at bounding box center [39, 142] width 17 height 17
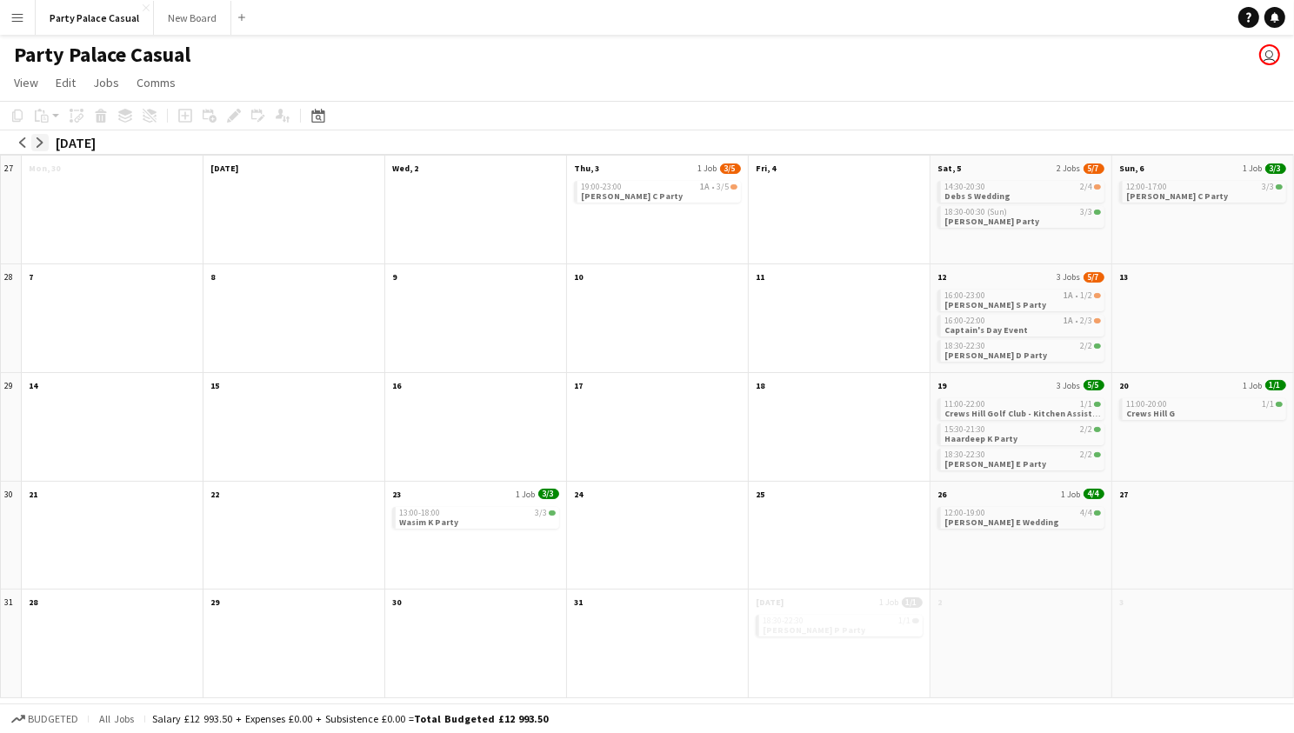
click at [48, 144] on button "arrow-right" at bounding box center [39, 142] width 17 height 17
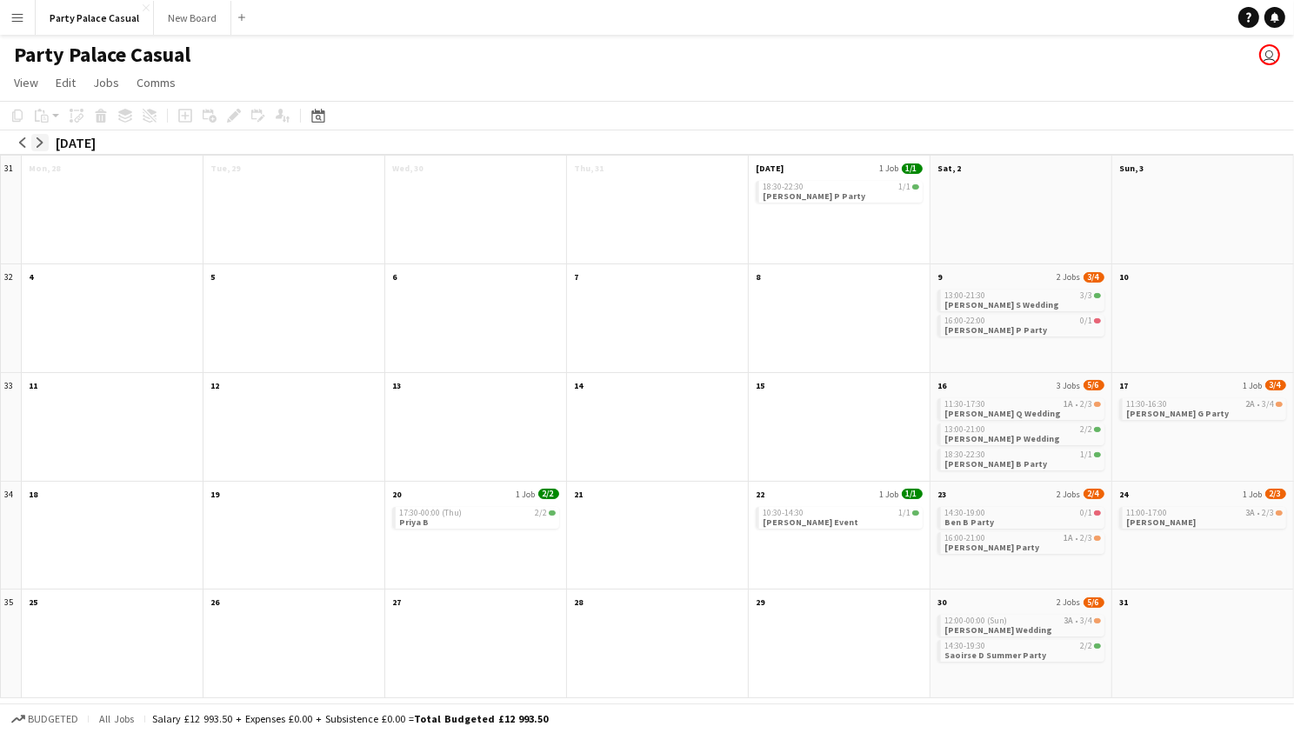
click at [48, 144] on button "arrow-right" at bounding box center [39, 142] width 17 height 17
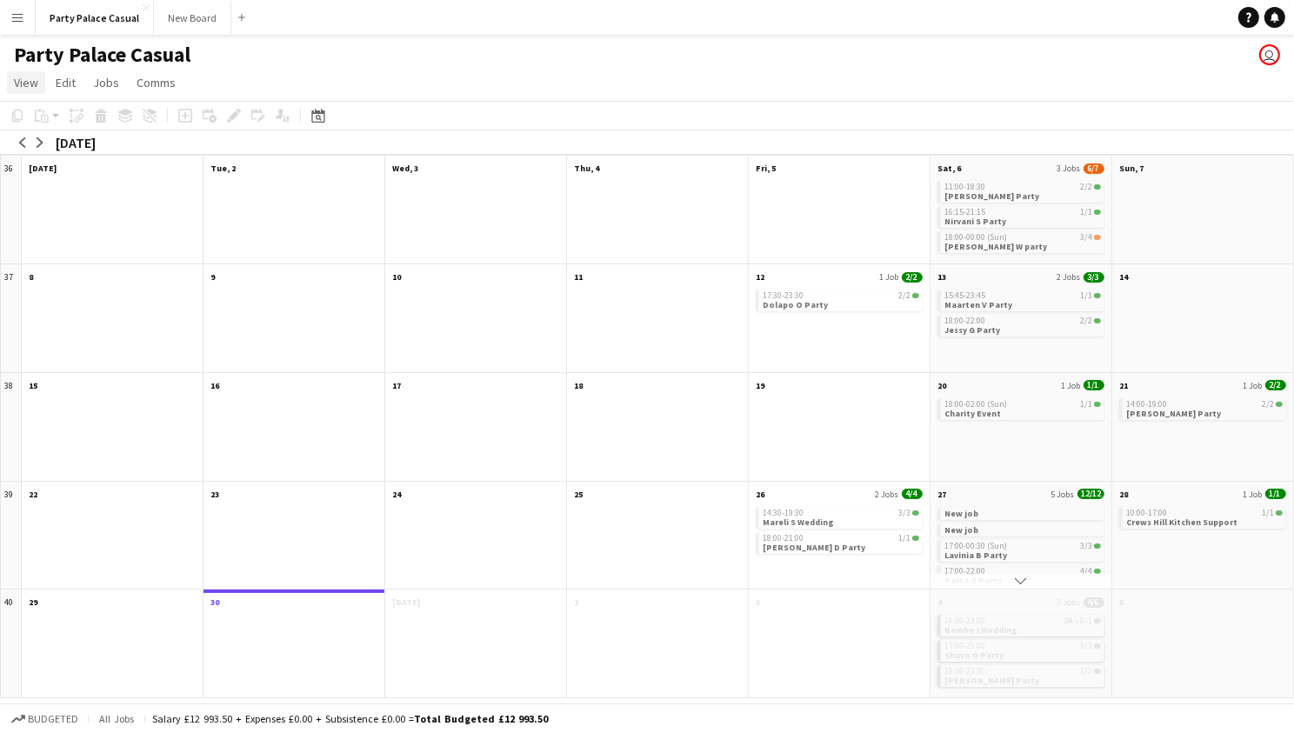
click at [22, 84] on span "View" at bounding box center [26, 83] width 24 height 16
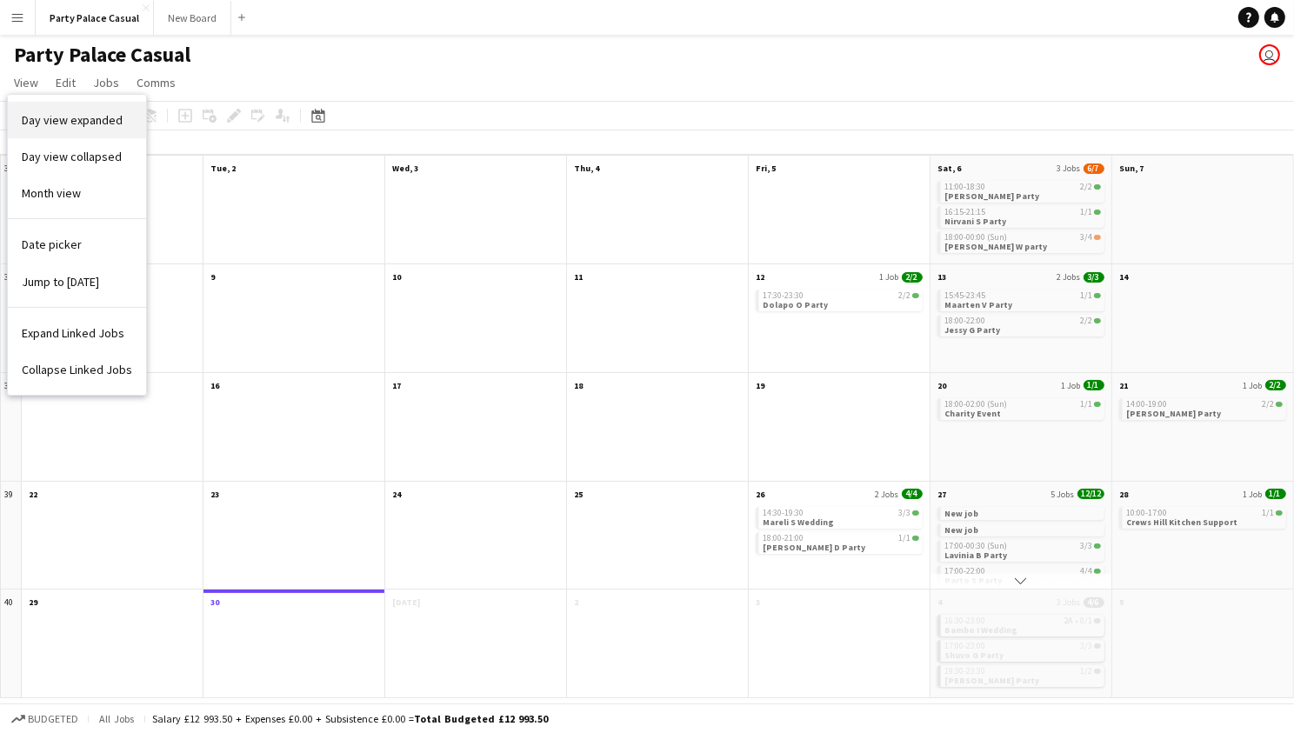
click at [72, 117] on span "Day view expanded" at bounding box center [72, 120] width 101 height 16
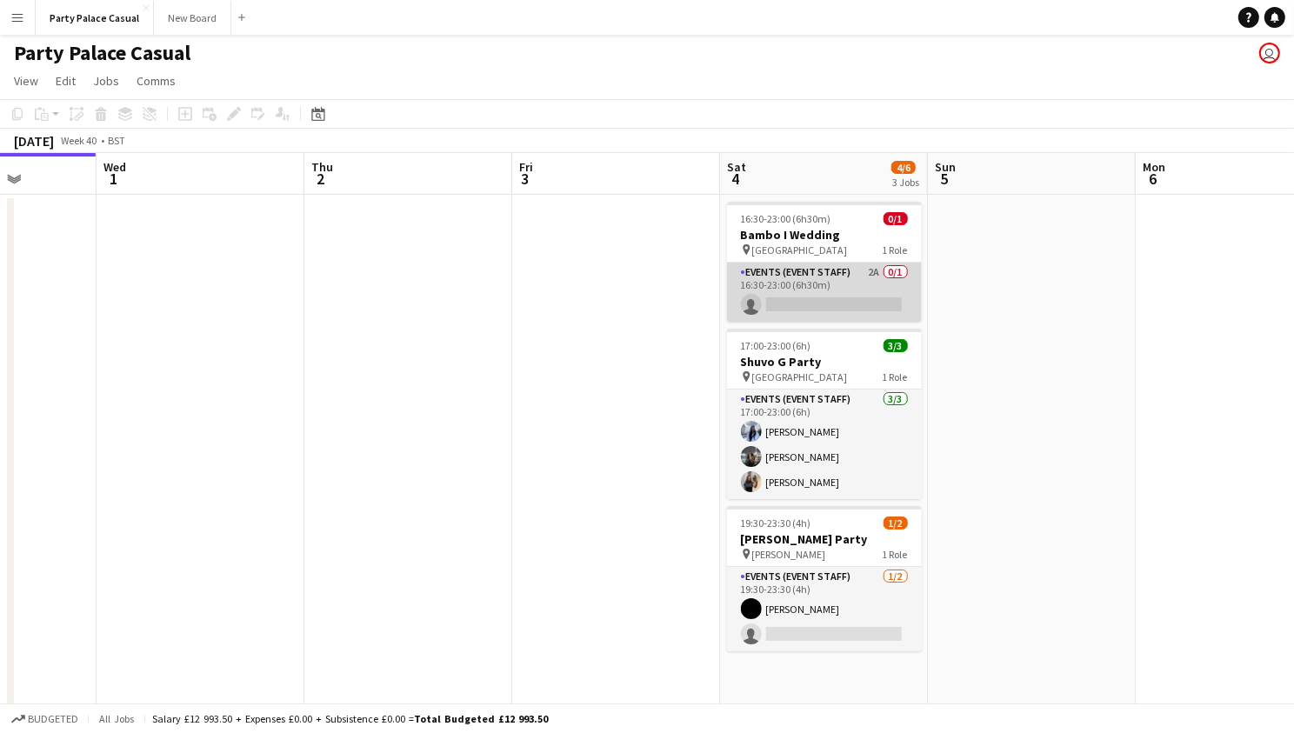
scroll to position [0, 734]
click at [833, 264] on app-card-role "Events (Event Staff) 2A 0/1 16:30-23:00 (6h30m) single-neutral-actions" at bounding box center [825, 292] width 195 height 59
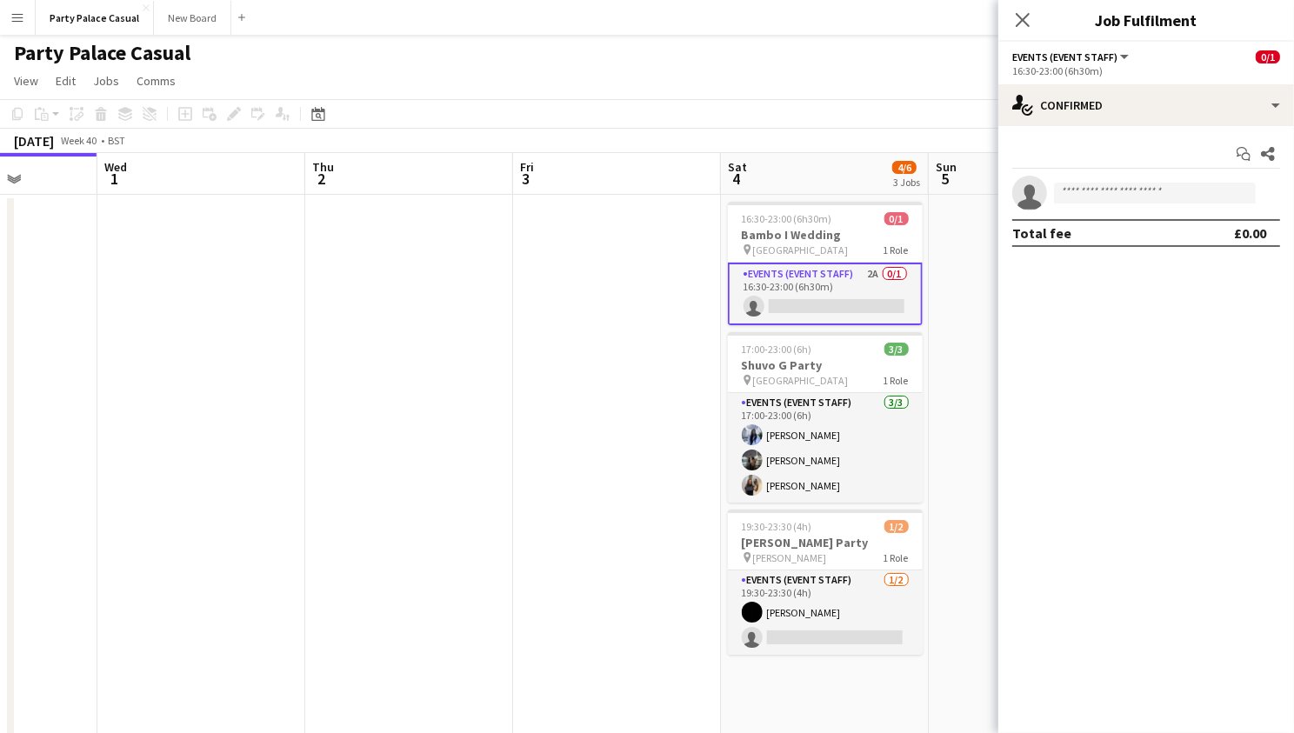
scroll to position [0, 733]
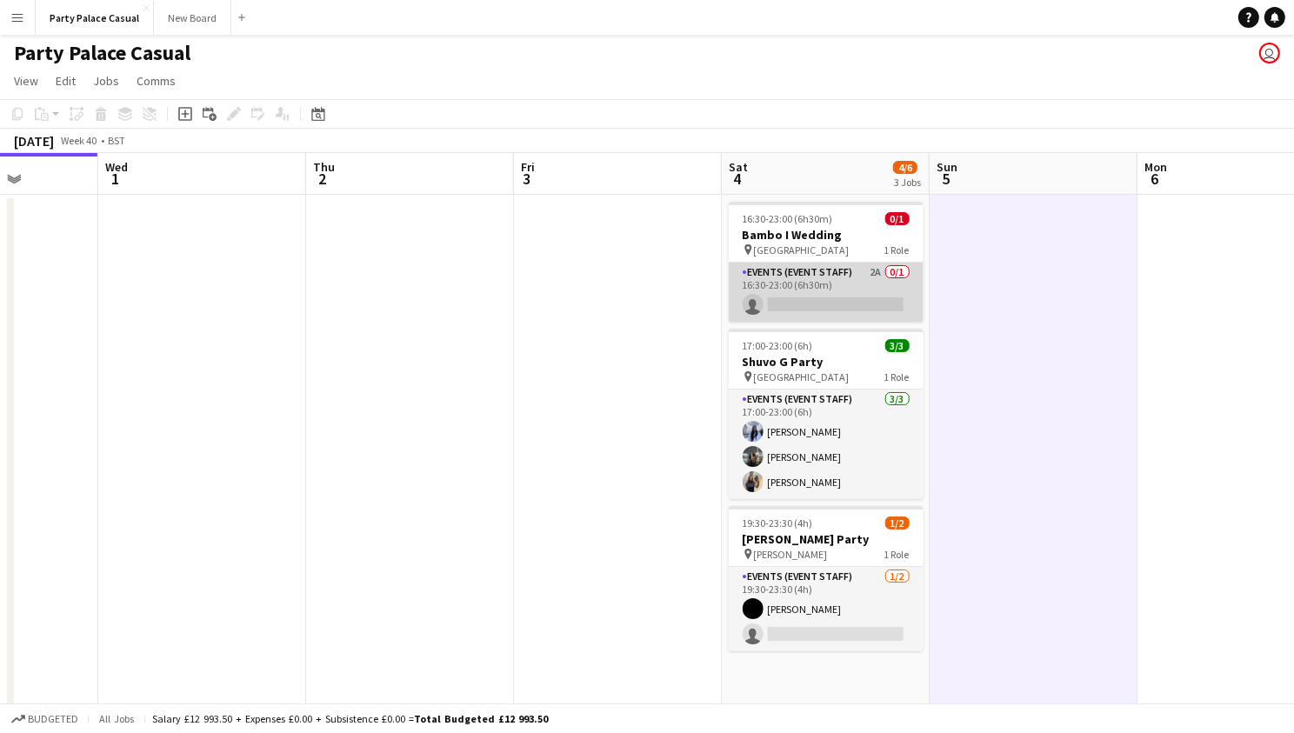
click at [873, 274] on app-card-role "Events (Event Staff) 2A 0/1 16:30-23:00 (6h30m) single-neutral-actions" at bounding box center [826, 292] width 195 height 59
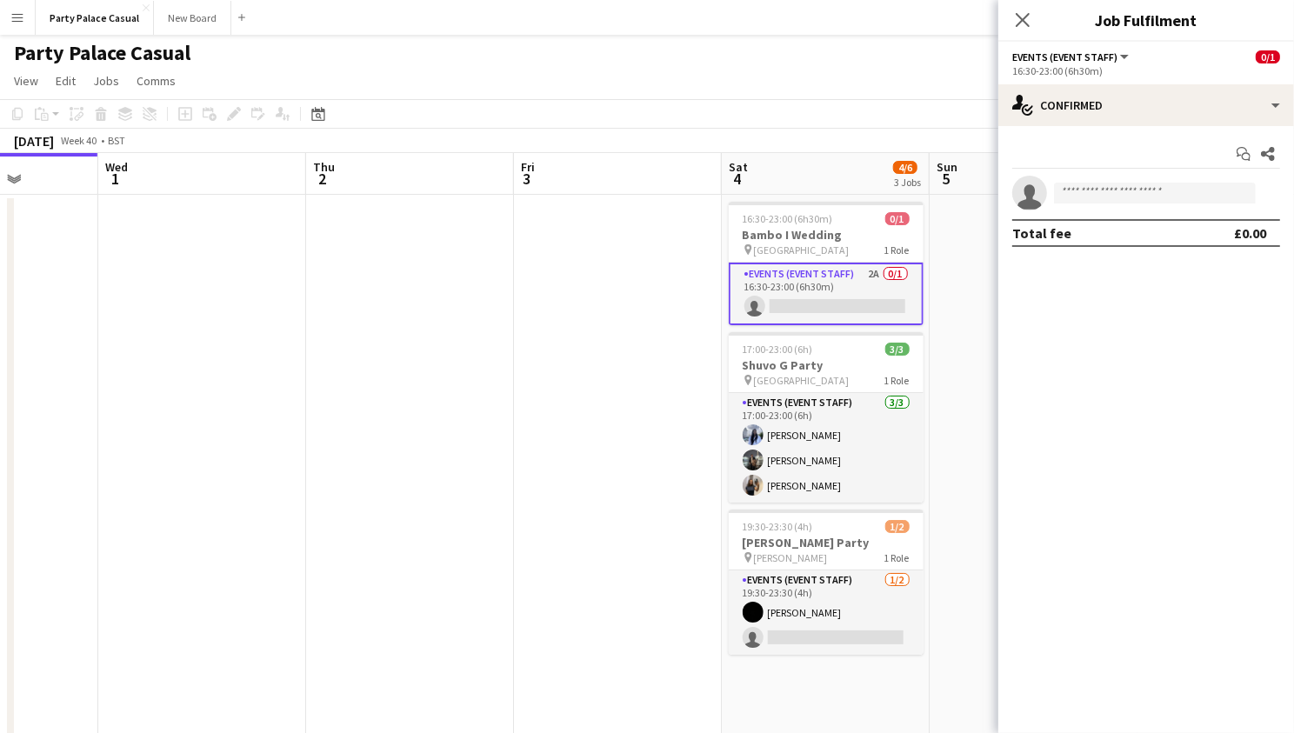
scroll to position [0, 732]
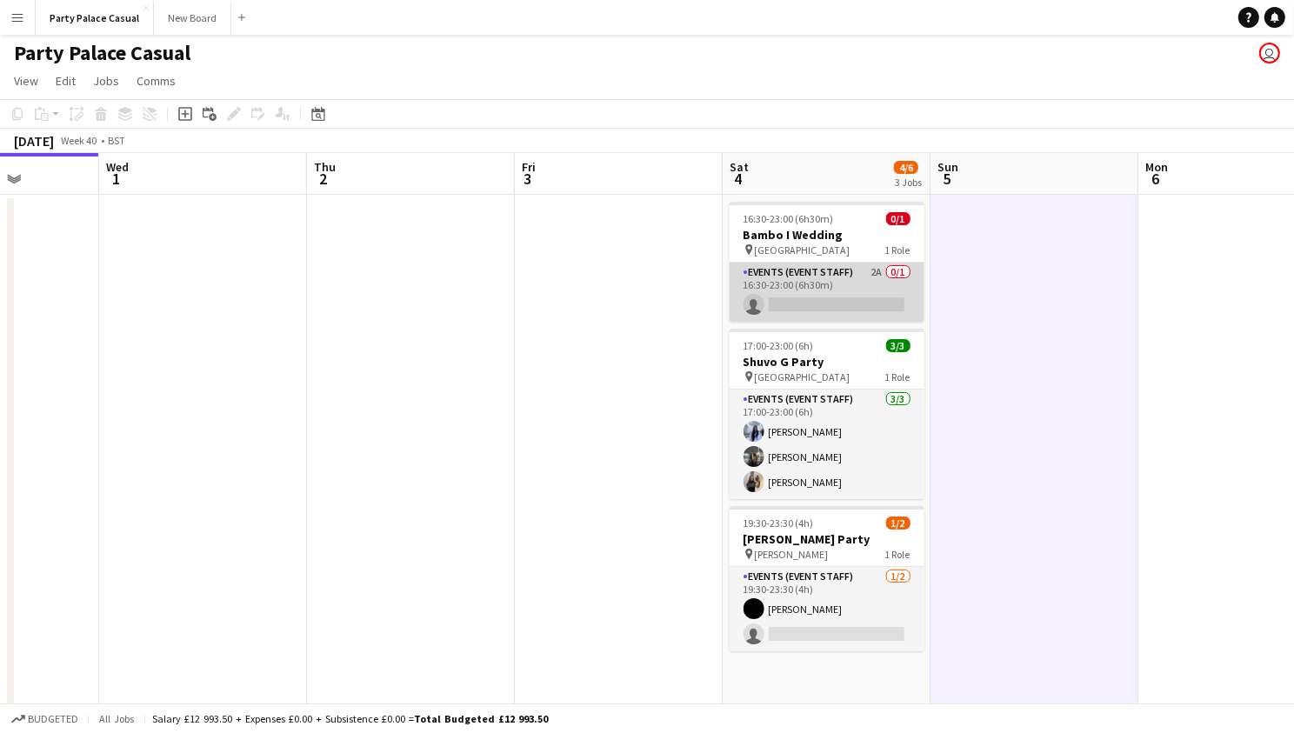
click at [850, 271] on app-card-role "Events (Event Staff) 2A 0/1 16:30-23:00 (6h30m) single-neutral-actions" at bounding box center [827, 292] width 195 height 59
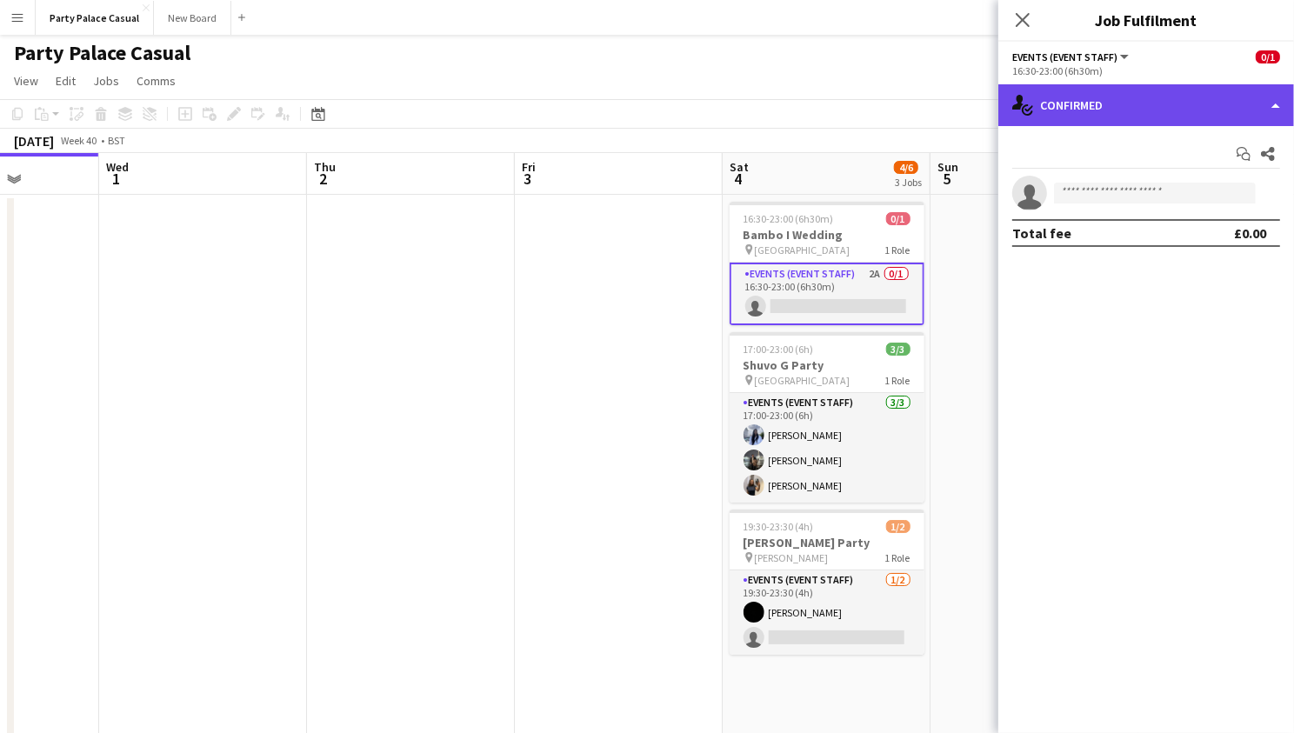
click at [1164, 97] on div "single-neutral-actions-check-2 Confirmed" at bounding box center [1147, 105] width 296 height 42
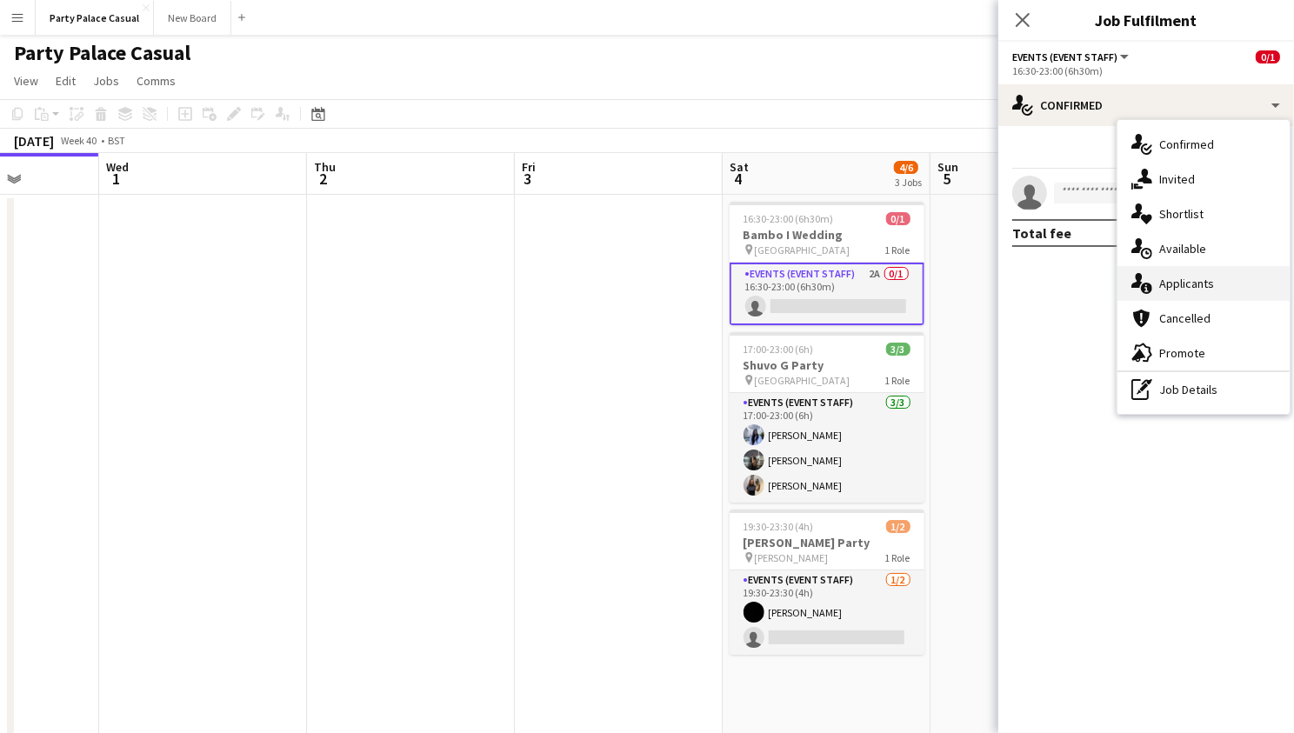
click at [1199, 291] on div "single-neutral-actions-information Applicants" at bounding box center [1204, 283] width 172 height 35
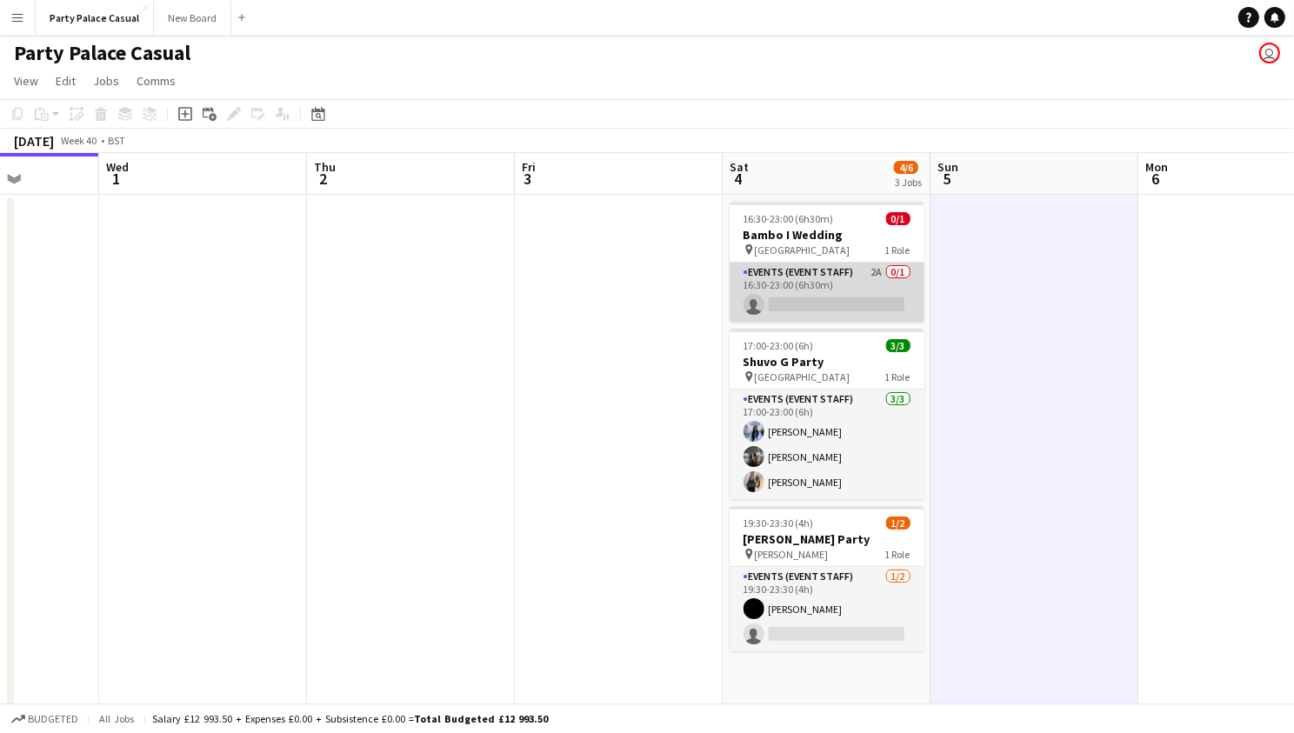
click at [876, 298] on app-card-role "Events (Event Staff) 2A 0/1 16:30-23:00 (6h30m) single-neutral-actions" at bounding box center [827, 292] width 195 height 59
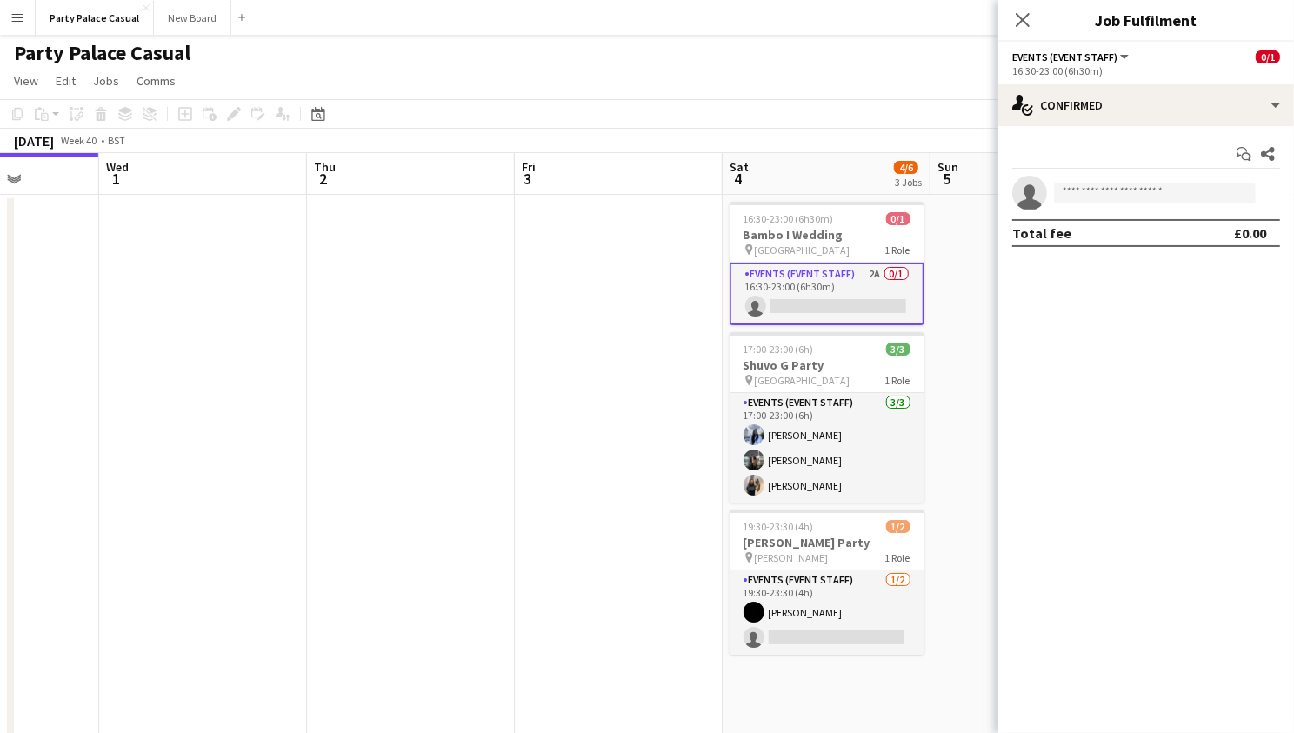
scroll to position [0, 732]
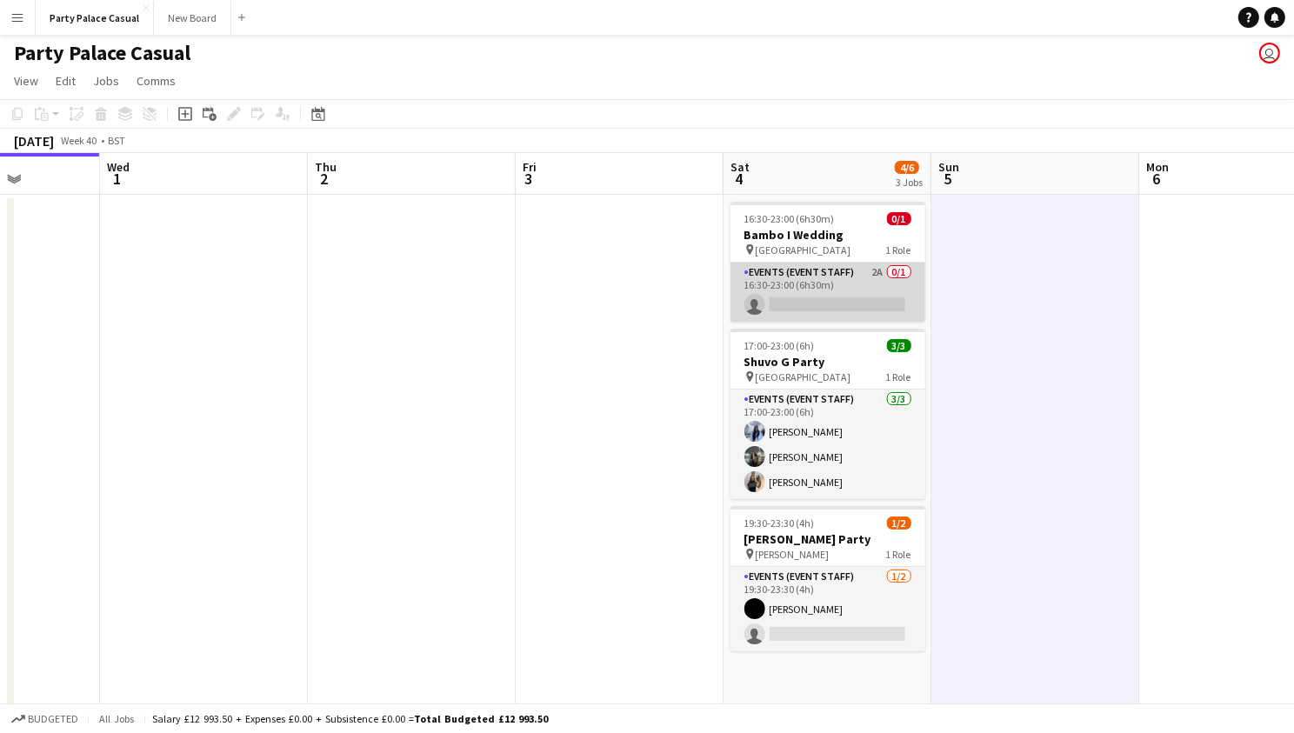
click at [813, 302] on app-card-role "Events (Event Staff) 2A 0/1 16:30-23:00 (6h30m) single-neutral-actions" at bounding box center [828, 292] width 195 height 59
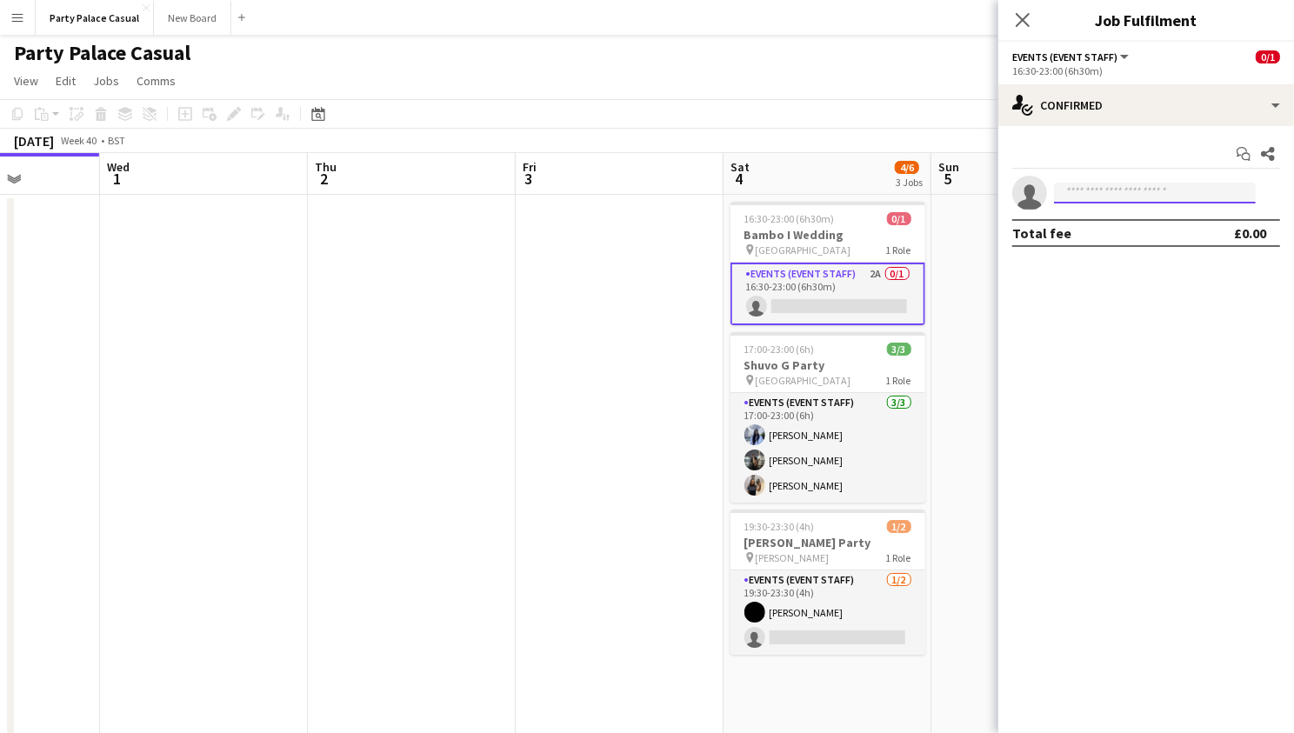
click at [1079, 195] on input at bounding box center [1155, 193] width 202 height 21
type input "****"
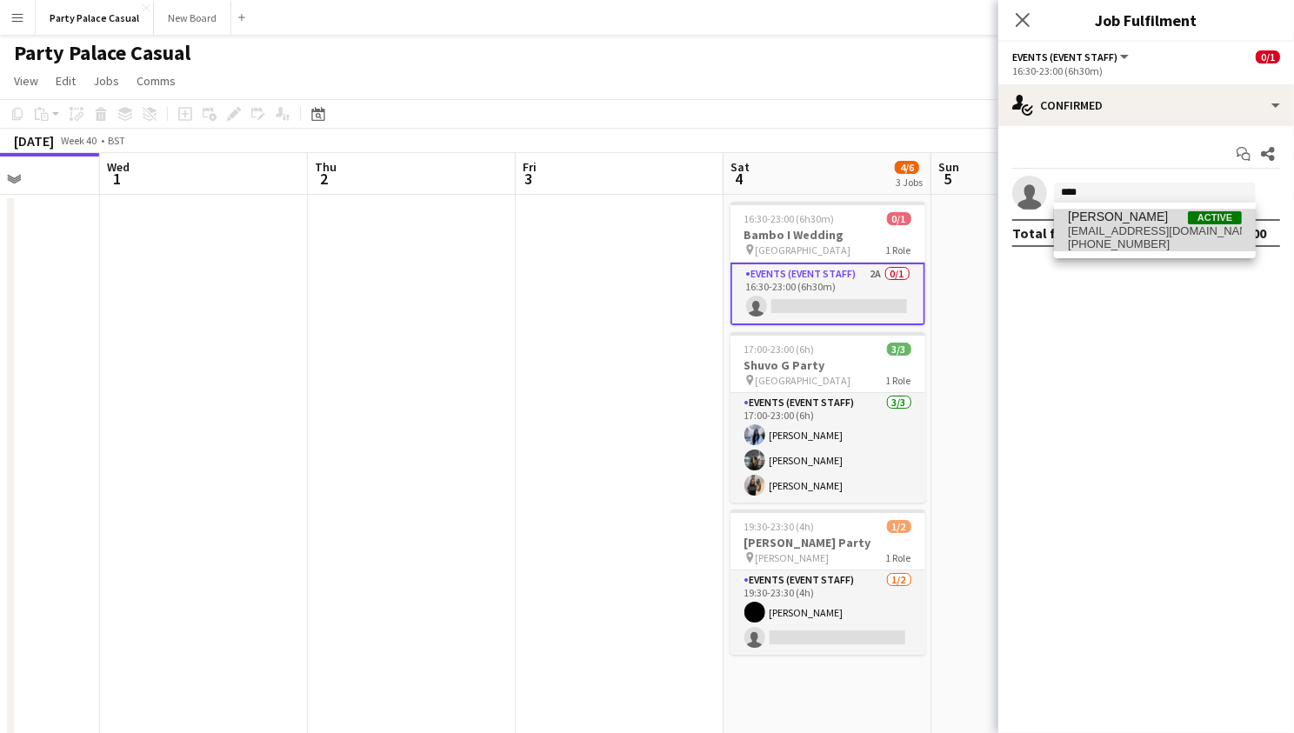
click at [1110, 227] on span "doragyimah@gmail.com" at bounding box center [1155, 231] width 174 height 14
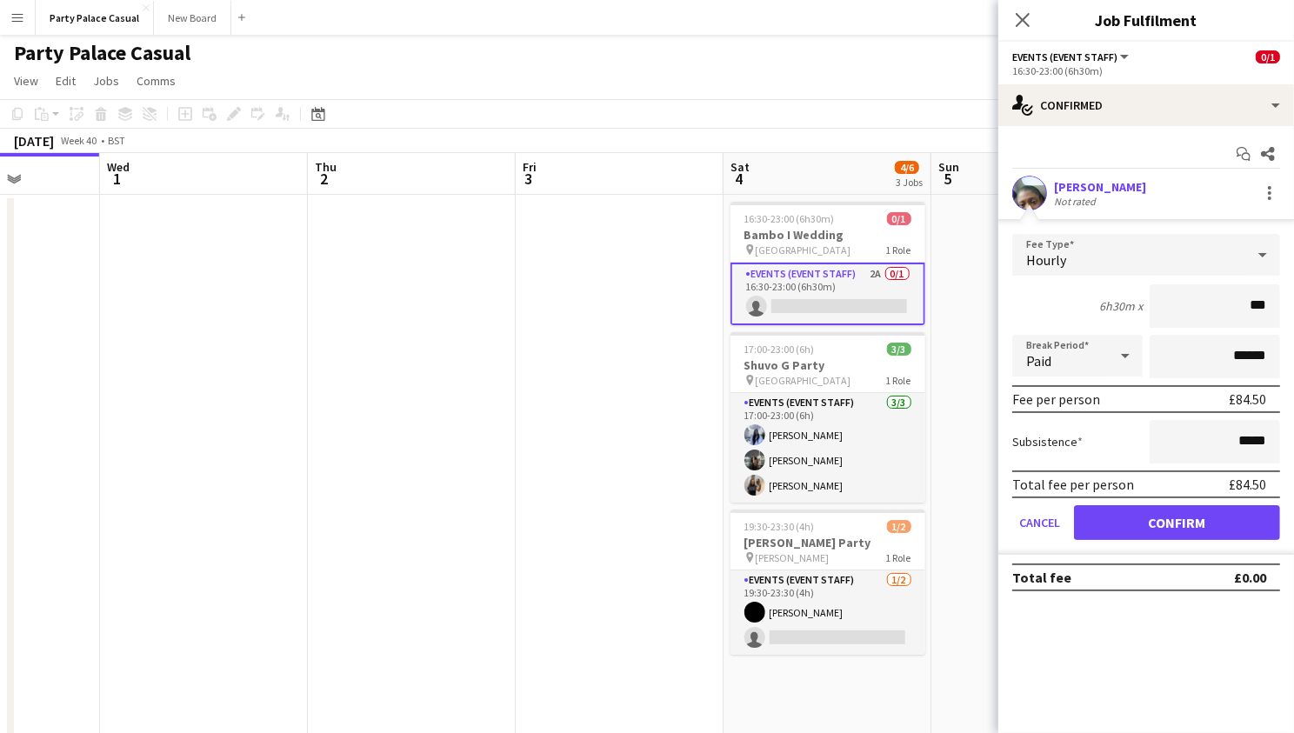
type input "**"
type input "***"
click at [1021, 28] on app-icon "Close pop-in" at bounding box center [1023, 20] width 25 height 25
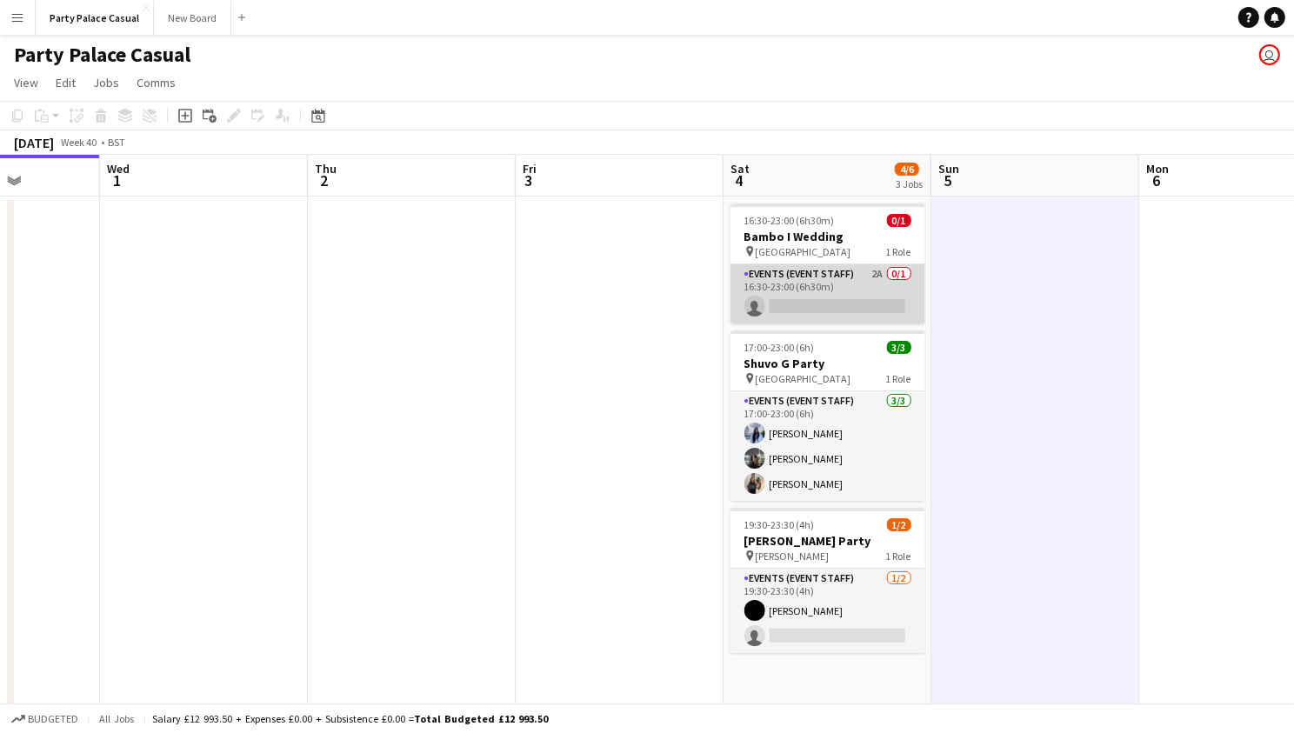
scroll to position [0, 731]
click at [852, 280] on app-card-role "Events (Event Staff) 2A 0/1 16:30-23:00 (6h30m) single-neutral-actions" at bounding box center [829, 293] width 195 height 59
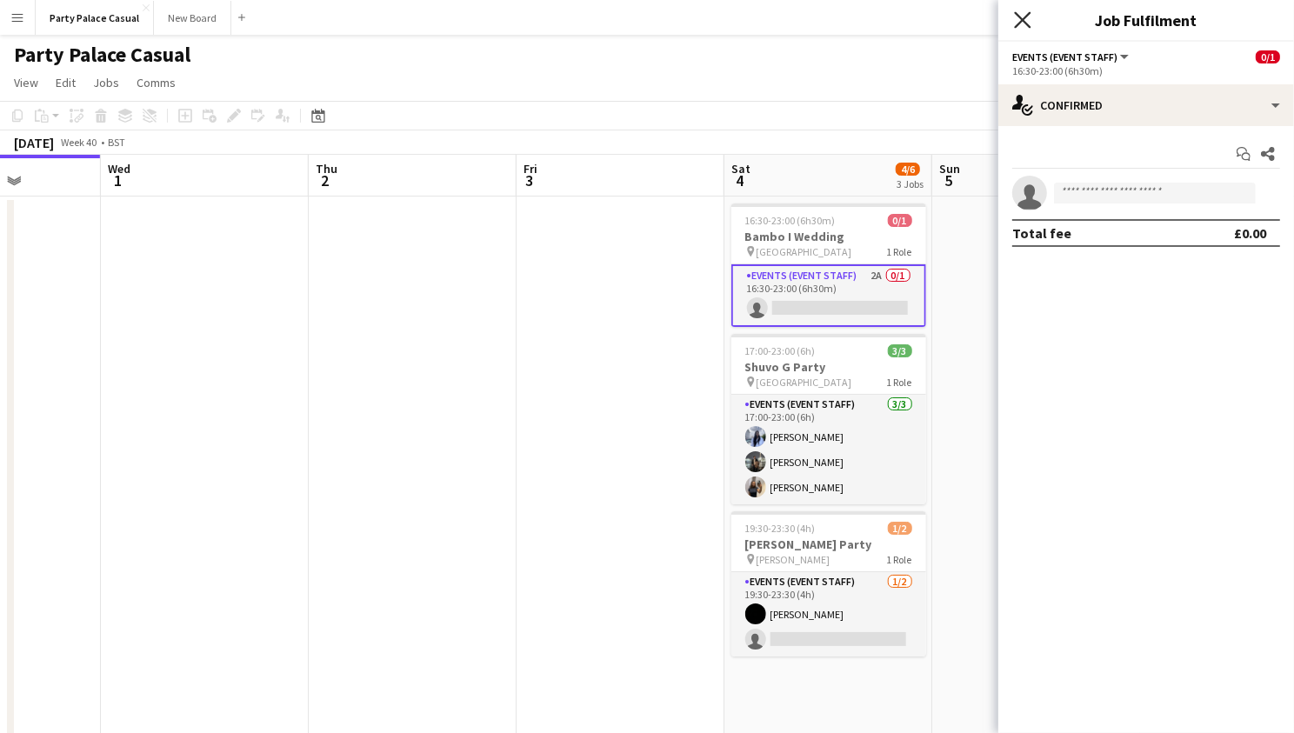
click at [1019, 16] on icon at bounding box center [1022, 19] width 17 height 17
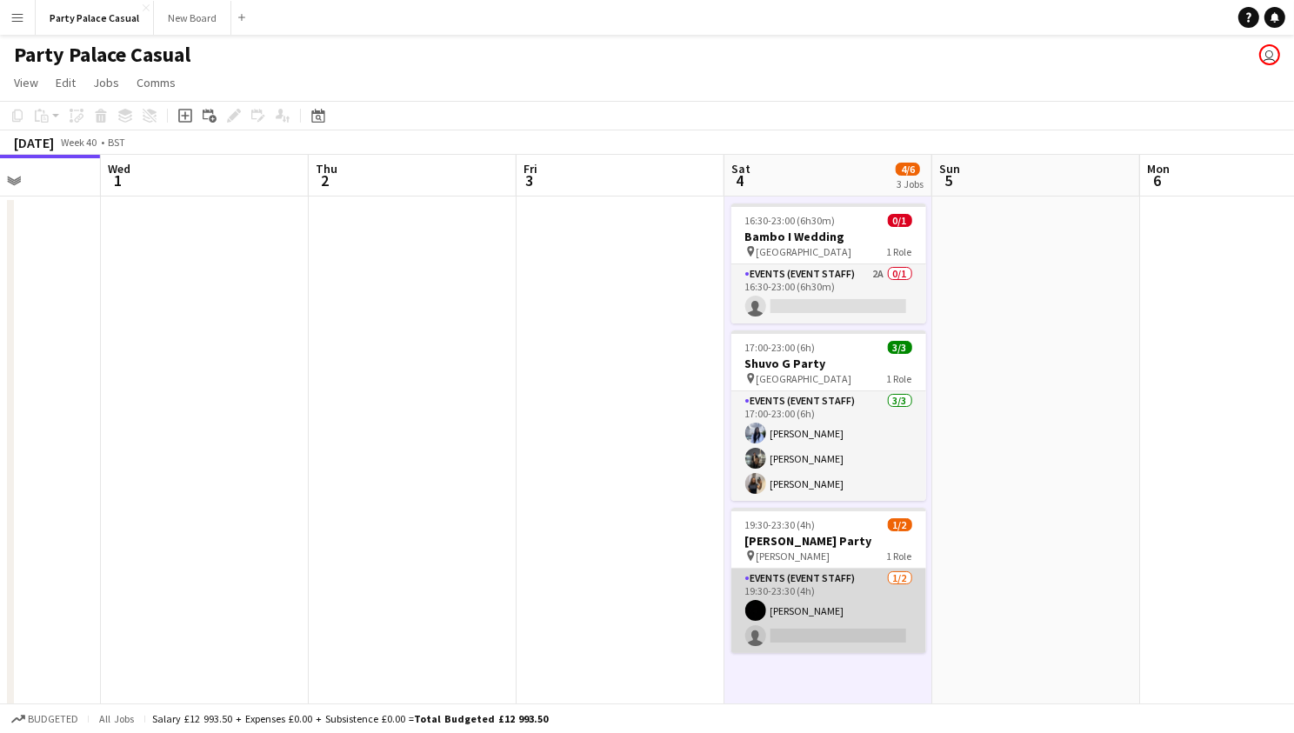
click at [843, 624] on app-card-role "Events (Event Staff) 1/2 19:30-23:30 (4h) Ruth Nakaanga single-neutral-actions" at bounding box center [829, 611] width 195 height 84
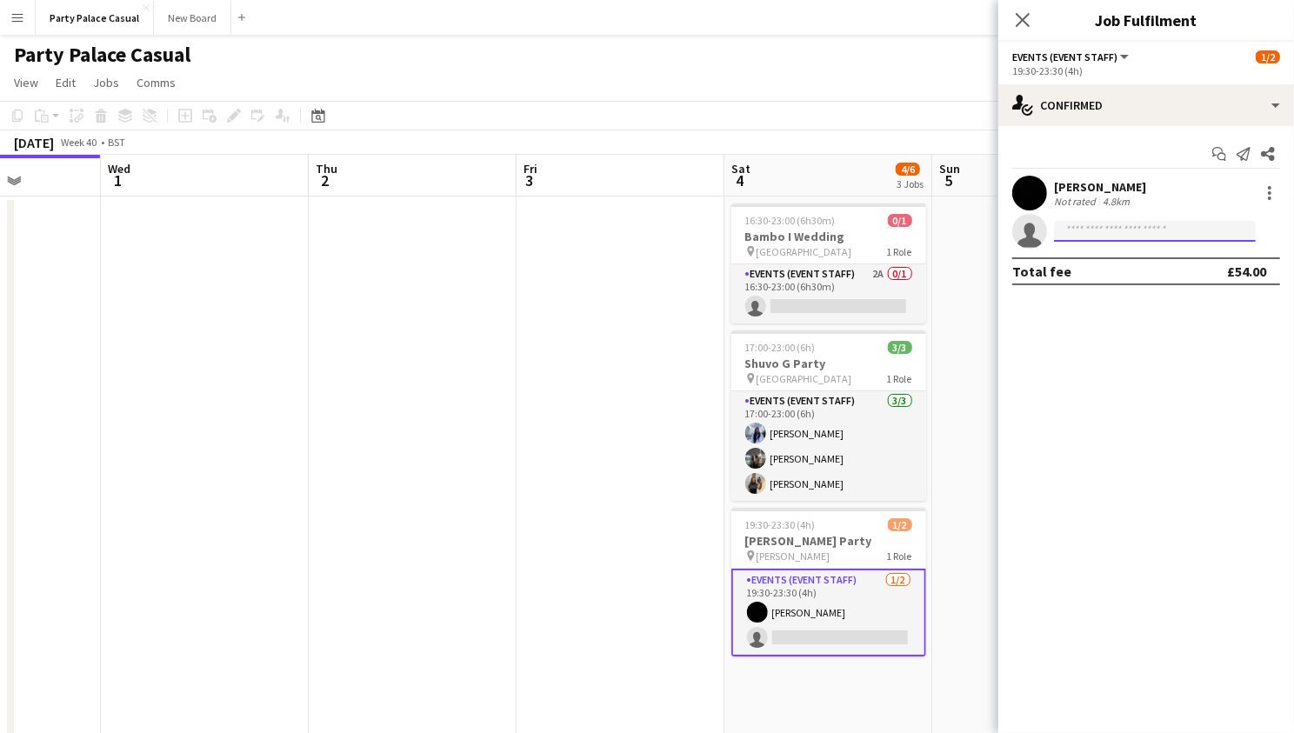
click at [1179, 234] on input at bounding box center [1155, 231] width 202 height 21
type input "*****"
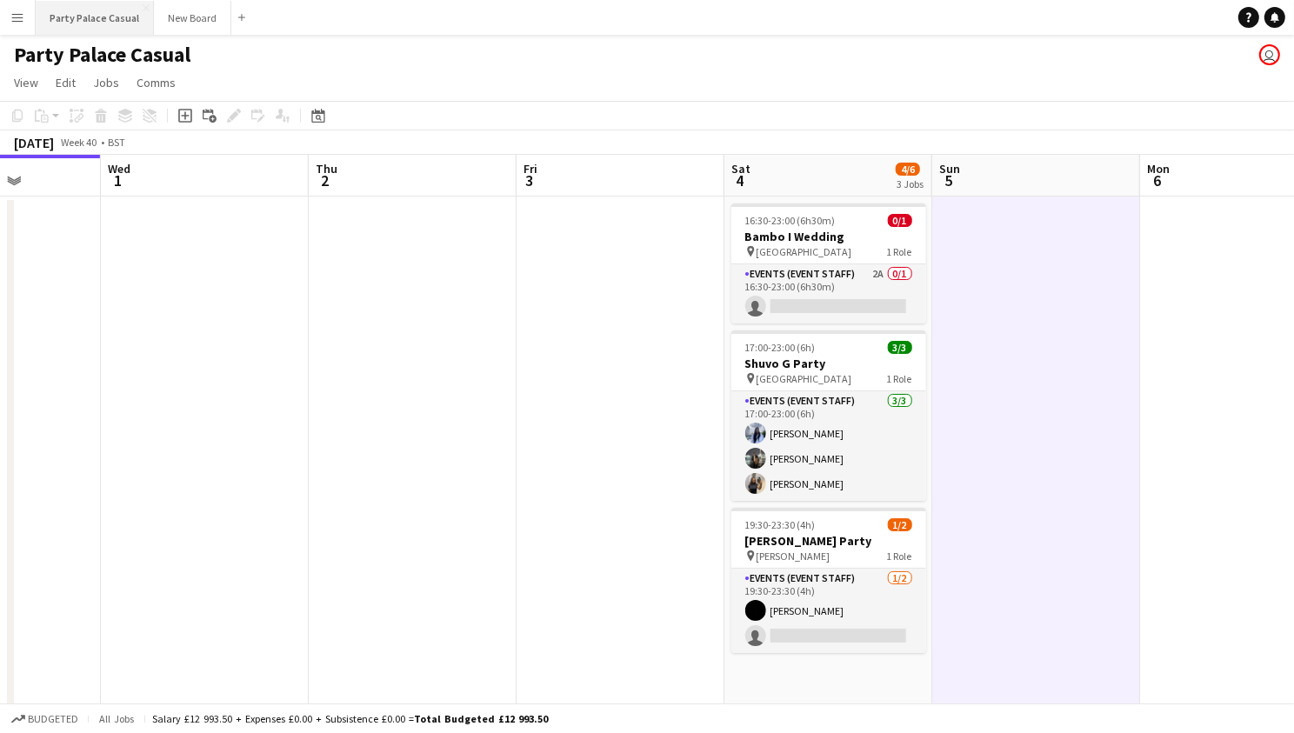
click at [110, 19] on button "Party Palace Casual Close" at bounding box center [95, 18] width 118 height 34
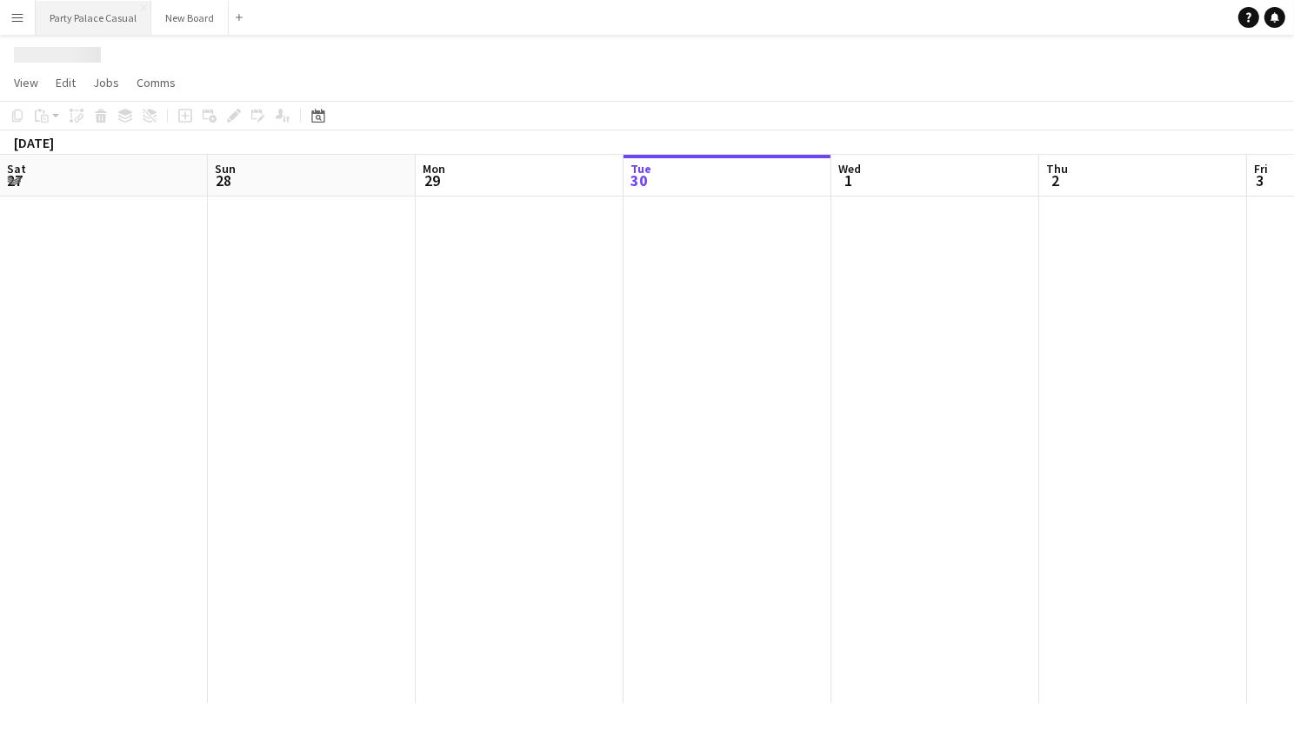
scroll to position [0, 415]
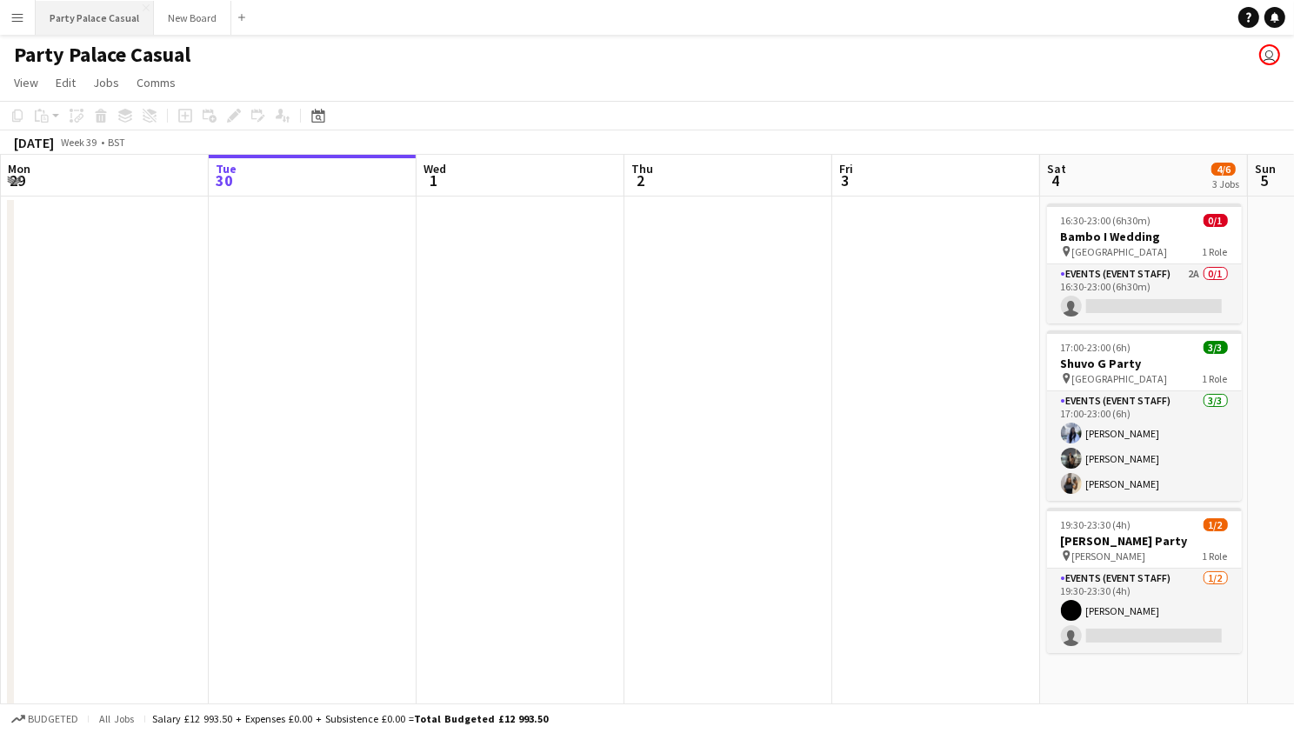
click at [110, 19] on button "Party Palace Casual Close" at bounding box center [95, 18] width 118 height 34
click at [202, 18] on button "New Board Close" at bounding box center [192, 18] width 77 height 34
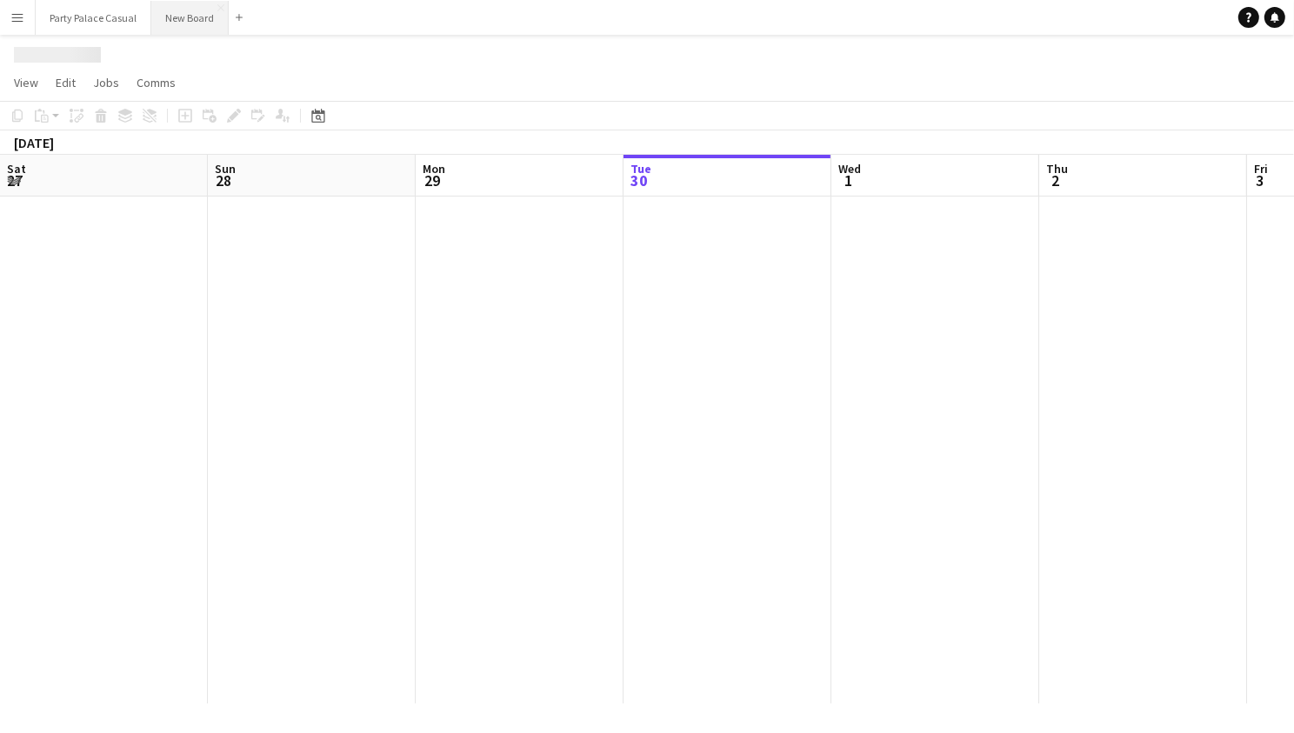
scroll to position [0, 415]
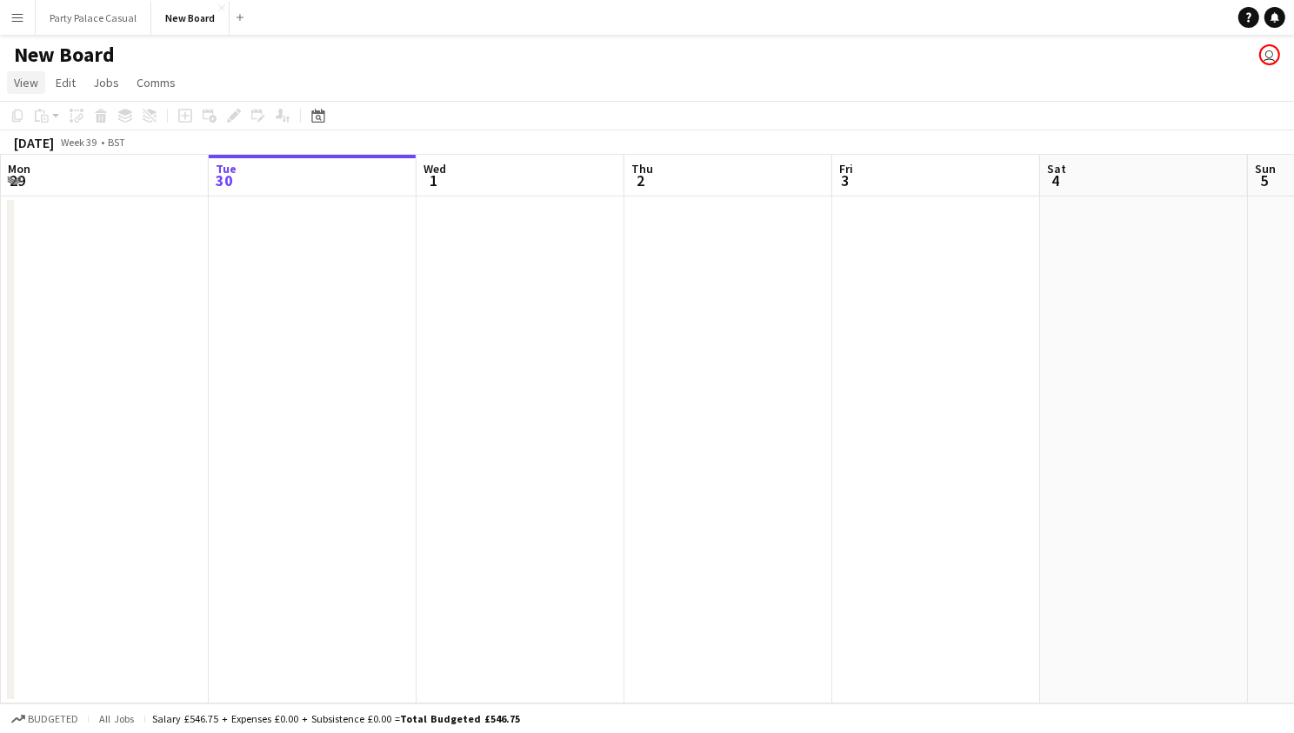
click at [32, 85] on span "View" at bounding box center [26, 83] width 24 height 16
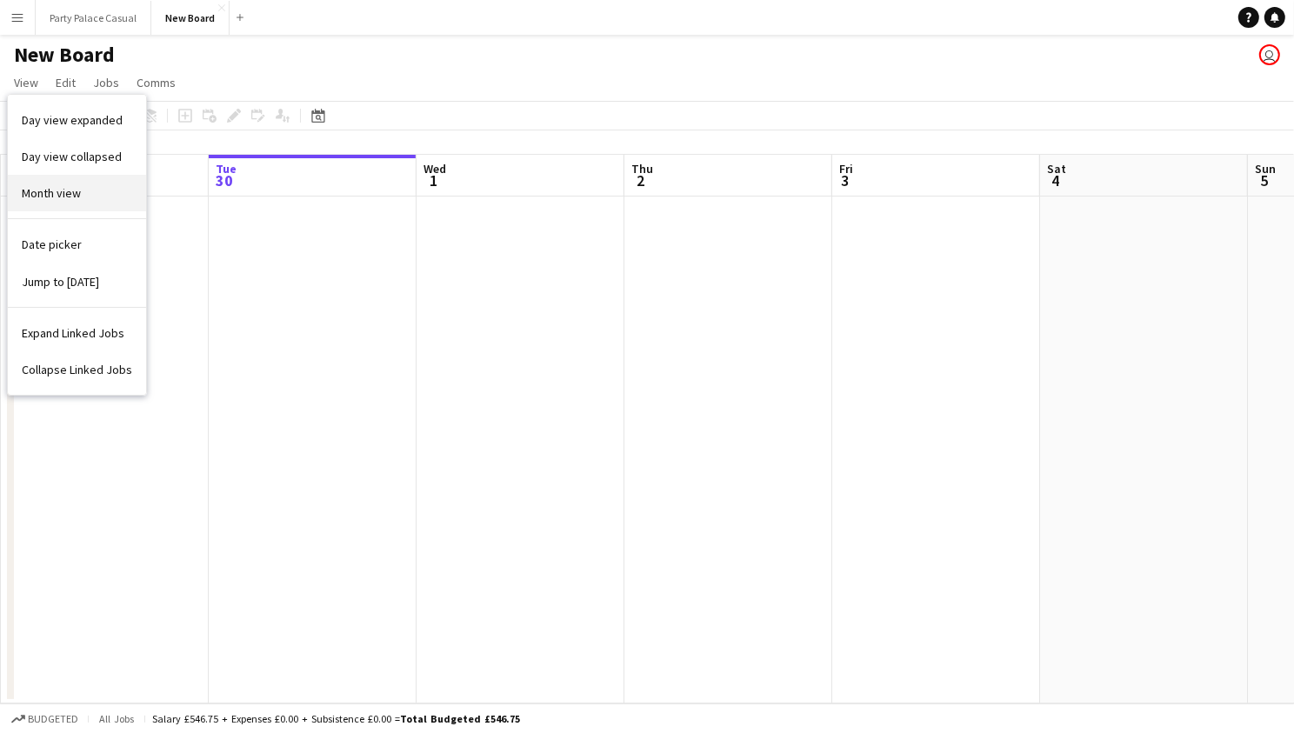
click at [67, 204] on link "Month view" at bounding box center [77, 193] width 138 height 37
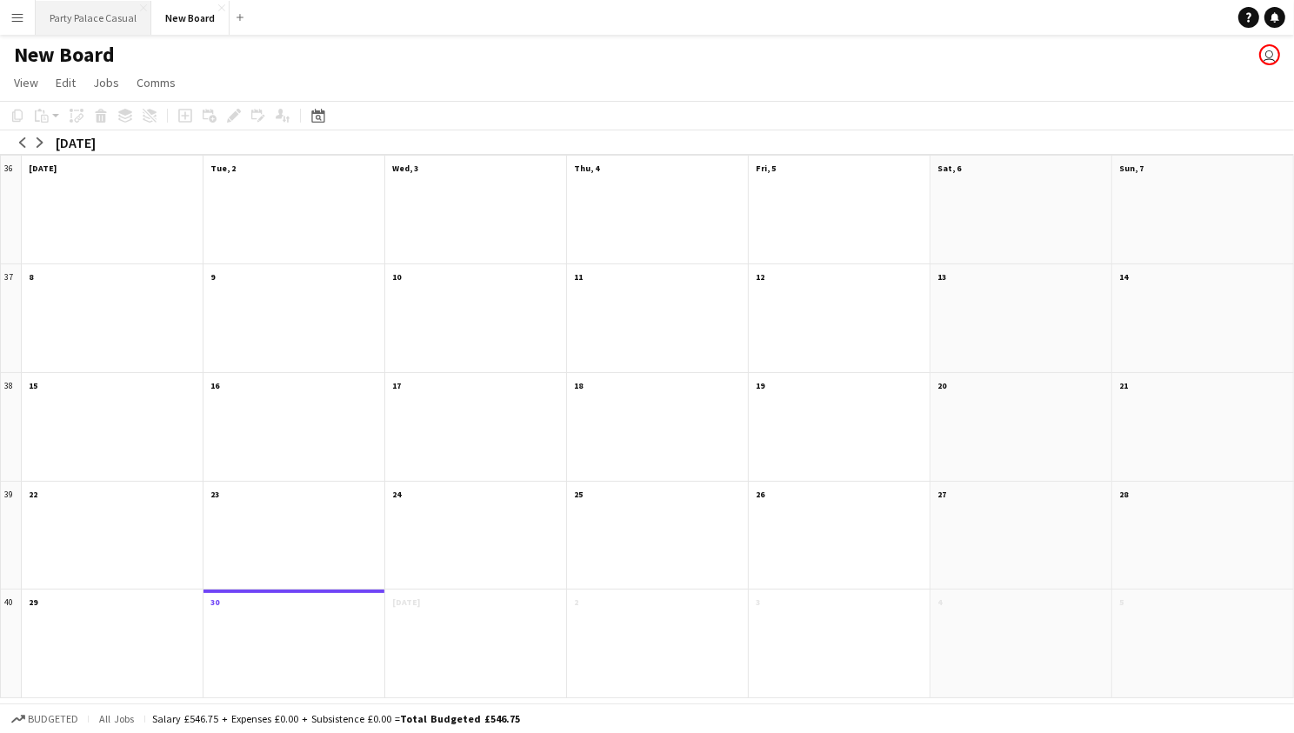
click at [79, 19] on button "Party Palace Casual Close" at bounding box center [94, 18] width 116 height 34
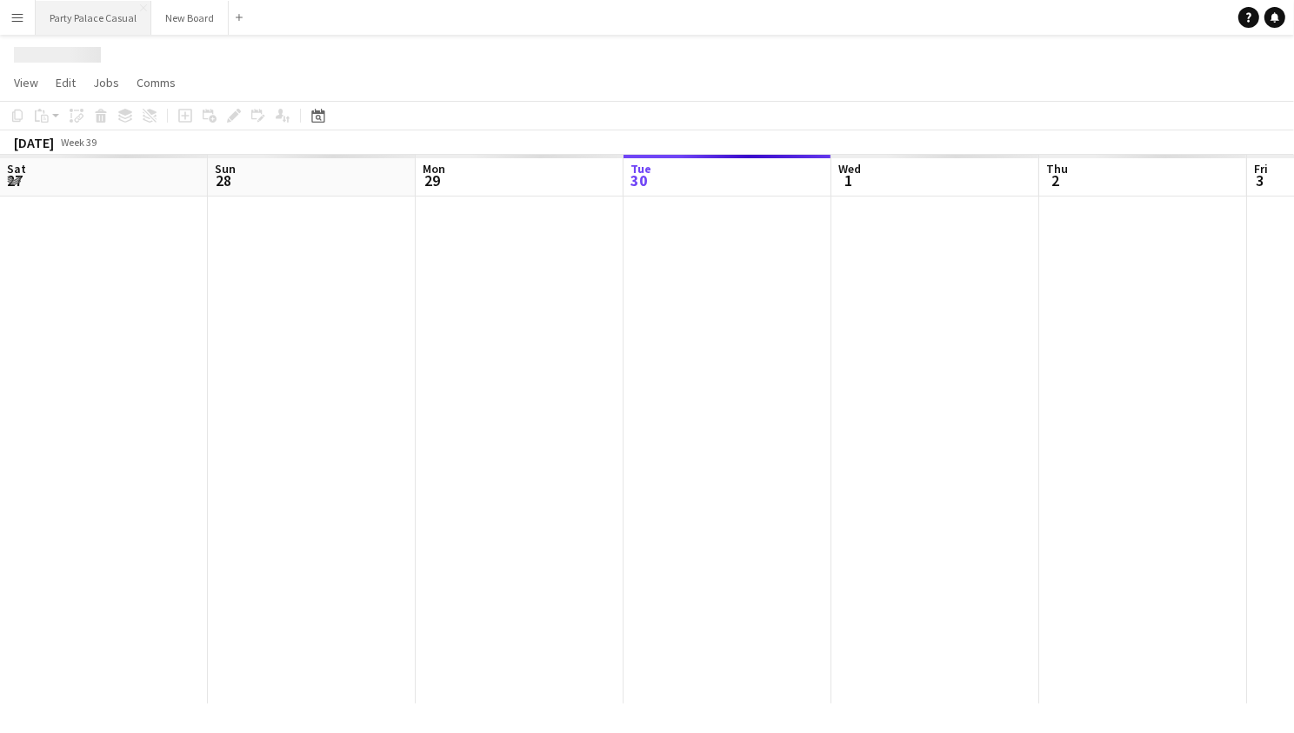
scroll to position [0, 415]
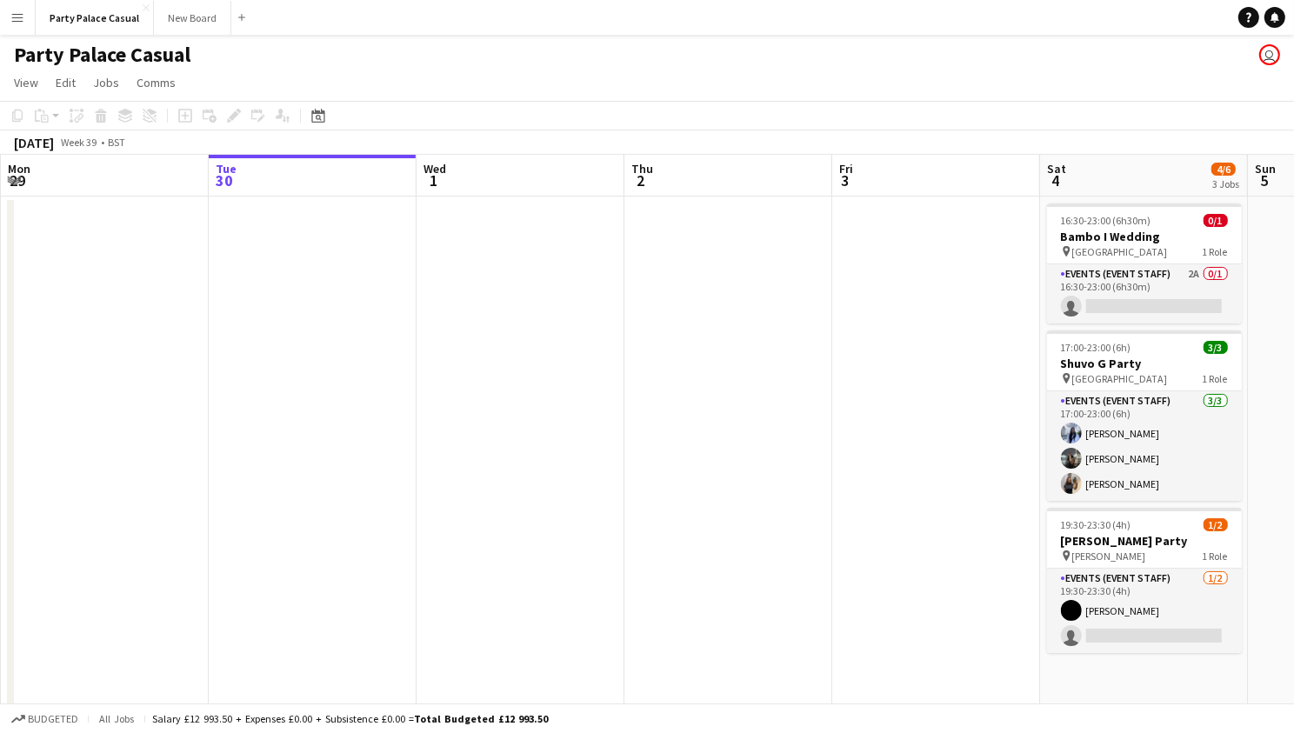
click at [31, 24] on button "Menu" at bounding box center [17, 17] width 35 height 35
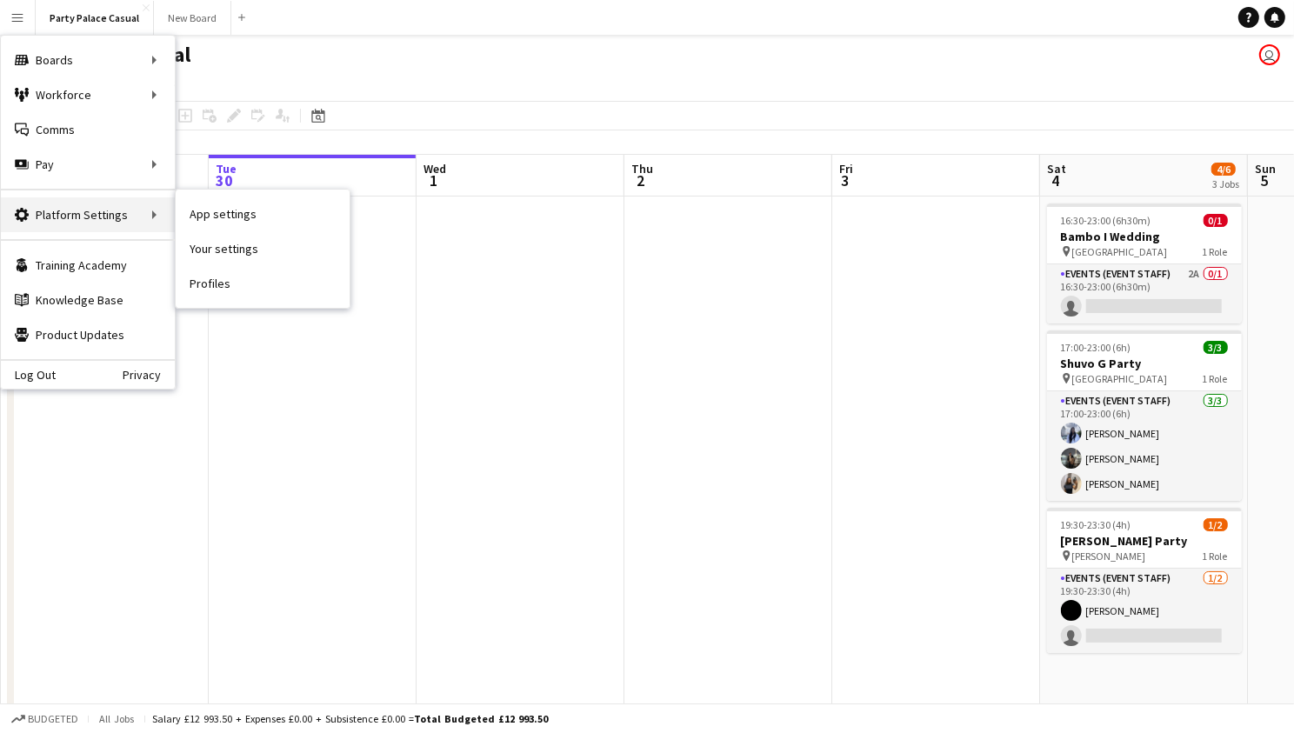
click at [130, 219] on div "Platform Settings Platform Settings" at bounding box center [88, 214] width 174 height 35
click at [130, 221] on div "Platform Settings Platform Settings" at bounding box center [88, 214] width 174 height 35
click at [148, 223] on div "Platform Settings Platform Settings" at bounding box center [88, 214] width 174 height 35
click at [236, 283] on link "Profiles" at bounding box center [263, 283] width 174 height 35
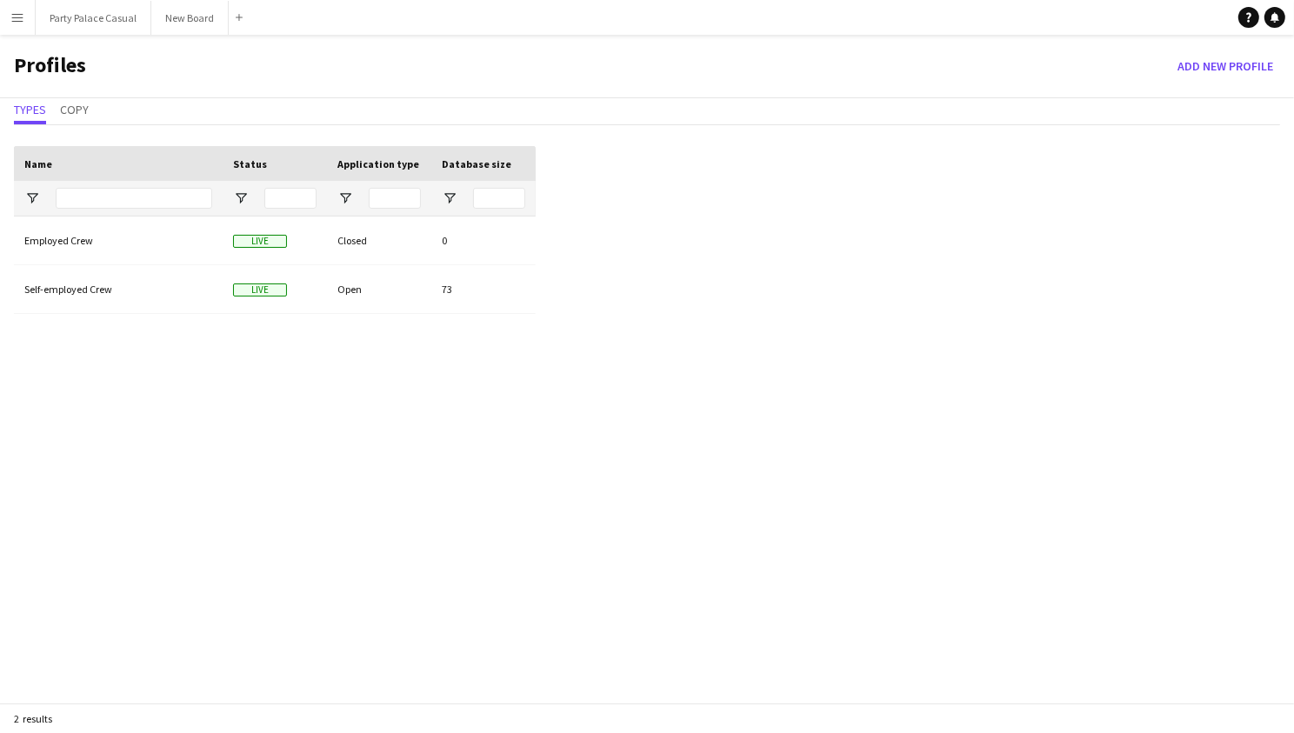
click at [28, 16] on button "Menu" at bounding box center [17, 17] width 35 height 35
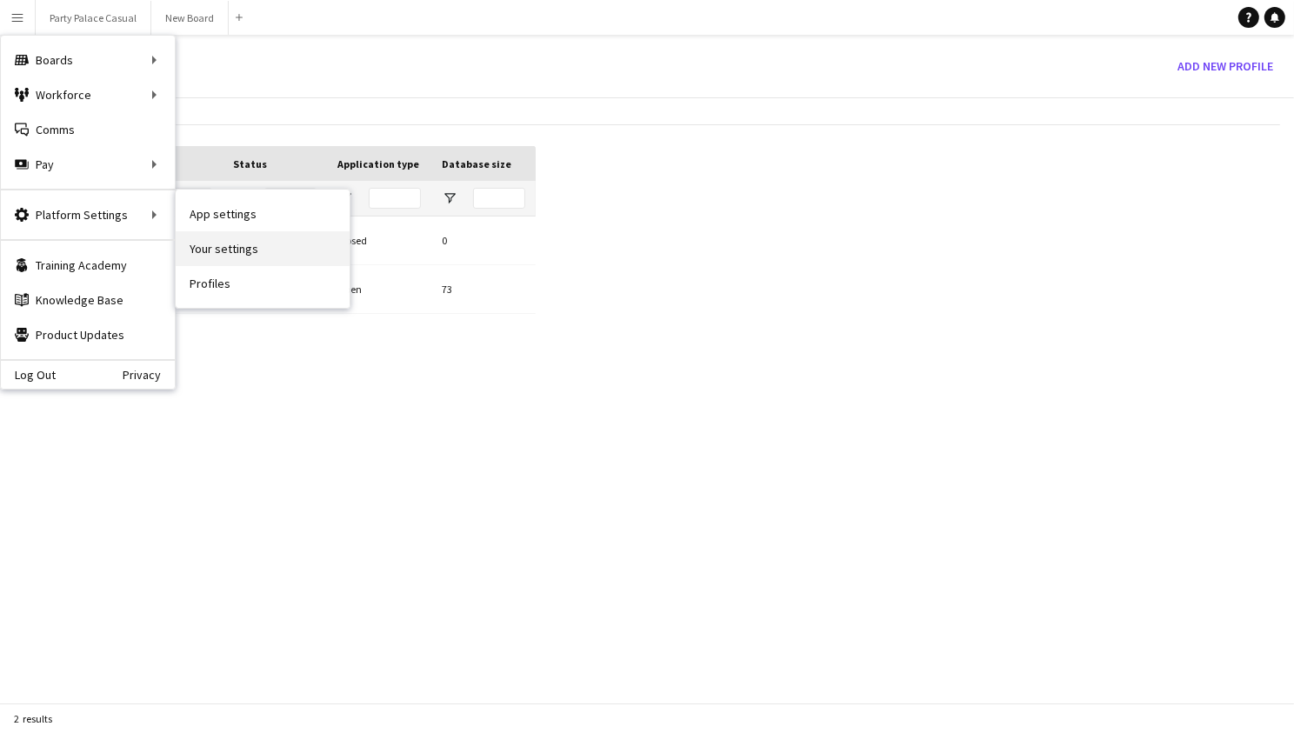
click at [229, 250] on link "Your settings" at bounding box center [263, 248] width 174 height 35
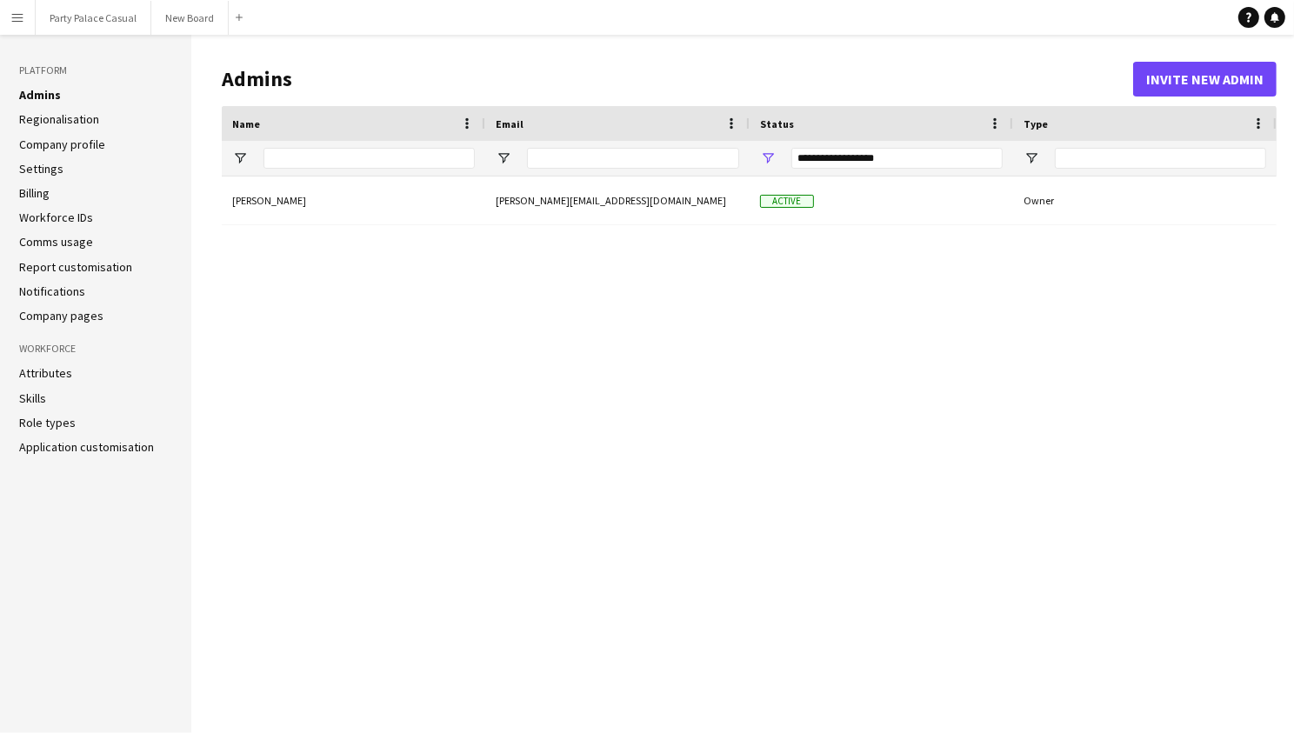
click at [35, 25] on div "Party Palace Casual Close New Board Close Add" at bounding box center [142, 17] width 215 height 35
click at [170, 27] on button "New Board Close" at bounding box center [189, 18] width 77 height 34
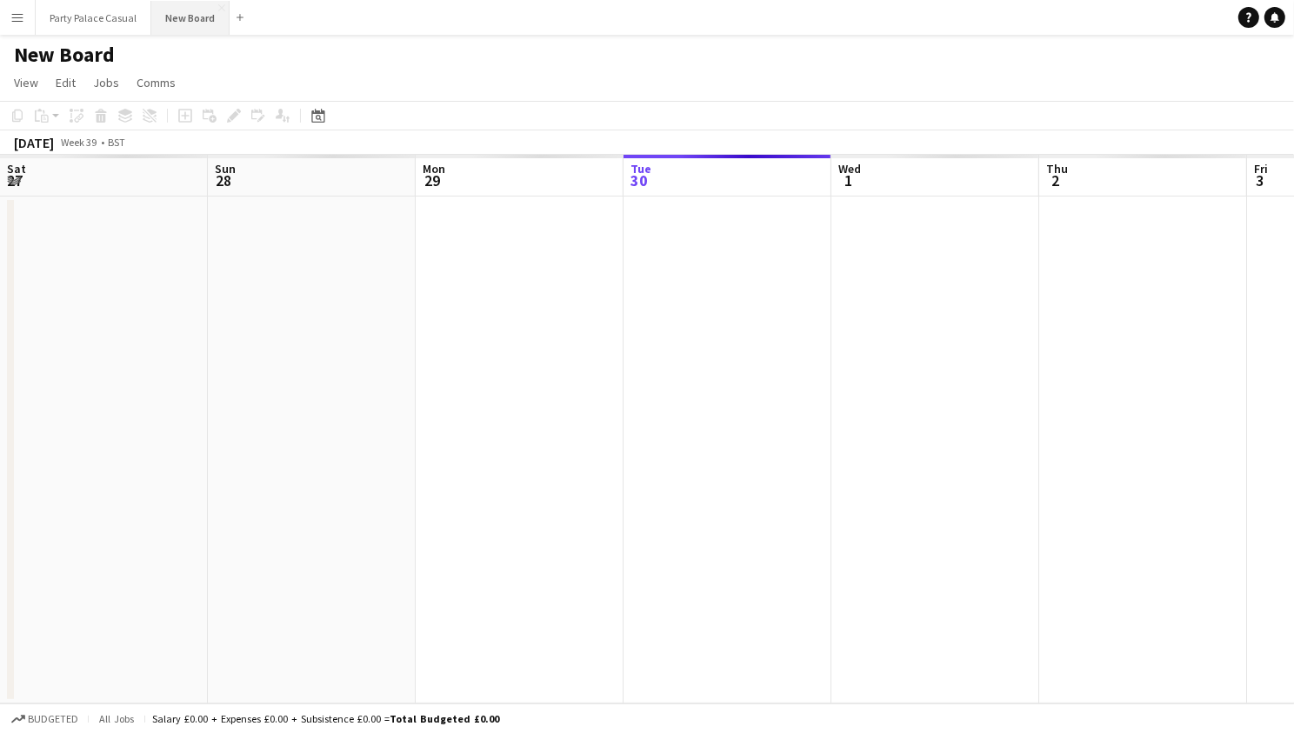
scroll to position [0, 415]
click at [170, 36] on div "Menu Boards Boards Boards All jobs Status Workforce Workforce My Workforce Recr…" at bounding box center [647, 366] width 1294 height 733
click at [175, 10] on button "New Board Close" at bounding box center [190, 18] width 78 height 34
click at [77, 83] on link "Edit" at bounding box center [66, 82] width 34 height 23
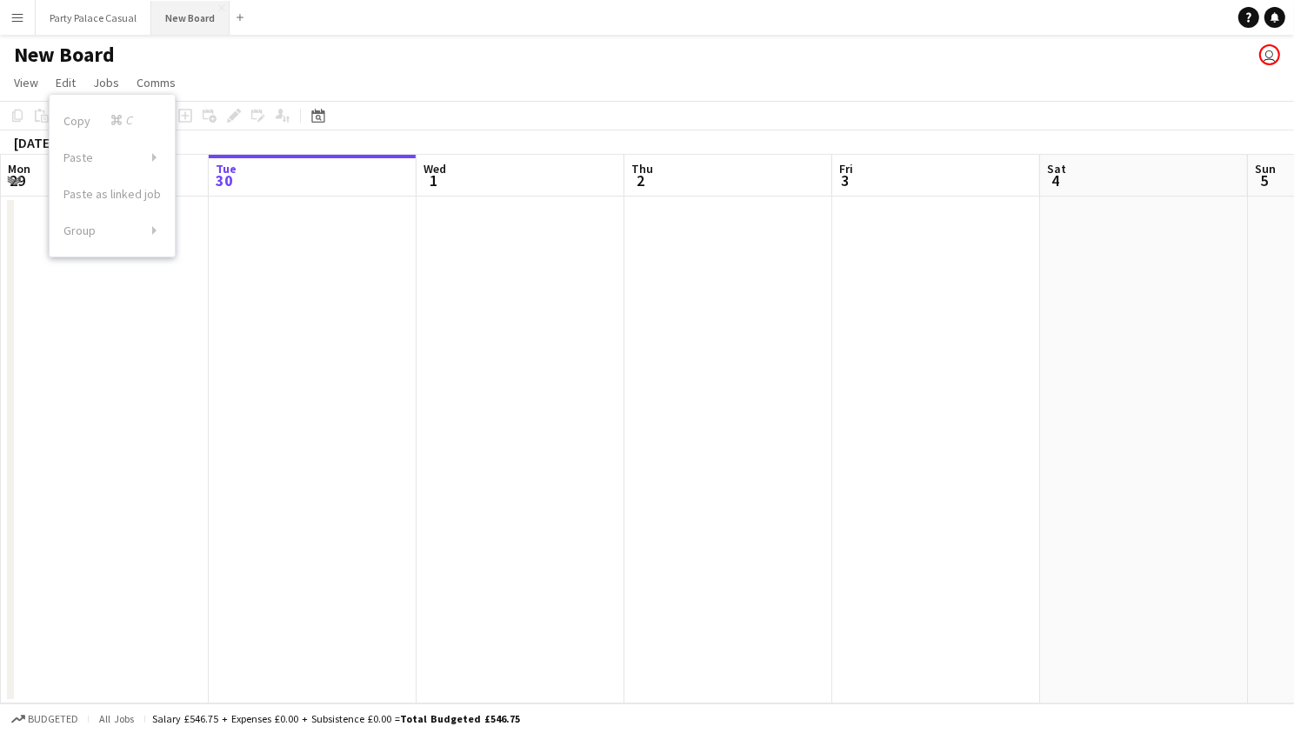
click at [177, 33] on button "New Board Close" at bounding box center [190, 18] width 78 height 34
click at [23, 15] on app-icon "Menu" at bounding box center [17, 17] width 14 height 14
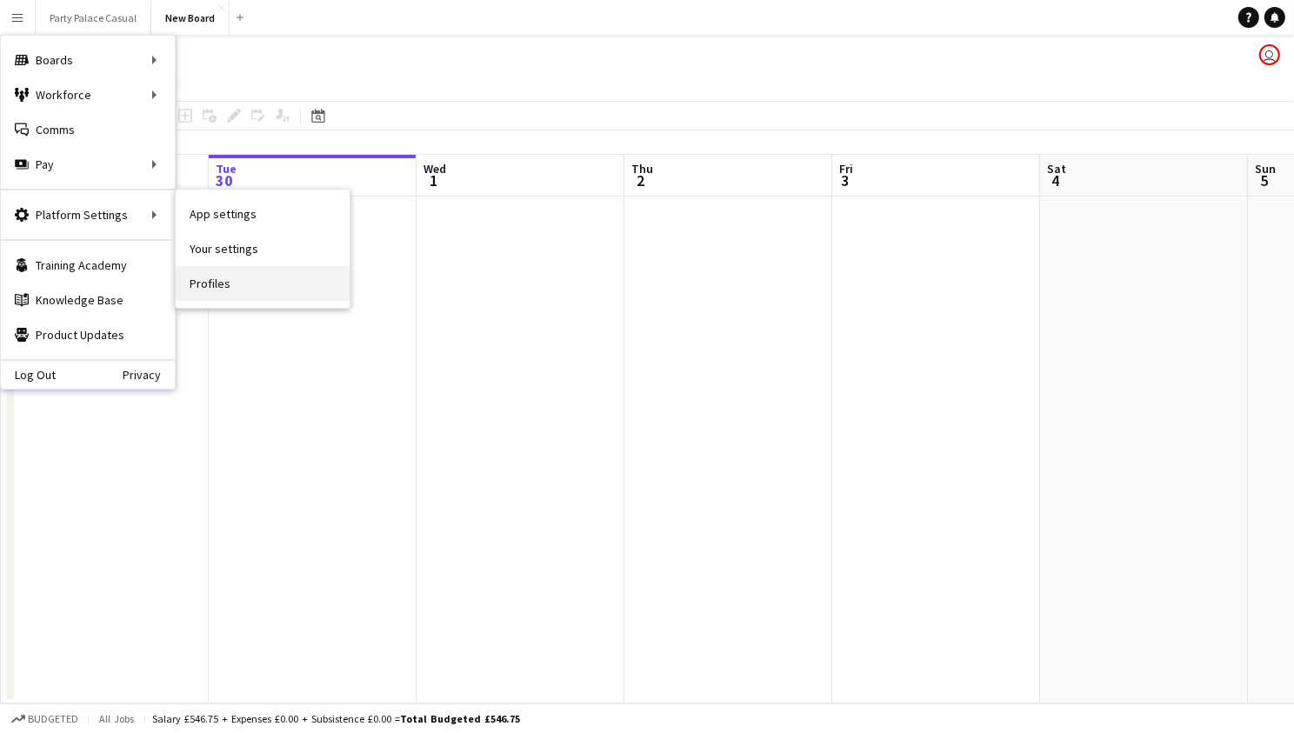
click at [222, 287] on link "Profiles" at bounding box center [263, 283] width 174 height 35
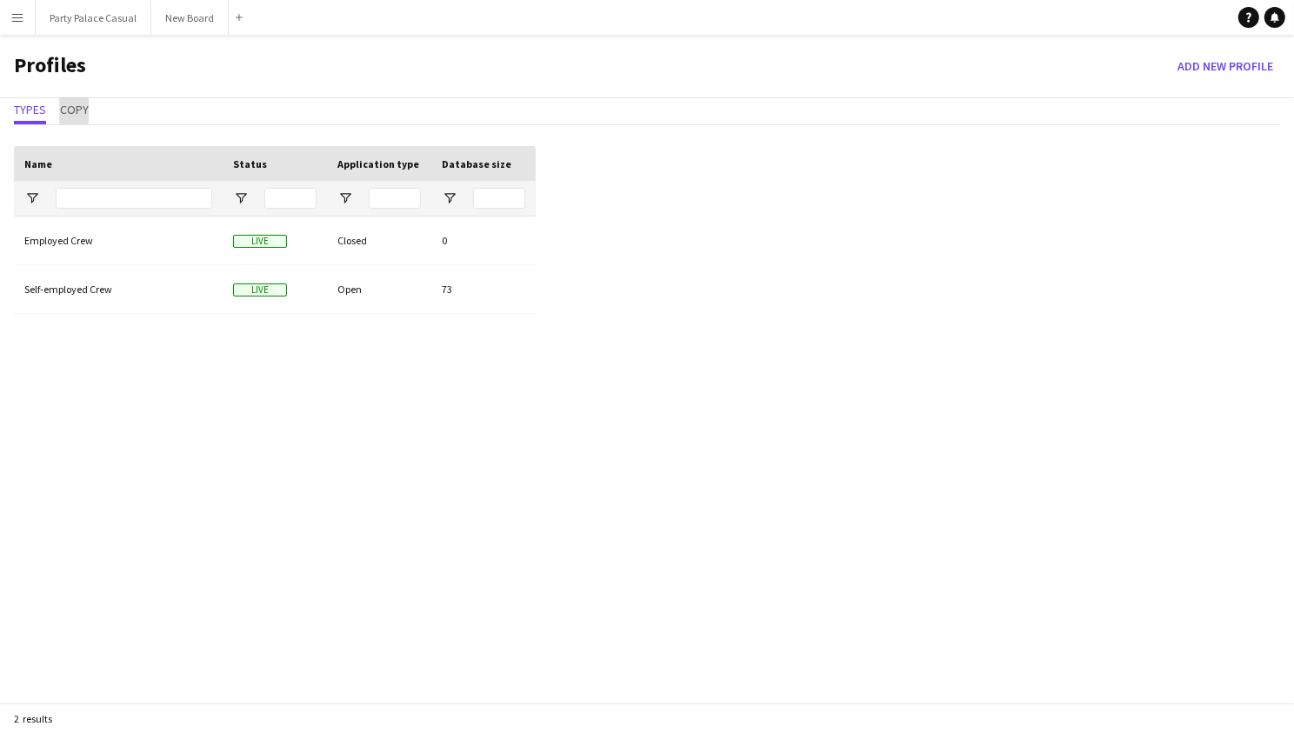
click at [69, 105] on span "Copy" at bounding box center [74, 110] width 29 height 12
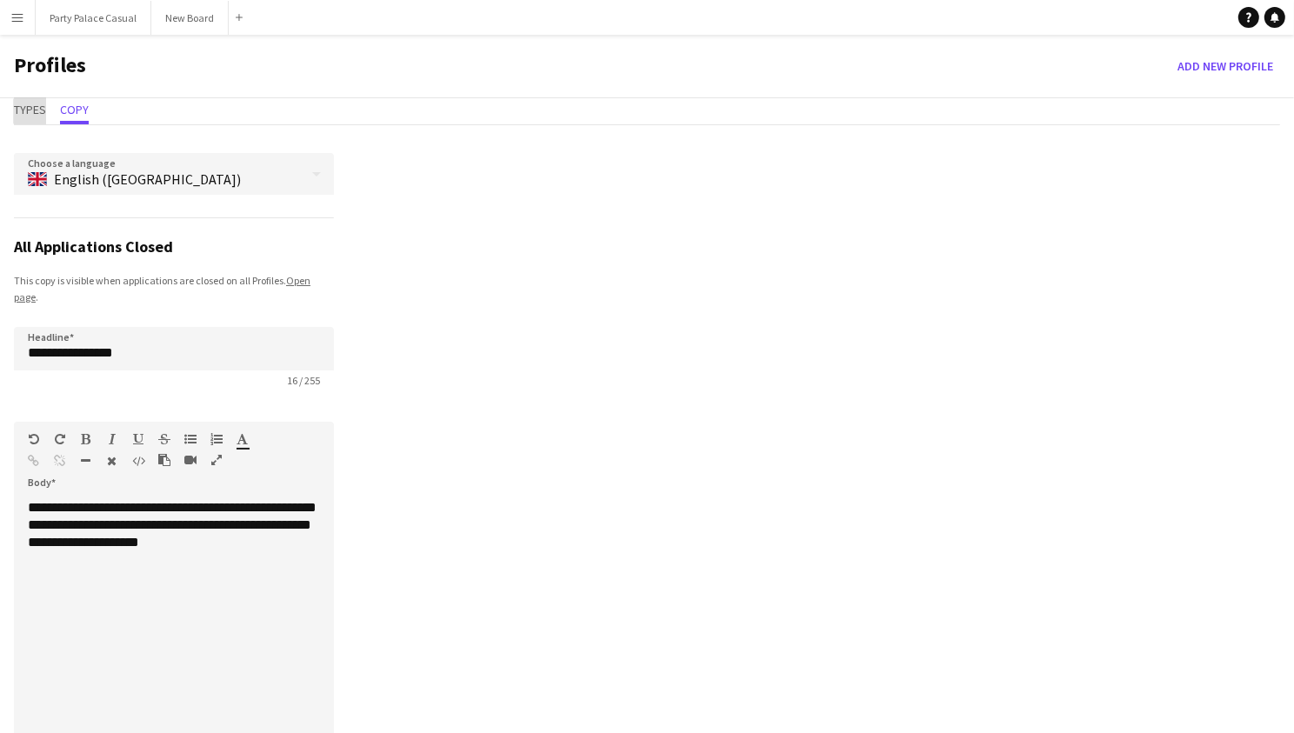
click at [38, 110] on span "Types" at bounding box center [30, 110] width 32 height 12
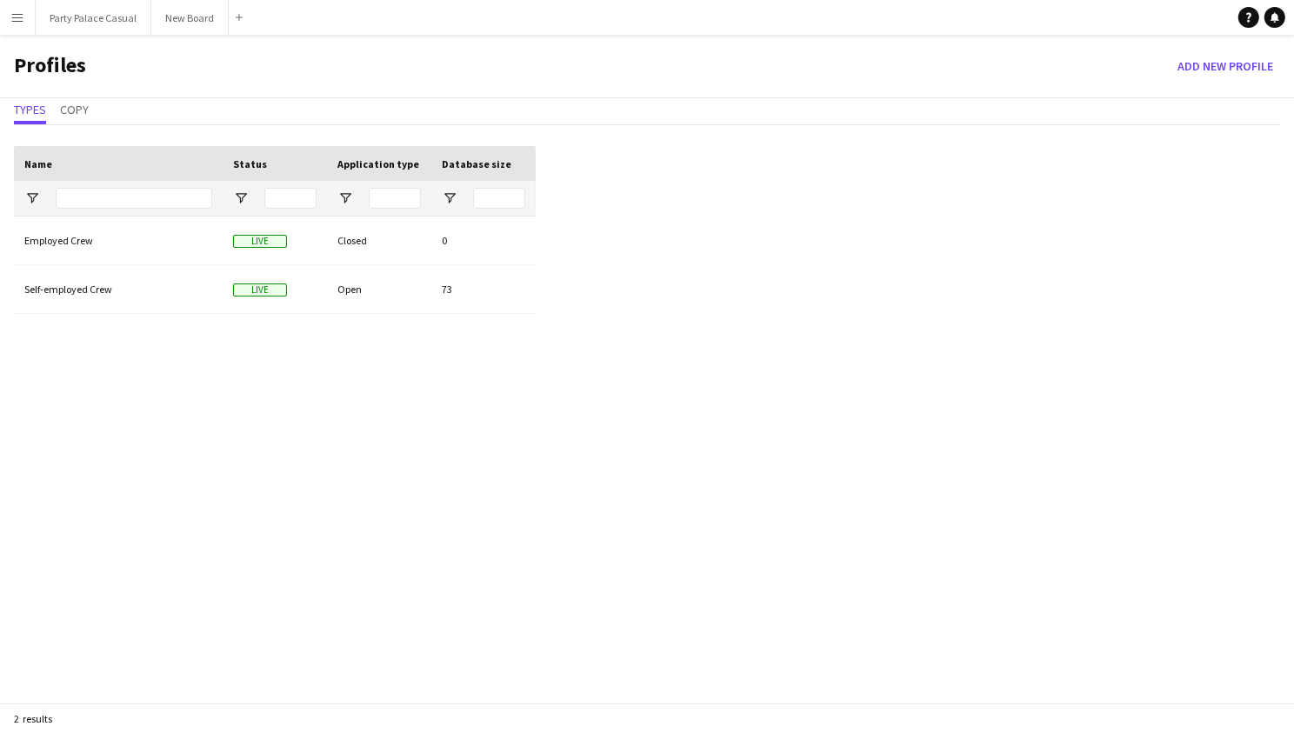
click at [24, 20] on button "Menu" at bounding box center [17, 17] width 35 height 35
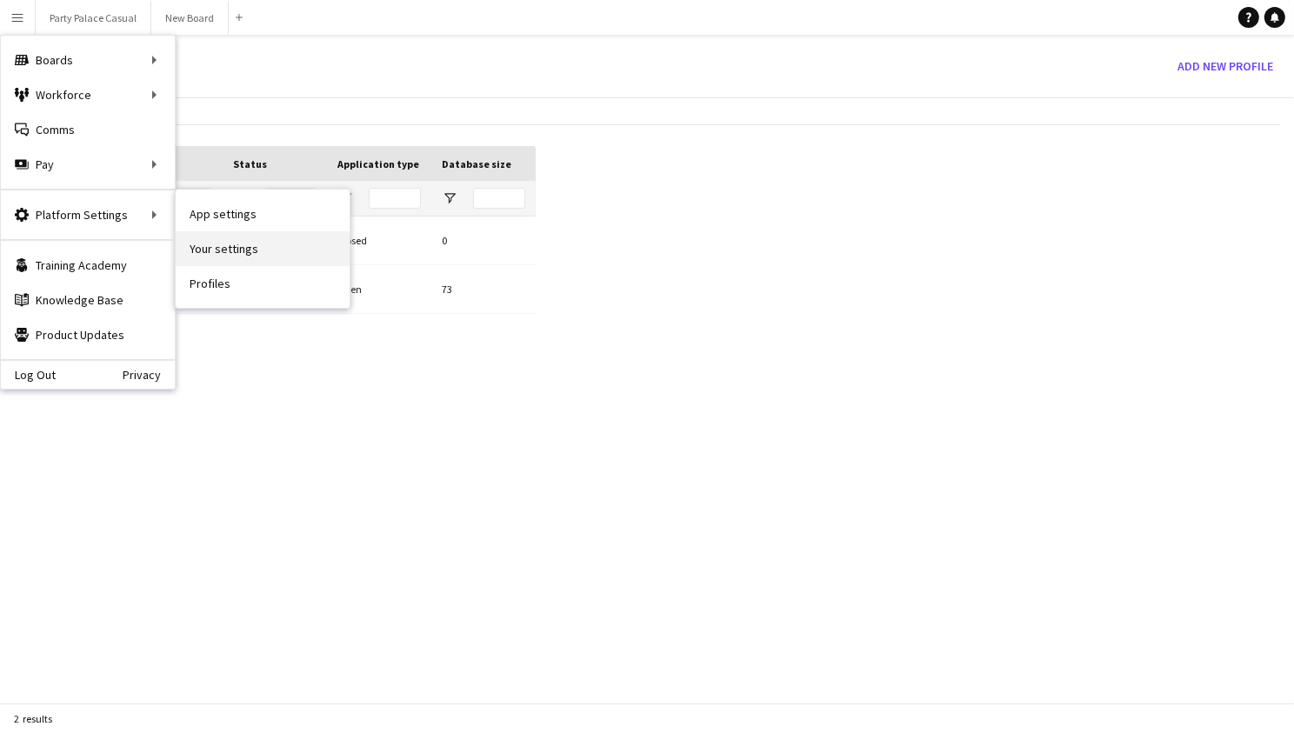
click at [240, 244] on link "Your settings" at bounding box center [263, 248] width 174 height 35
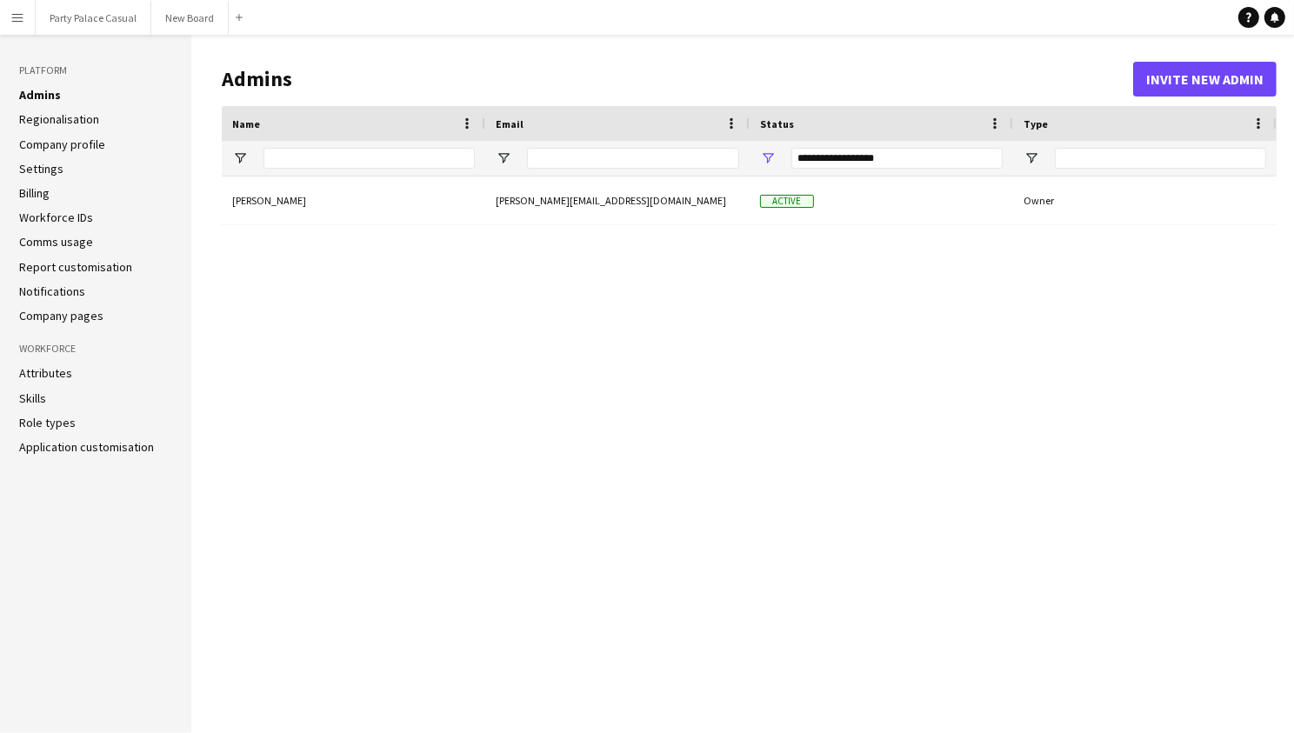
click at [1204, 80] on button "Invite new admin" at bounding box center [1205, 79] width 144 height 35
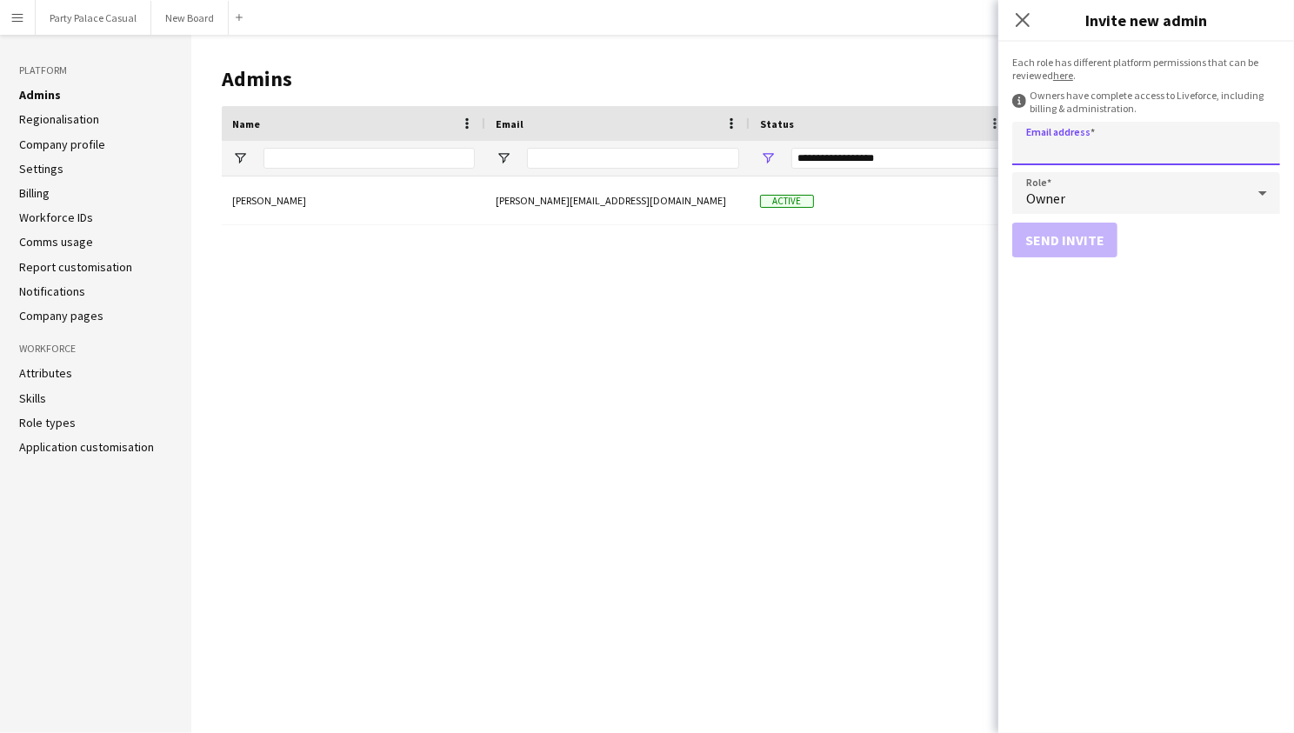
click at [1158, 122] on input "Email address" at bounding box center [1146, 143] width 268 height 43
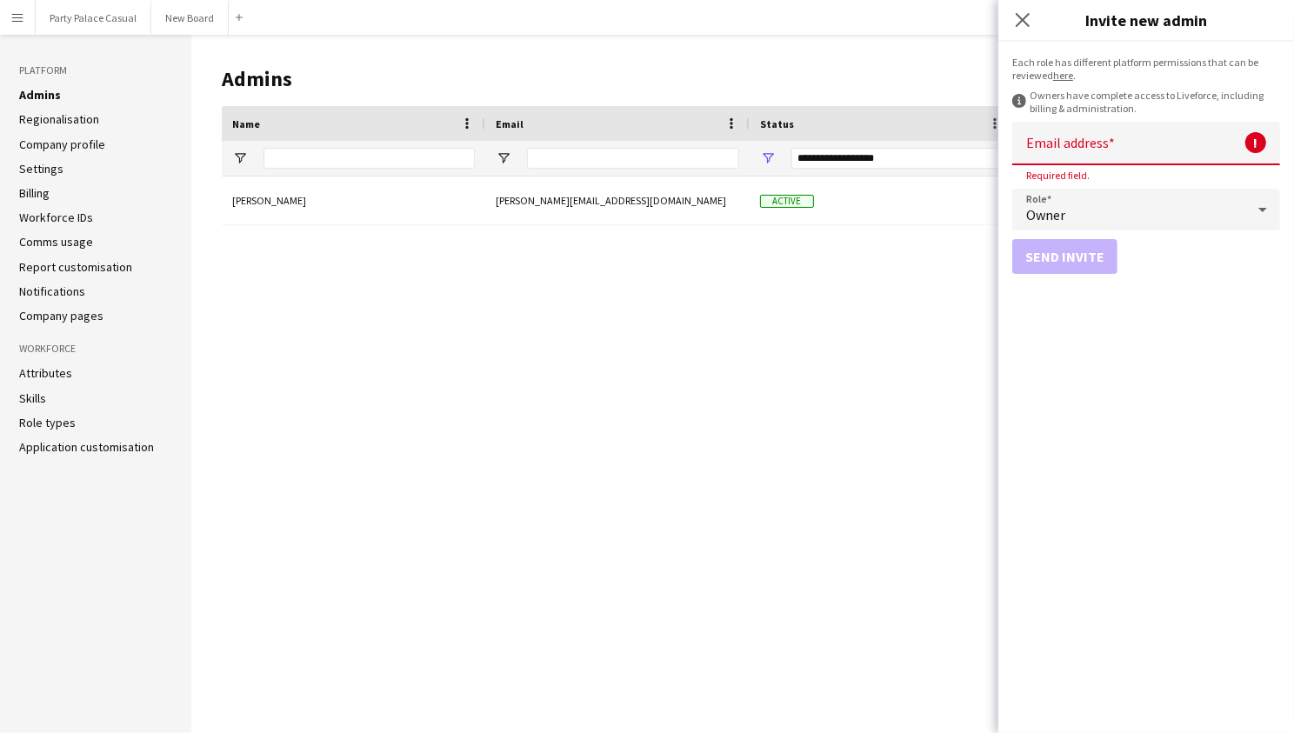
click at [1172, 91] on div "information-circle Owners have complete access to Liveforce, including billing …" at bounding box center [1146, 102] width 268 height 26
click at [1202, 204] on div "Owner" at bounding box center [1128, 210] width 233 height 42
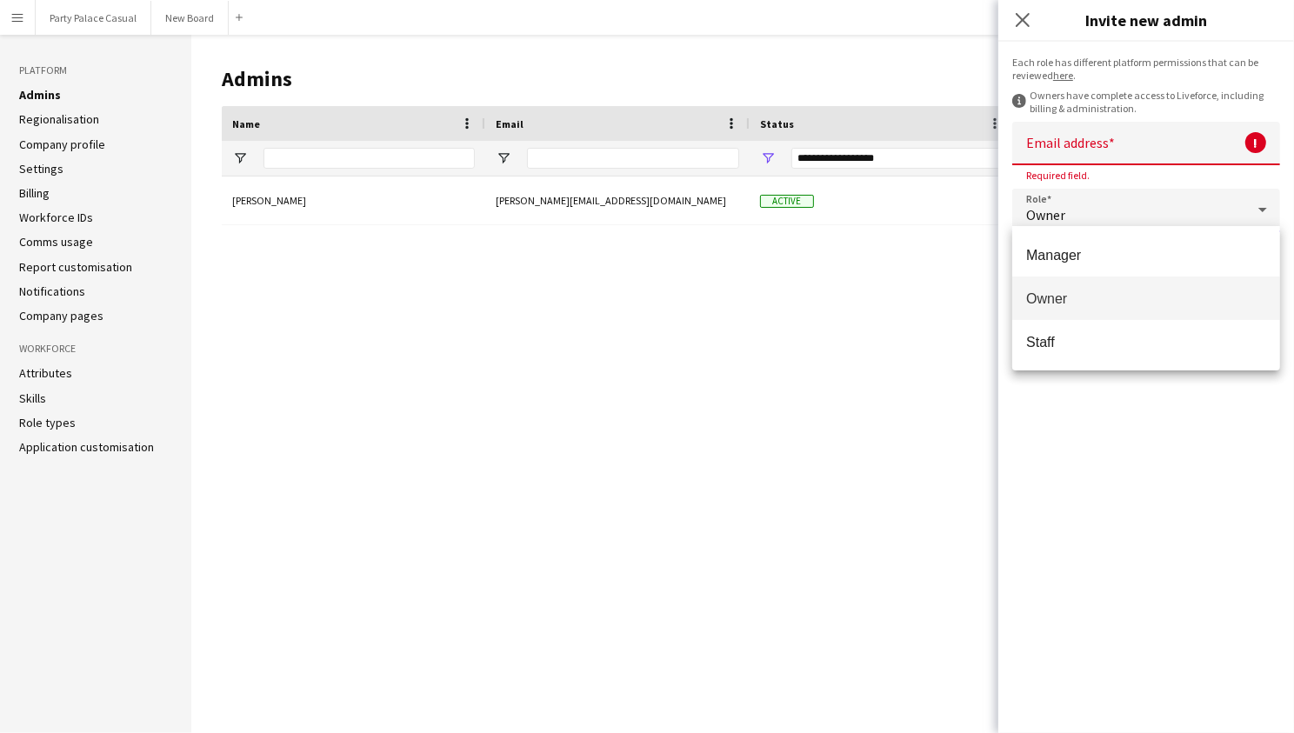
click at [1210, 204] on div at bounding box center [647, 366] width 1294 height 733
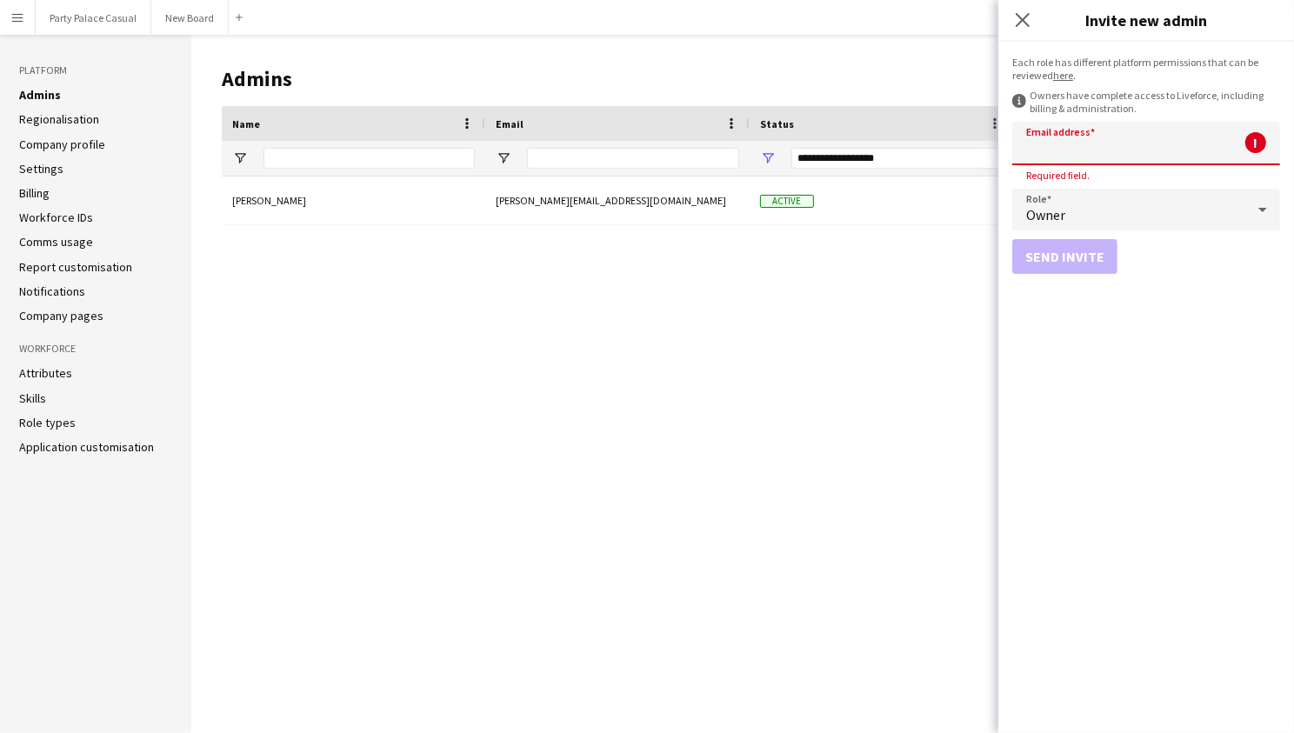
click at [1163, 128] on input "Email address" at bounding box center [1146, 143] width 268 height 43
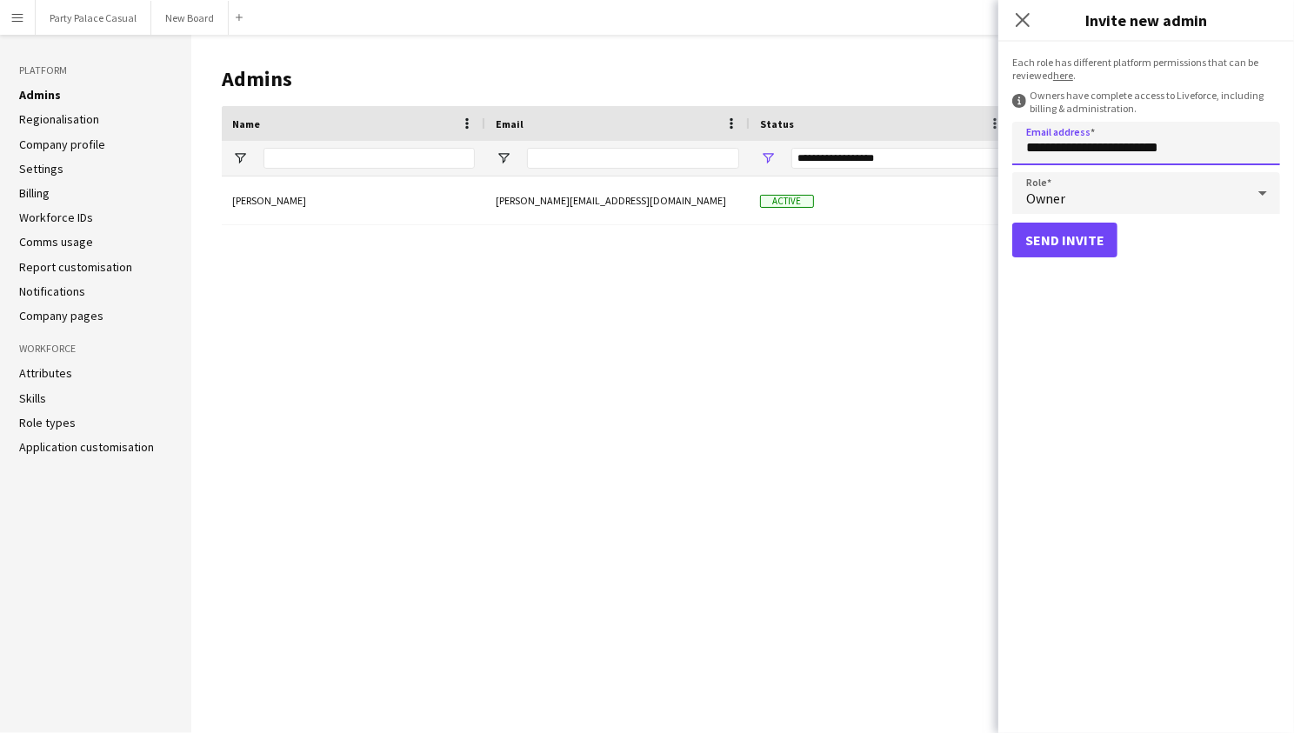
type input "**********"
click at [1228, 210] on div "Owner" at bounding box center [1128, 193] width 233 height 42
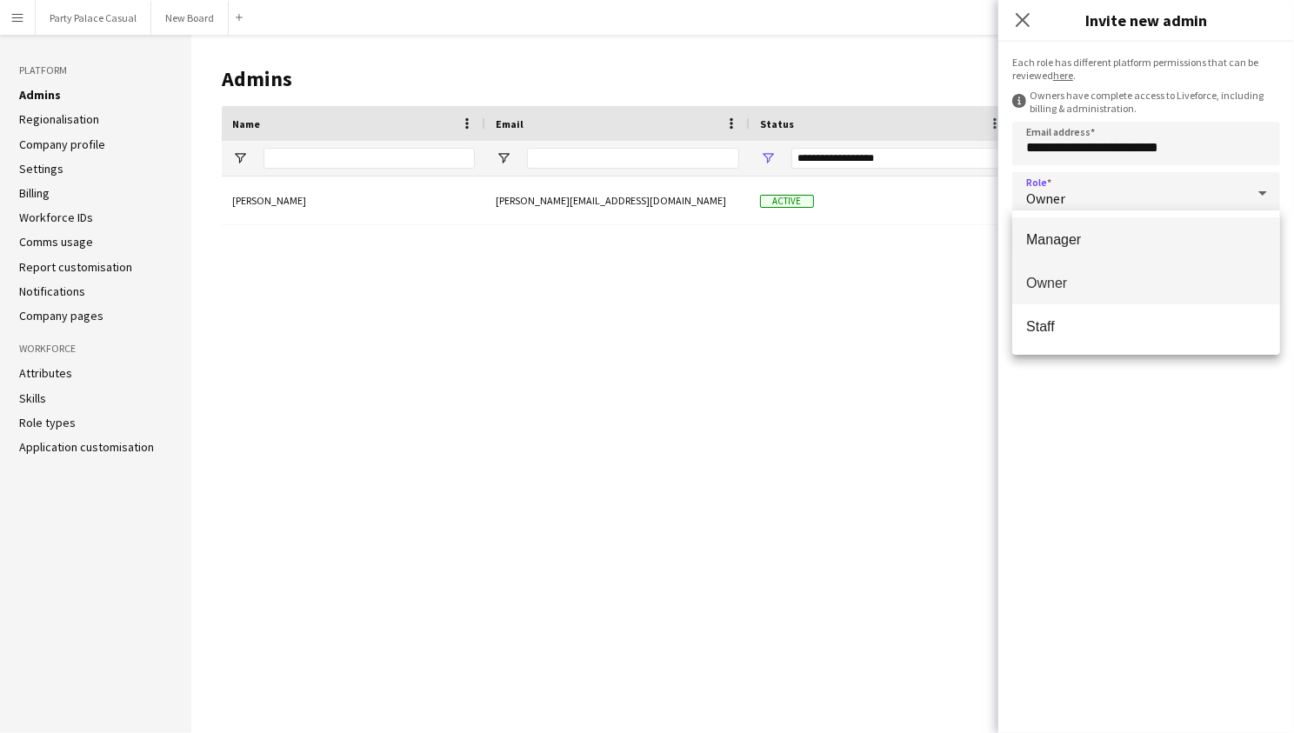
click at [1208, 228] on mat-option "Manager" at bounding box center [1146, 238] width 268 height 43
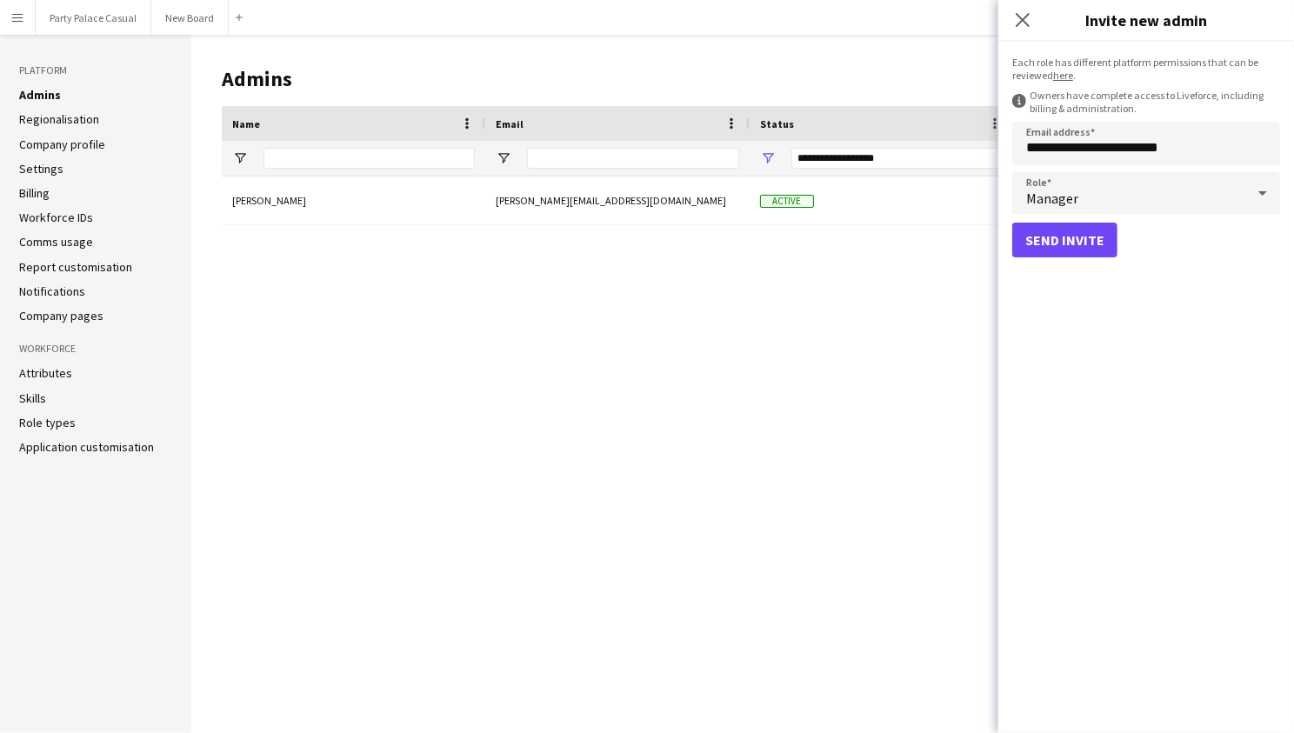
click at [1056, 239] on button "Send invite" at bounding box center [1064, 240] width 105 height 35
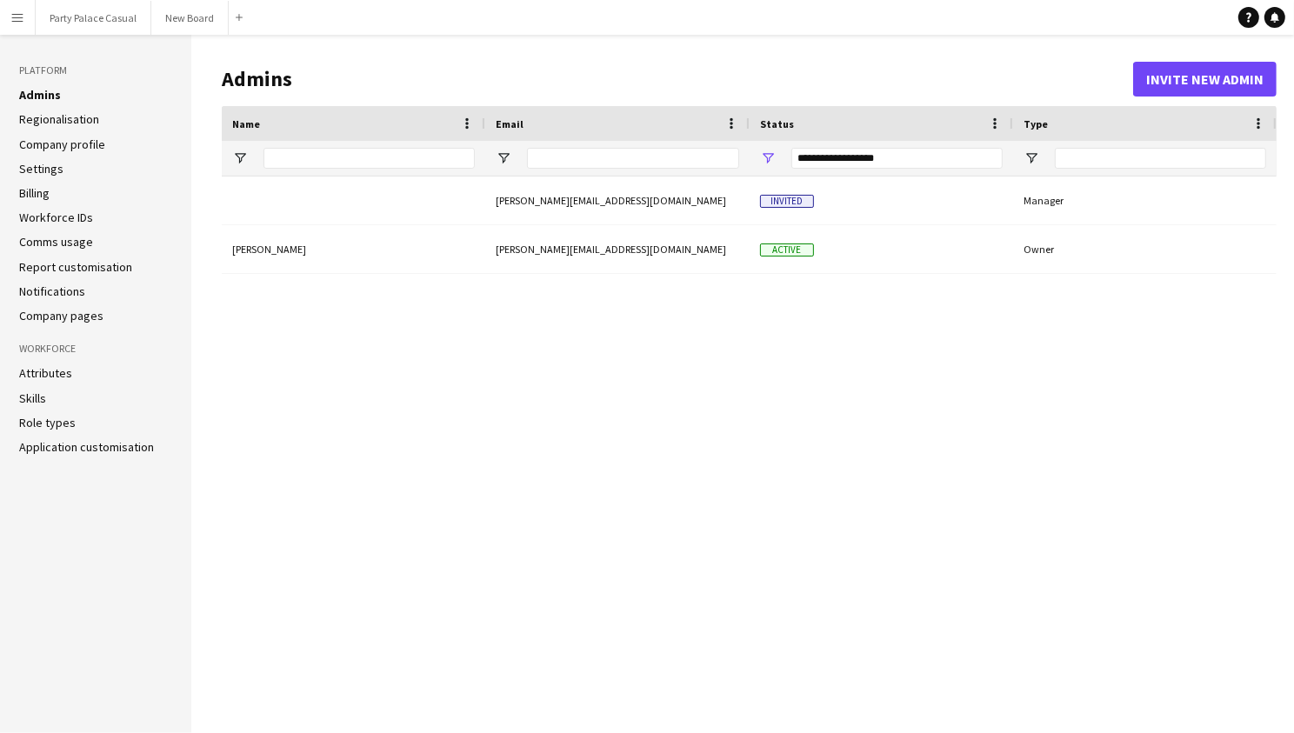
click at [85, 119] on link "Regionalisation" at bounding box center [59, 119] width 80 height 16
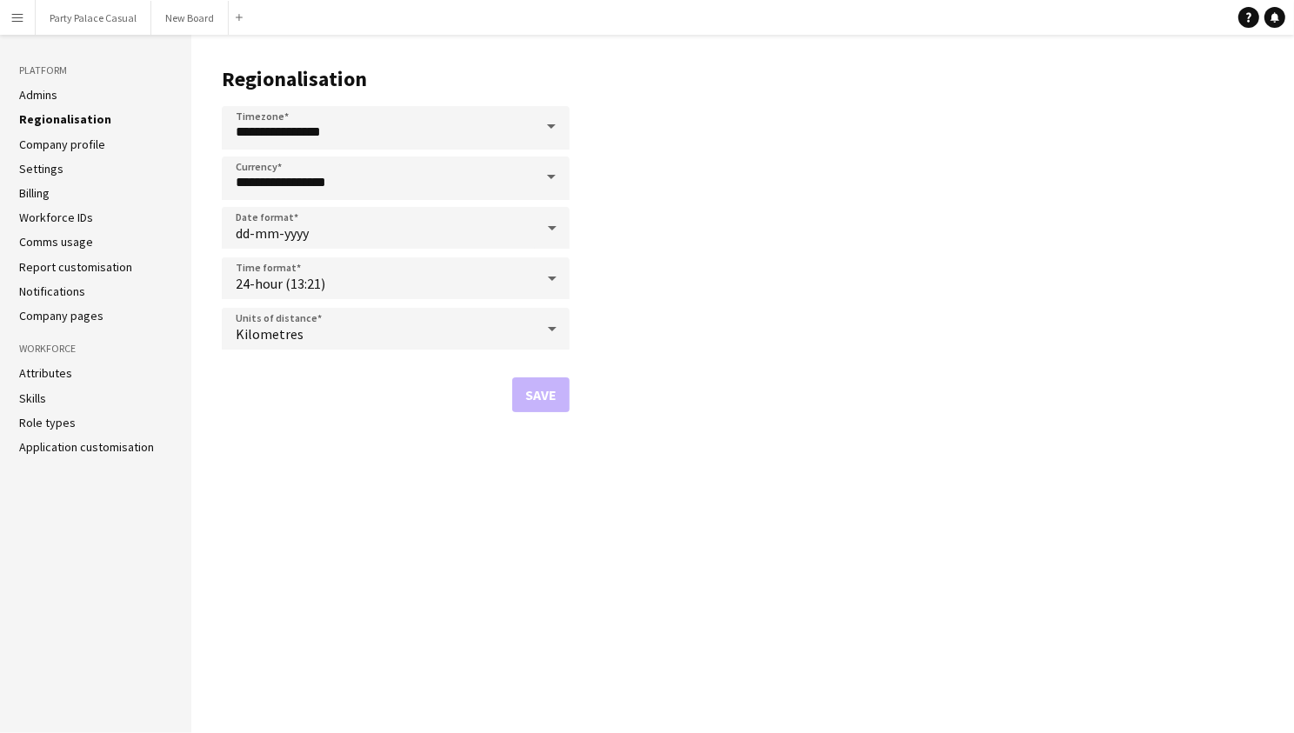
click at [90, 146] on link "Company profile" at bounding box center [62, 145] width 86 height 16
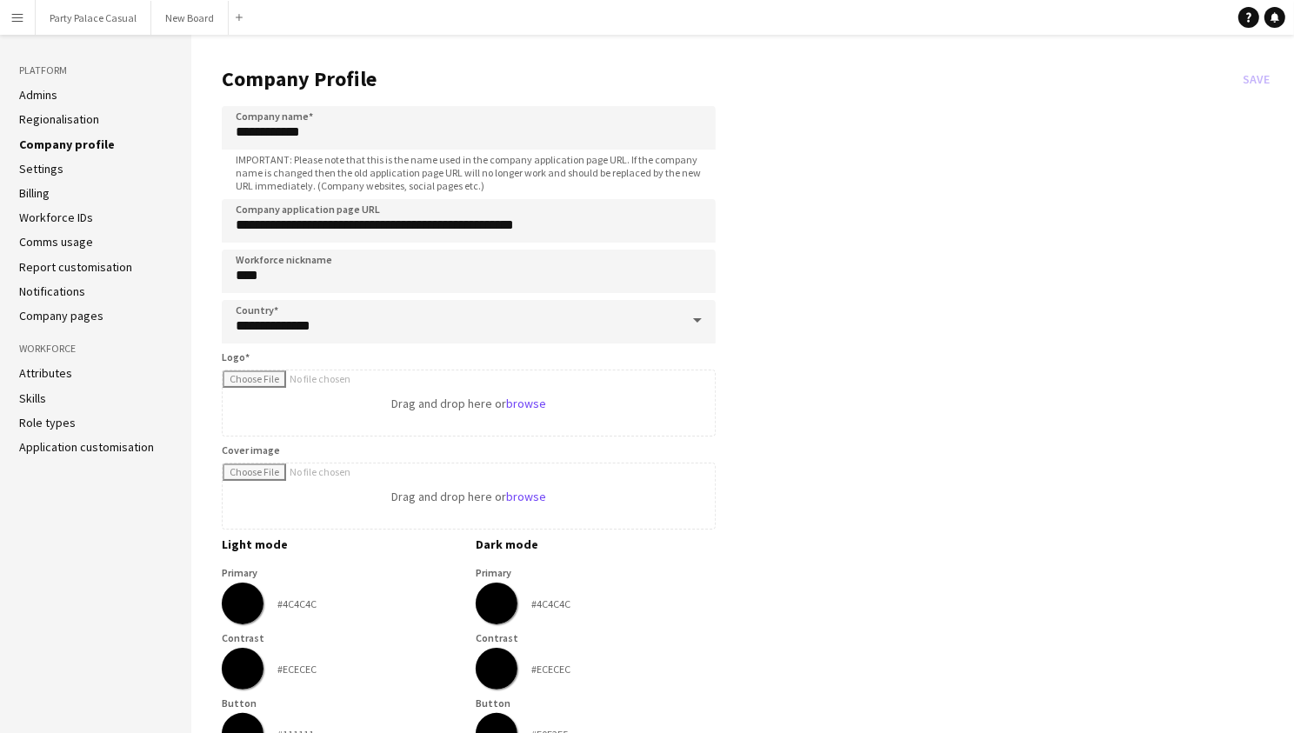
click at [67, 155] on ul "Admins Regionalisation Company profile Settings Billing Workforce IDs Comms usa…" at bounding box center [95, 205] width 153 height 237
click at [57, 170] on link "Settings" at bounding box center [41, 169] width 44 height 16
